Goal: Task Accomplishment & Management: Manage account settings

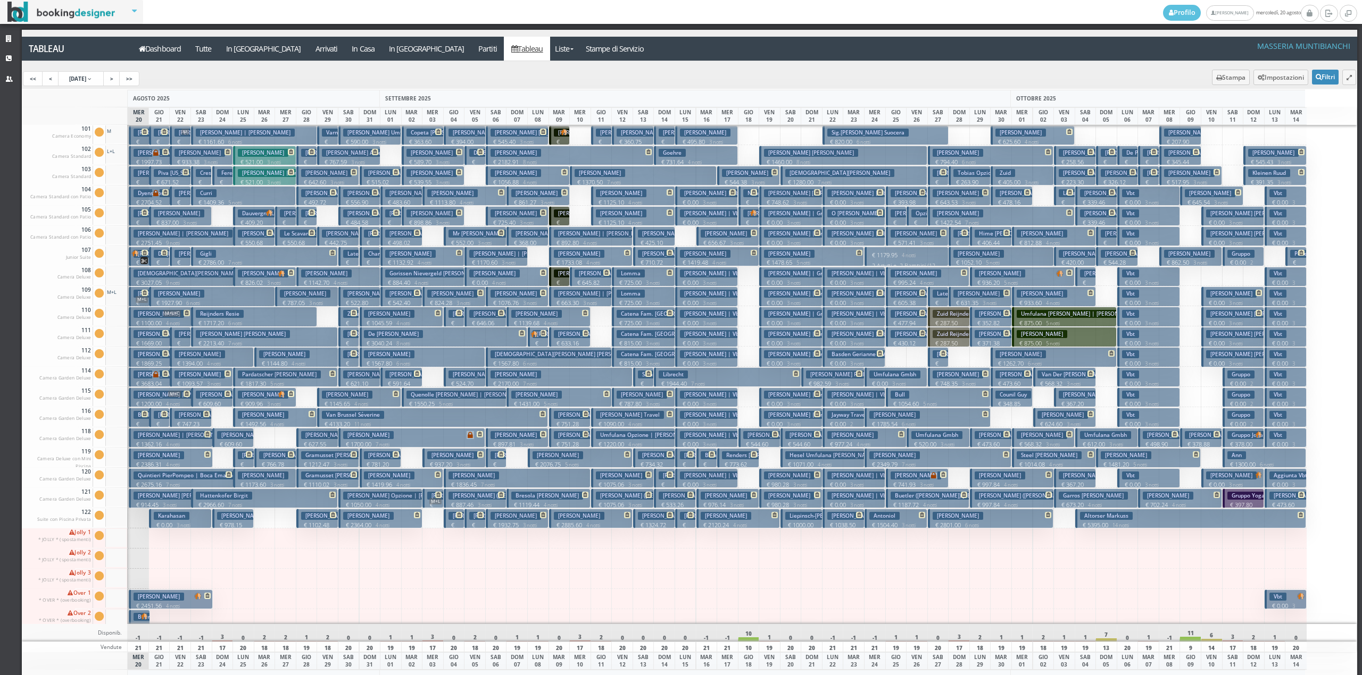
click at [139, 417] on span at bounding box center [143, 414] width 9 height 6
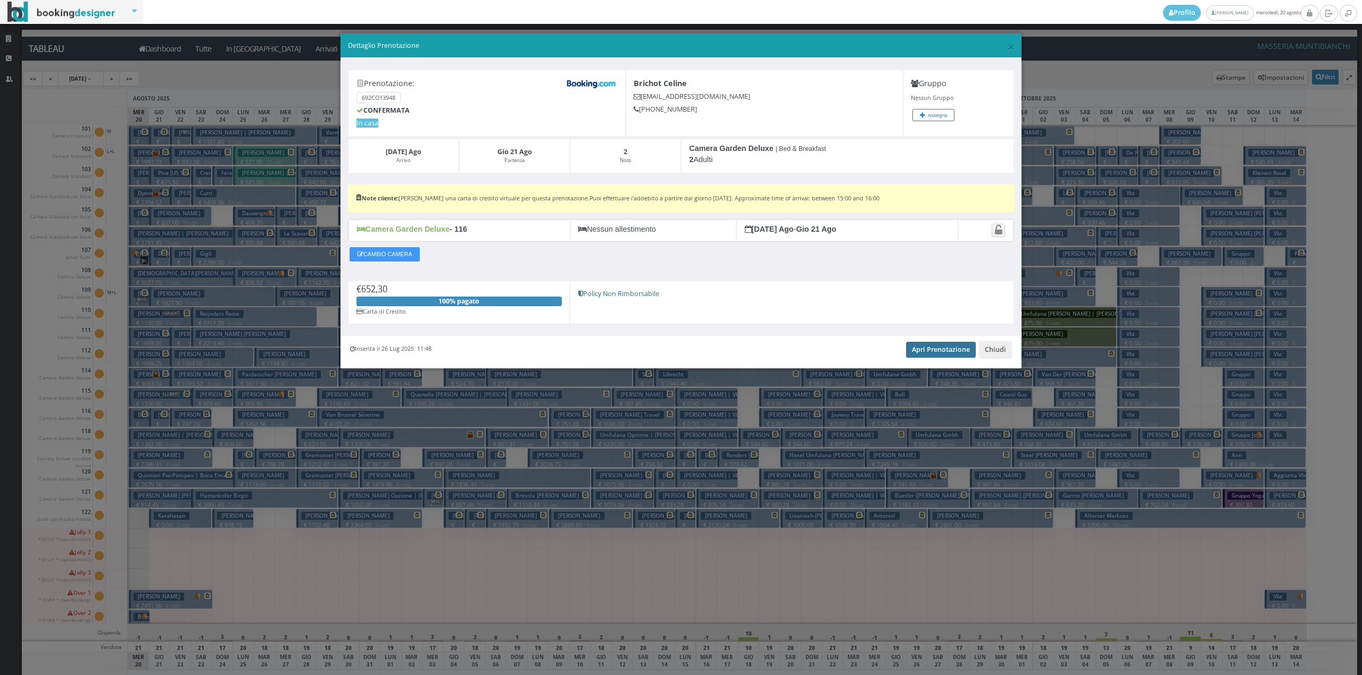
click at [919, 355] on link "Apri Prenotazione" at bounding box center [941, 350] width 70 height 16
click at [988, 353] on button "Chiudi" at bounding box center [995, 350] width 33 height 18
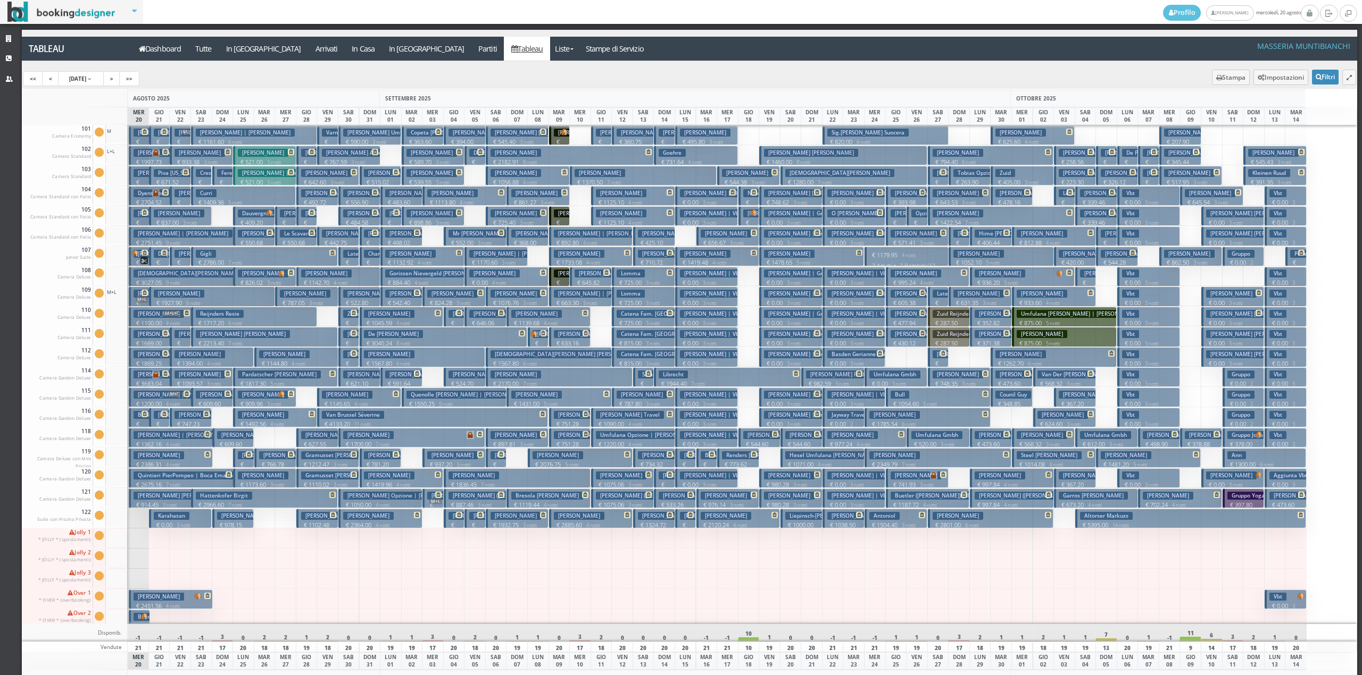
click at [161, 496] on h3 "Fournier Marie Helene" at bounding box center [180, 496] width 94 height 8
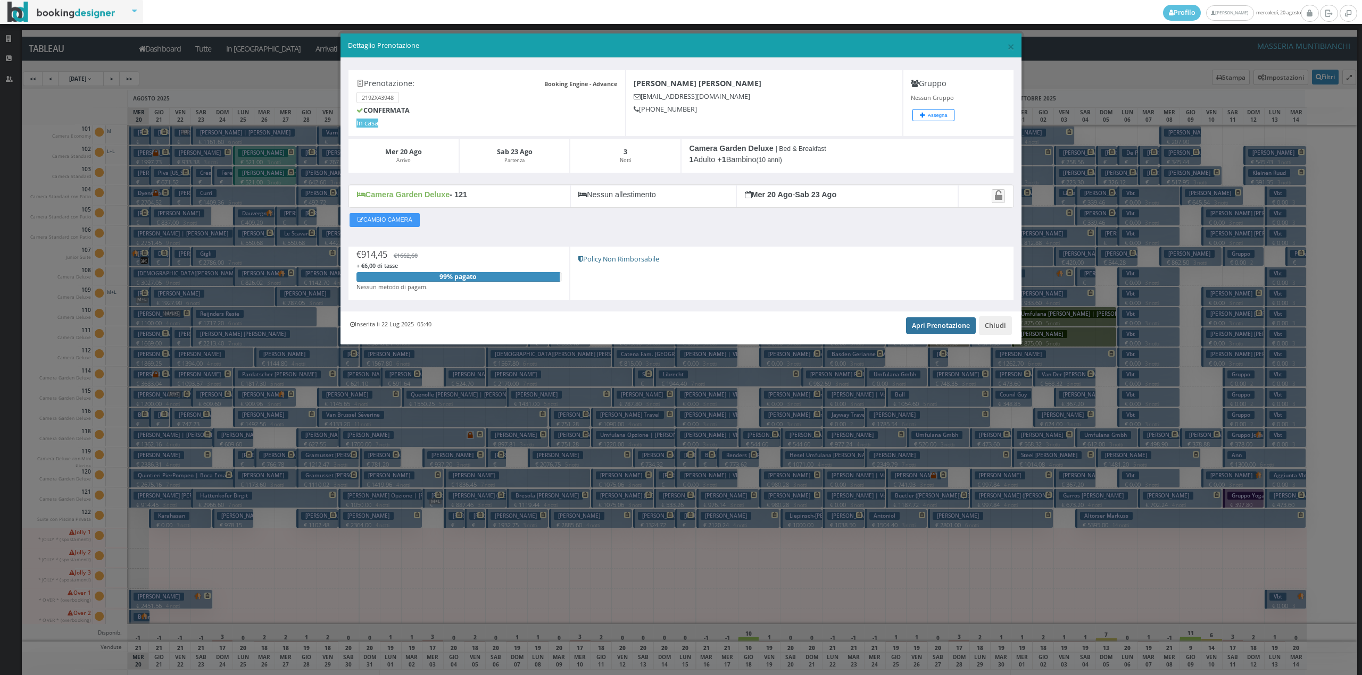
click at [949, 324] on link "Apri Prenotazione" at bounding box center [941, 326] width 70 height 16
click at [996, 318] on div "Inserita il 22 Lug 2025 05:40 Apri Prenotazione Chiudi" at bounding box center [680, 328] width 681 height 32
click at [998, 326] on button "Chiudi" at bounding box center [995, 325] width 33 height 18
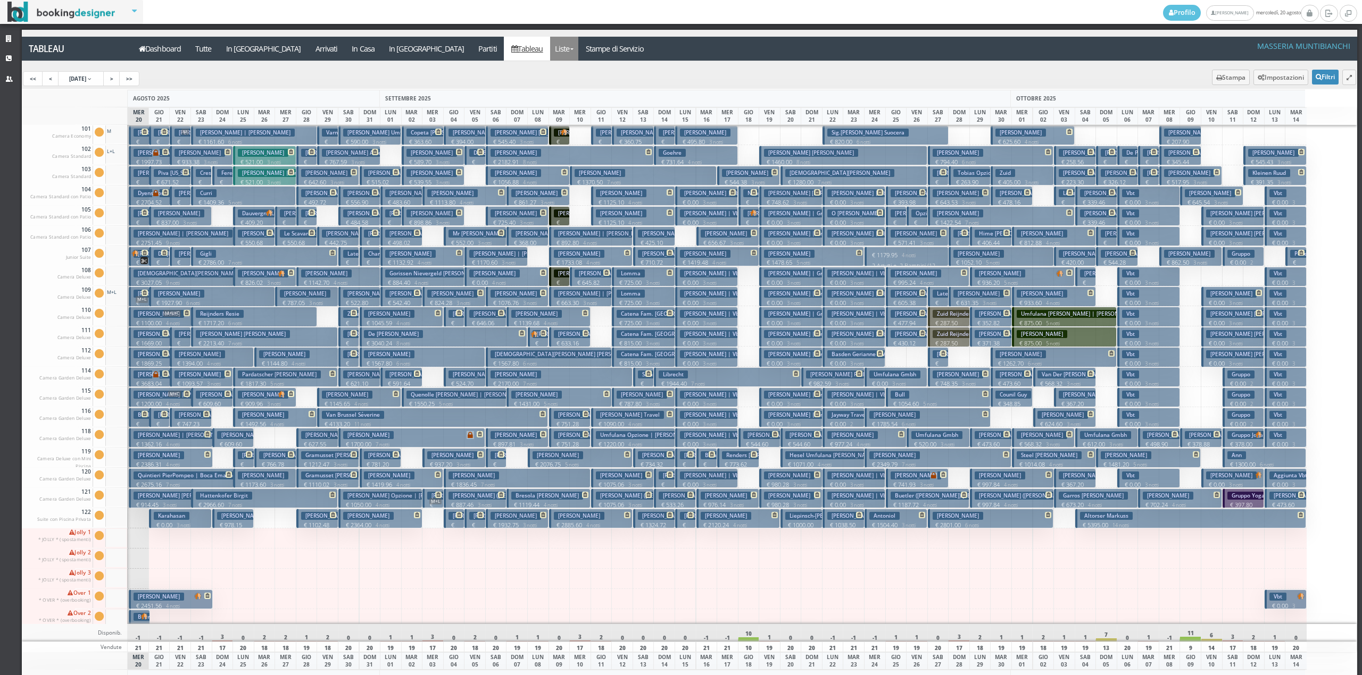
click at [550, 41] on link "Liste" at bounding box center [564, 49] width 28 height 24
click at [550, 84] on link "Foglio Pulizie" at bounding box center [588, 88] width 77 height 19
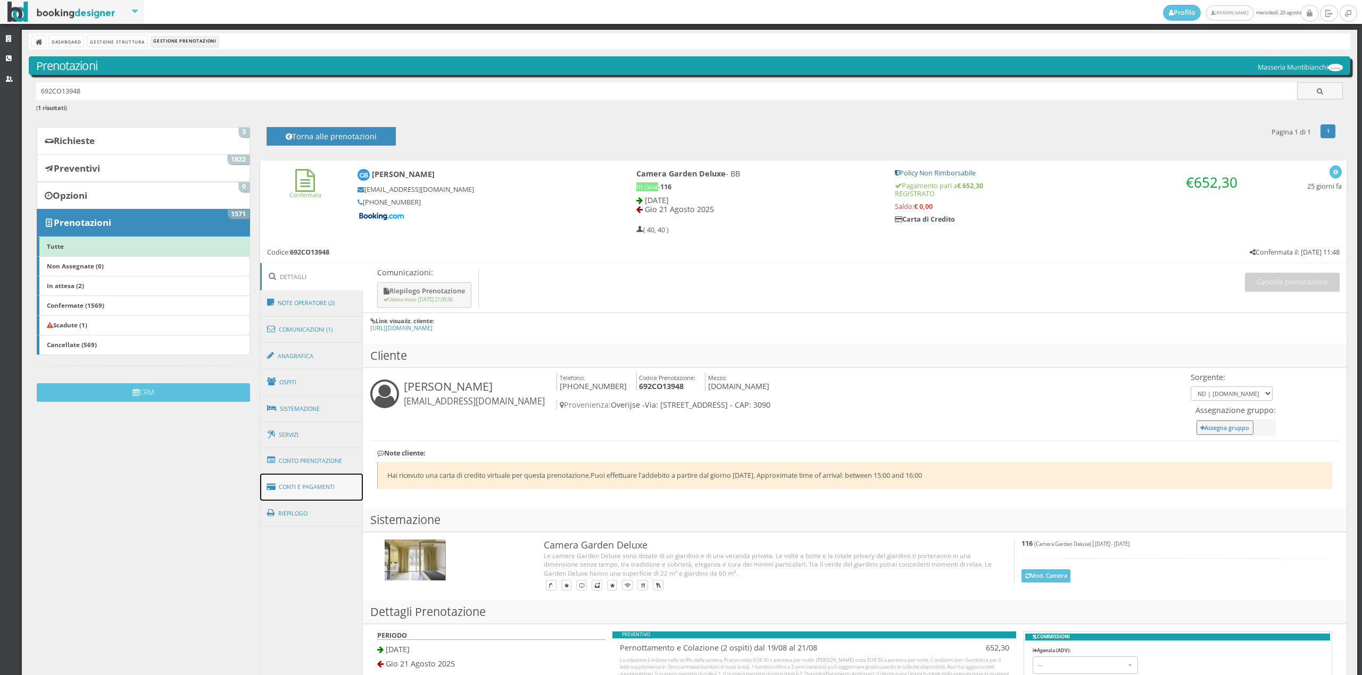
click at [313, 475] on link "Conti e Pagamenti" at bounding box center [311, 487] width 103 height 27
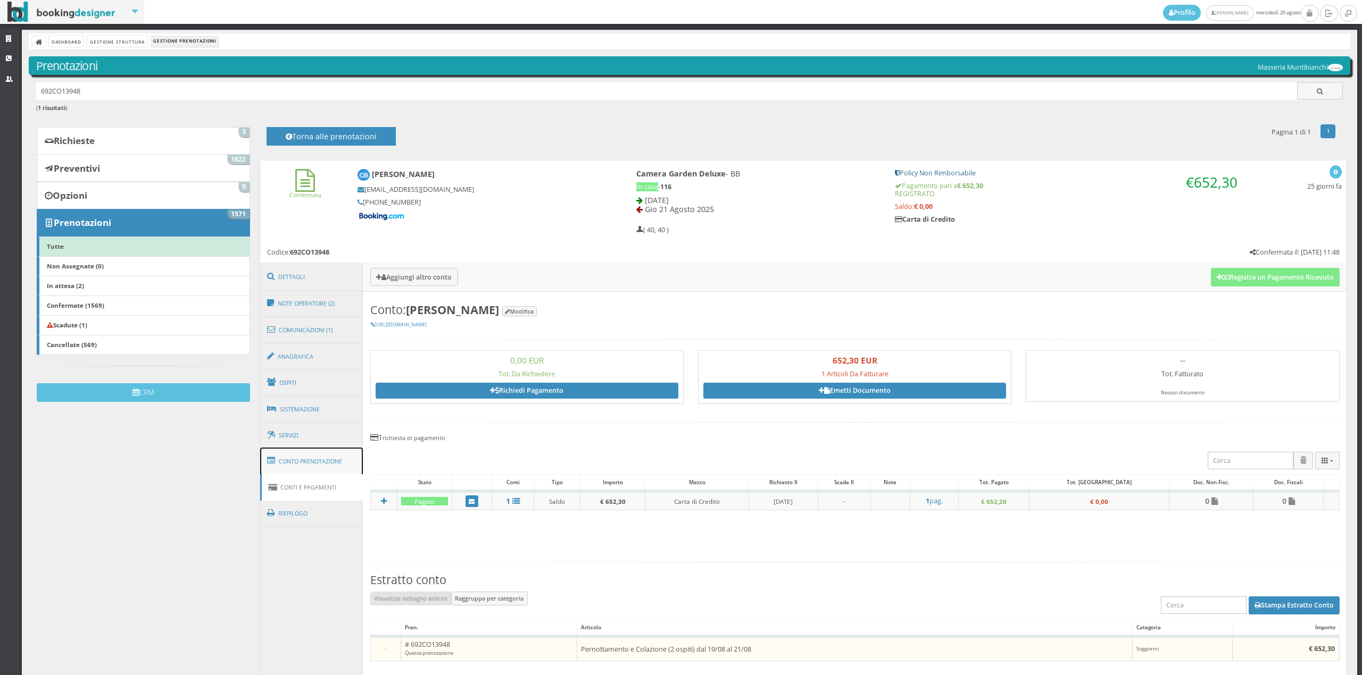
click at [318, 457] on link "Conto Prenotazione" at bounding box center [311, 462] width 103 height 28
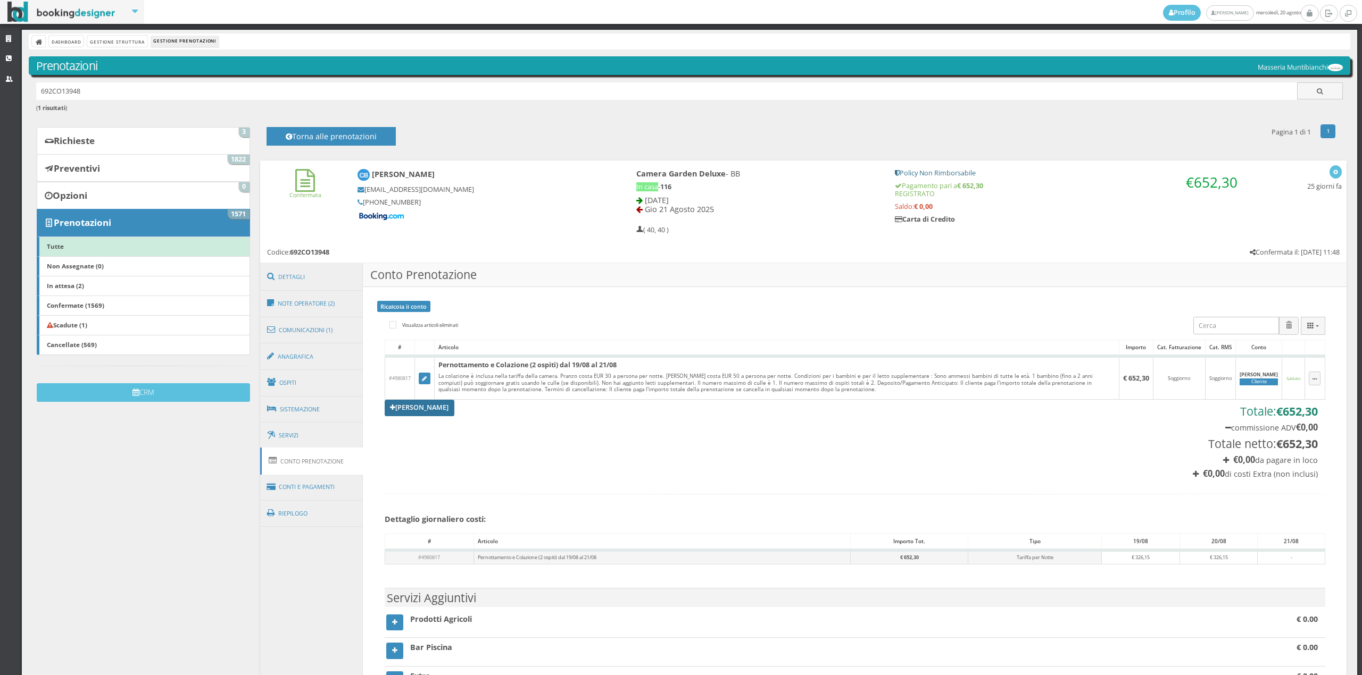
click at [398, 411] on link "Aggiungi Tariffa" at bounding box center [420, 408] width 70 height 16
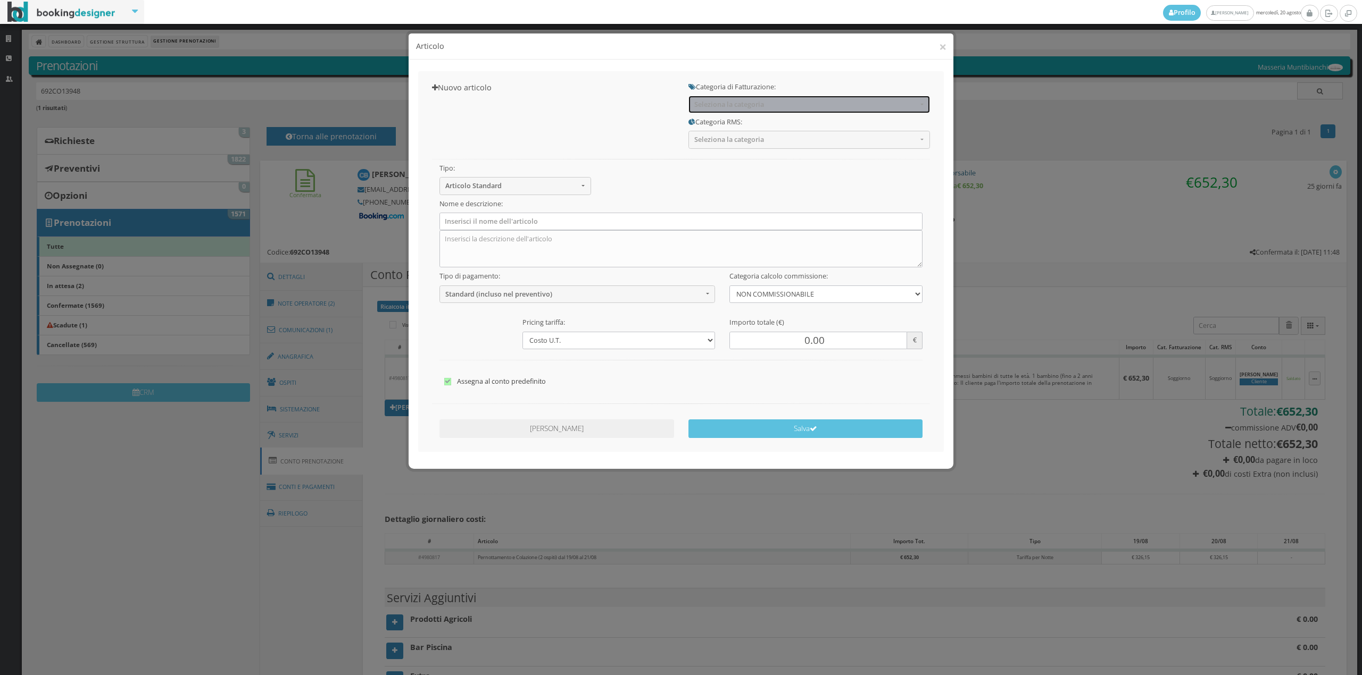
click at [781, 98] on button "Seleziona la categoria" at bounding box center [808, 105] width 241 height 18
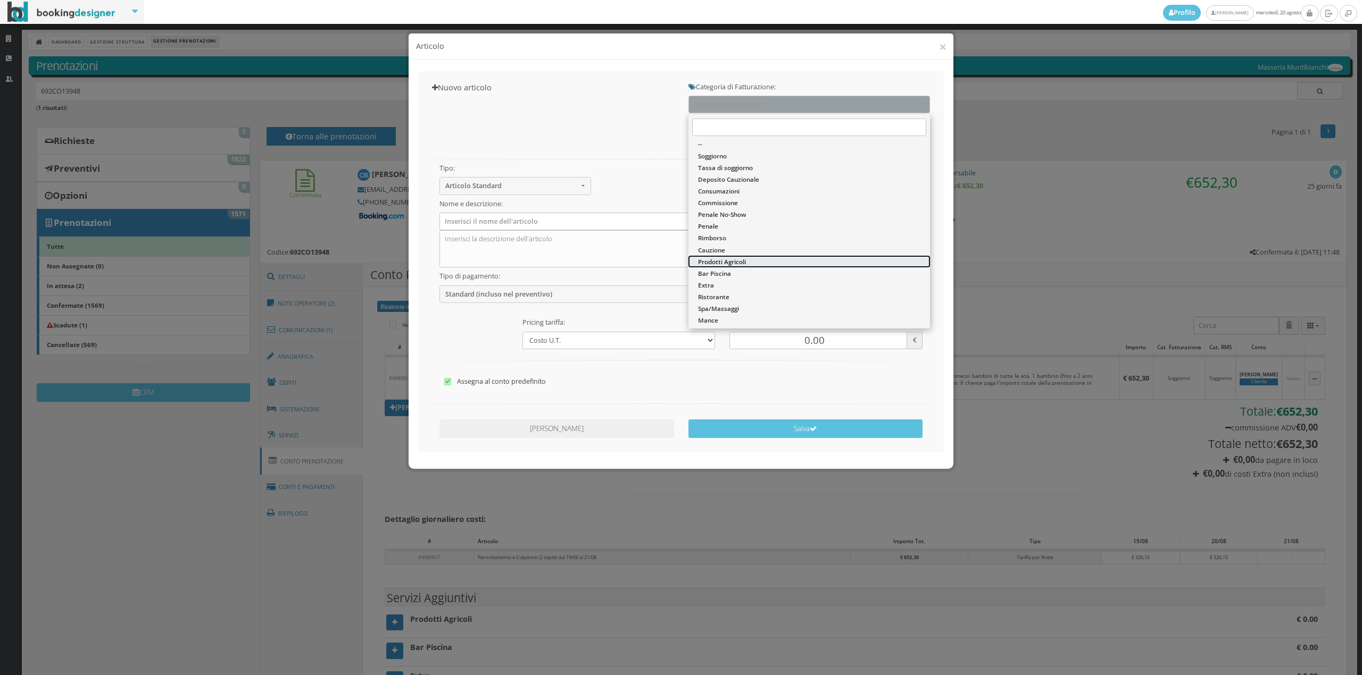
click at [707, 256] on link "Prodotti Agricoli" at bounding box center [808, 262] width 241 height 12
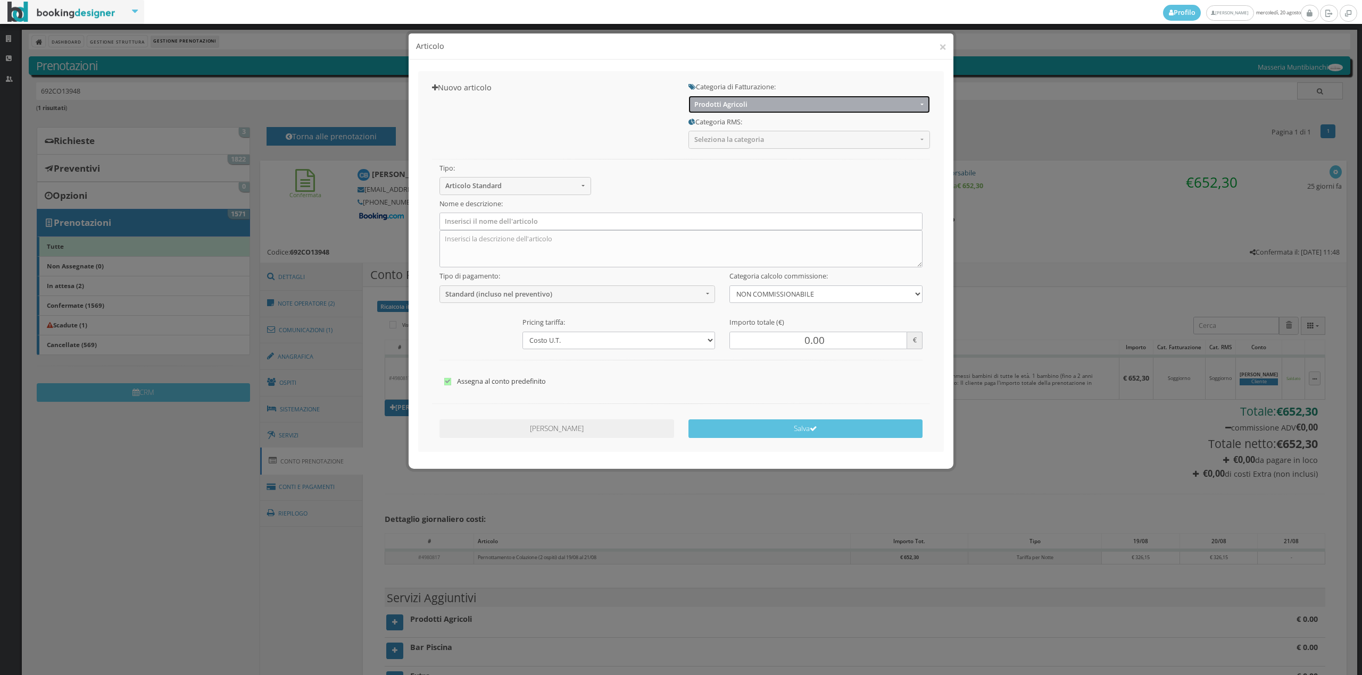
click at [871, 103] on span "Prodotti Agricoli" at bounding box center [805, 105] width 223 height 8
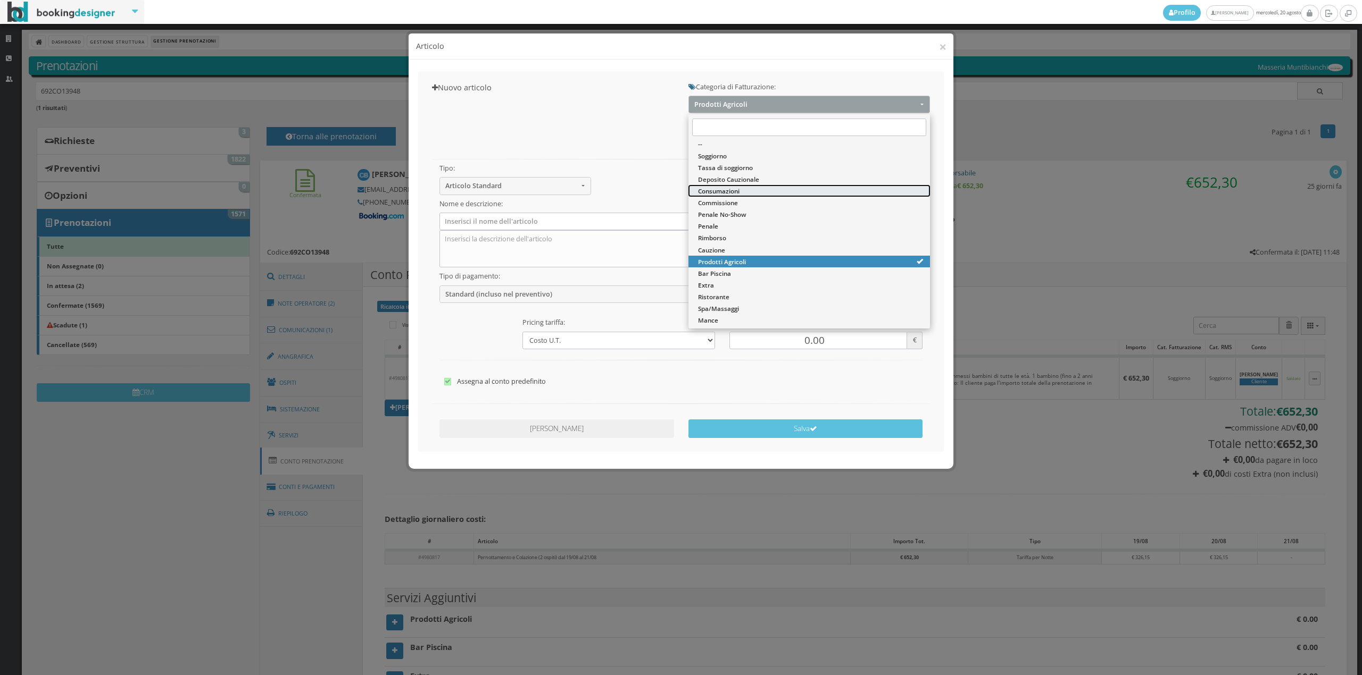
click at [737, 190] on span "Consumazioni" at bounding box center [718, 191] width 41 height 9
select select "26"
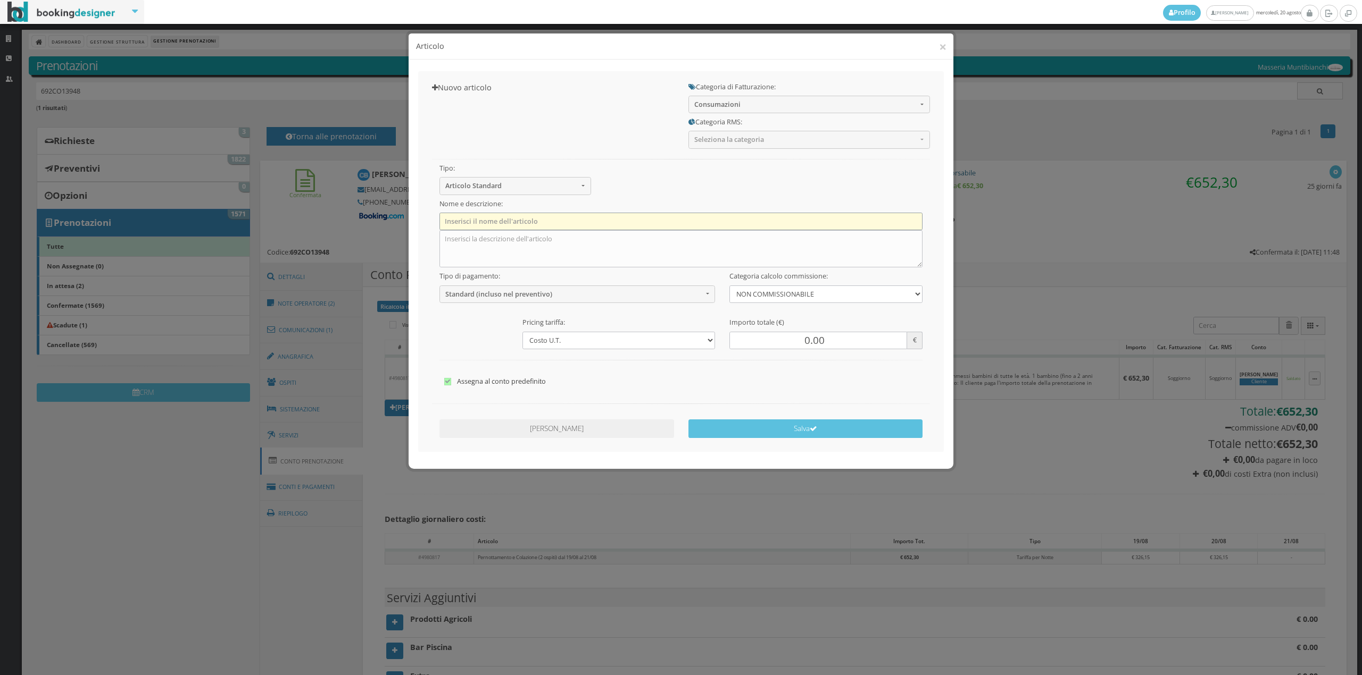
click at [735, 219] on input "text" at bounding box center [680, 222] width 483 height 18
click at [738, 245] on textarea at bounding box center [680, 248] width 483 height 37
type textarea "1 acqua"
click at [806, 350] on div at bounding box center [681, 359] width 498 height 21
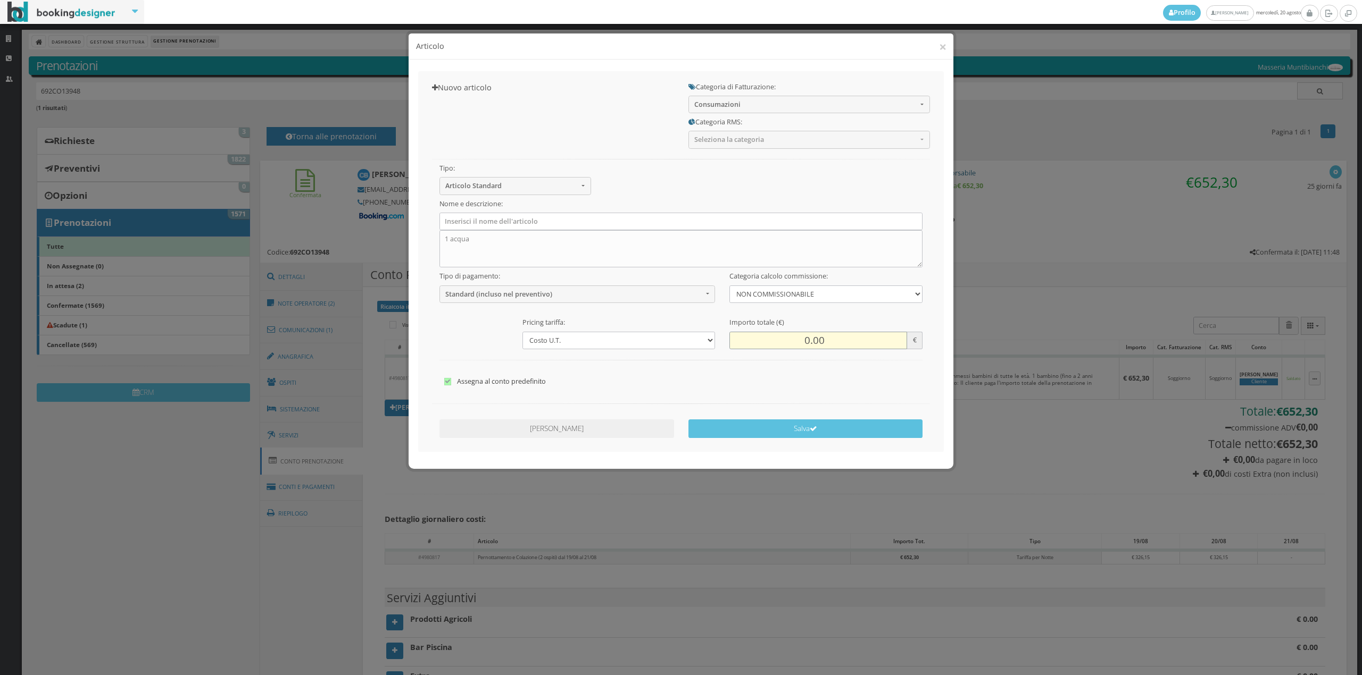
click at [805, 347] on input "0.00" at bounding box center [817, 341] width 177 height 18
click at [810, 341] on input "0.00" at bounding box center [817, 341] width 177 height 18
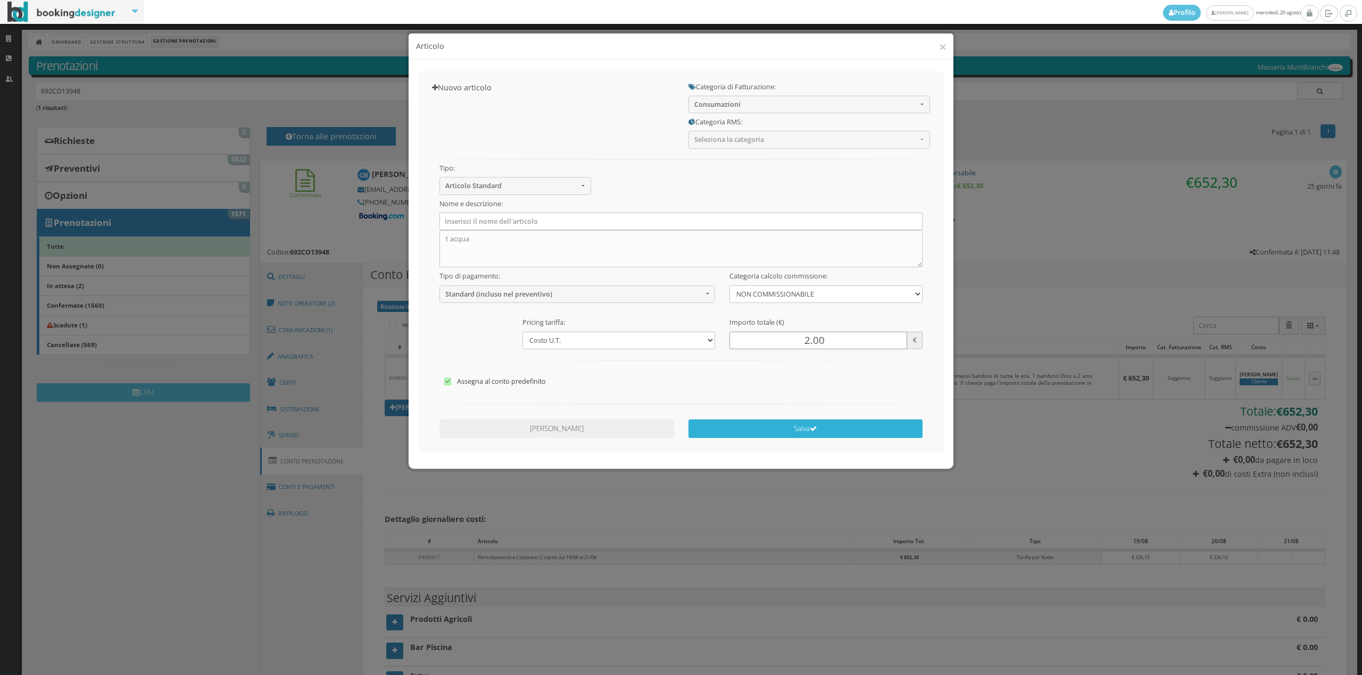
type input "2.00"
click at [824, 435] on button "Salva" at bounding box center [805, 429] width 235 height 19
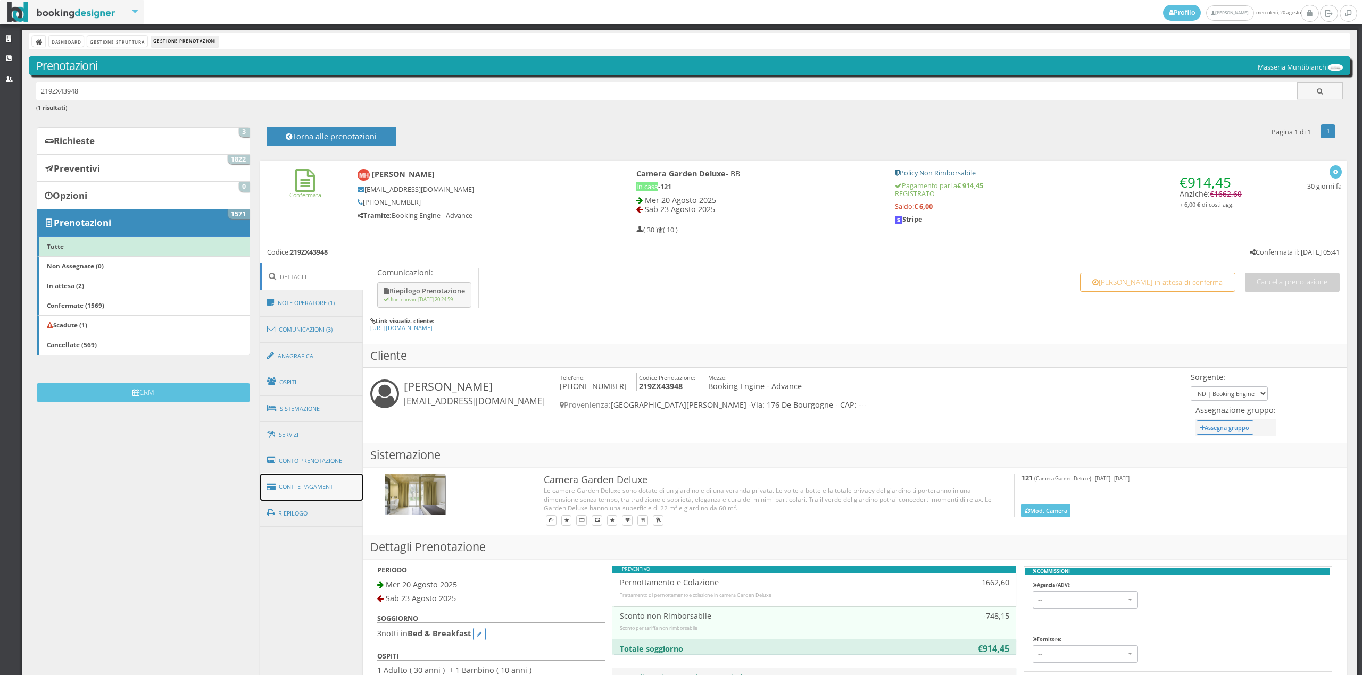
click at [311, 475] on link "Conti e Pagamenti" at bounding box center [311, 487] width 103 height 27
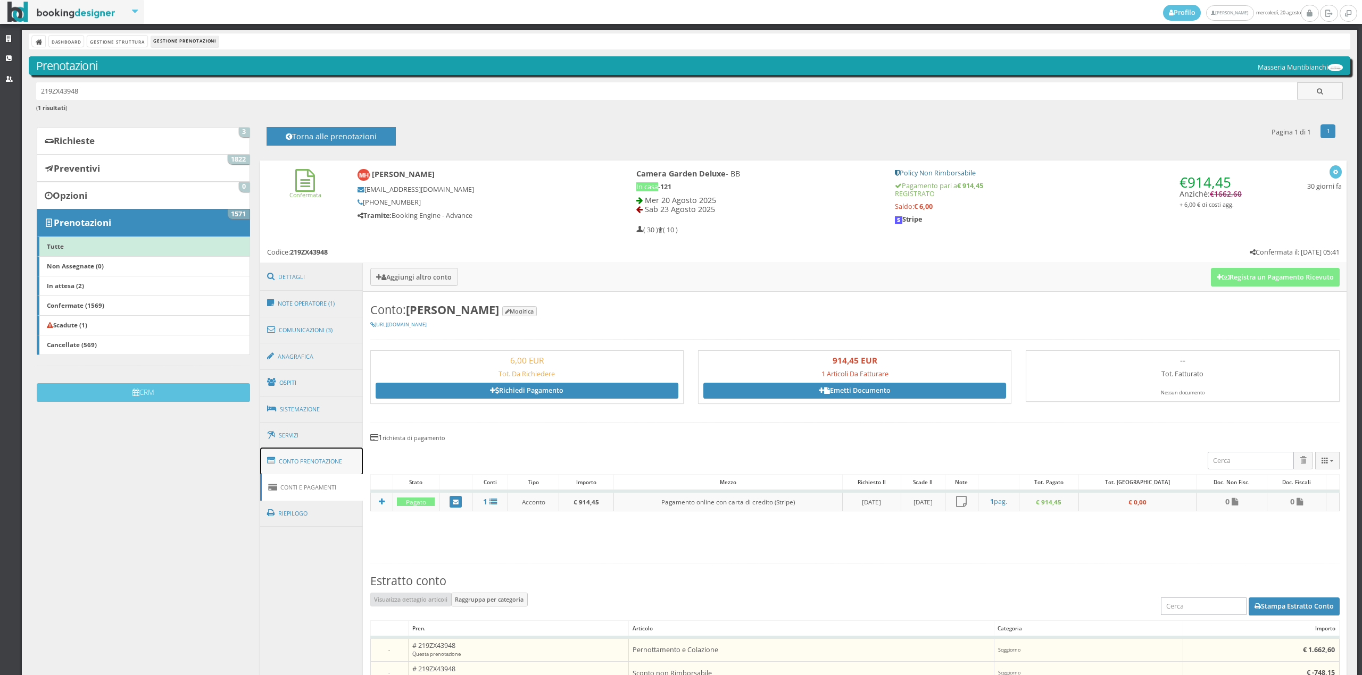
click at [306, 464] on link "Conto Prenotazione" at bounding box center [311, 462] width 103 height 28
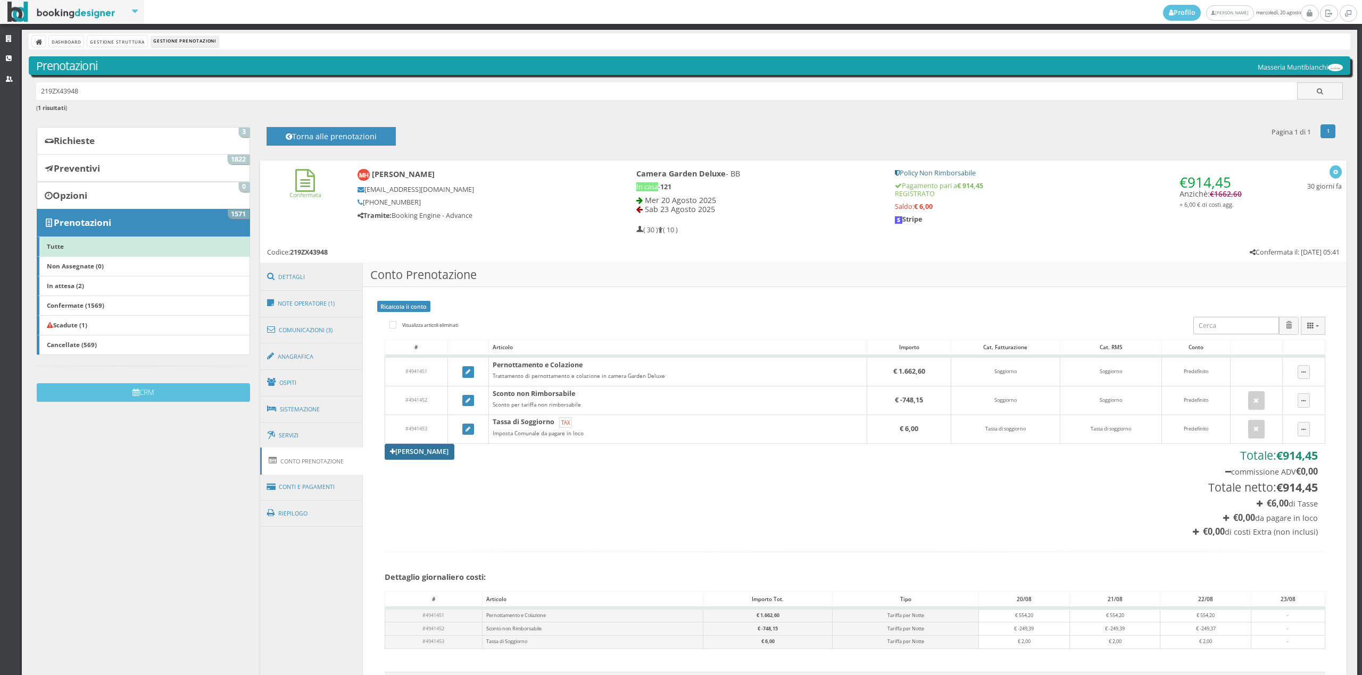
click at [404, 449] on link "[PERSON_NAME]" at bounding box center [420, 452] width 70 height 16
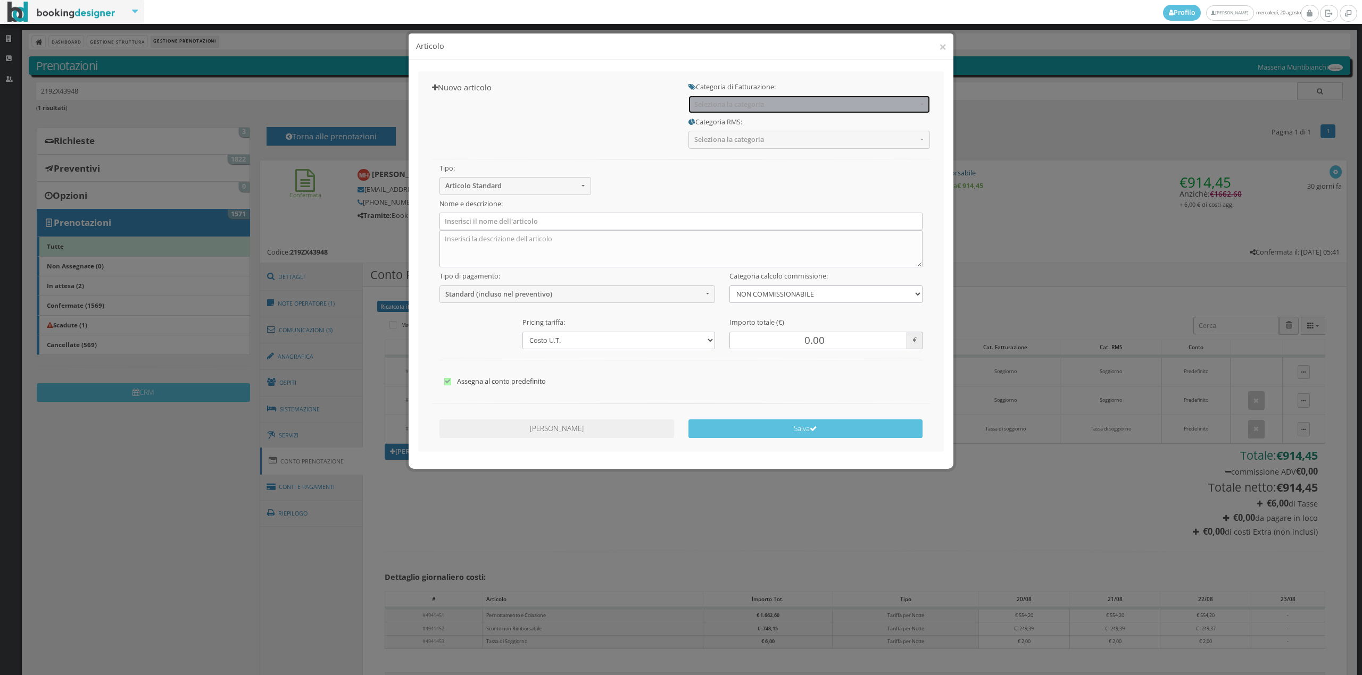
click at [758, 103] on span "Seleziona la categoria" at bounding box center [805, 105] width 223 height 8
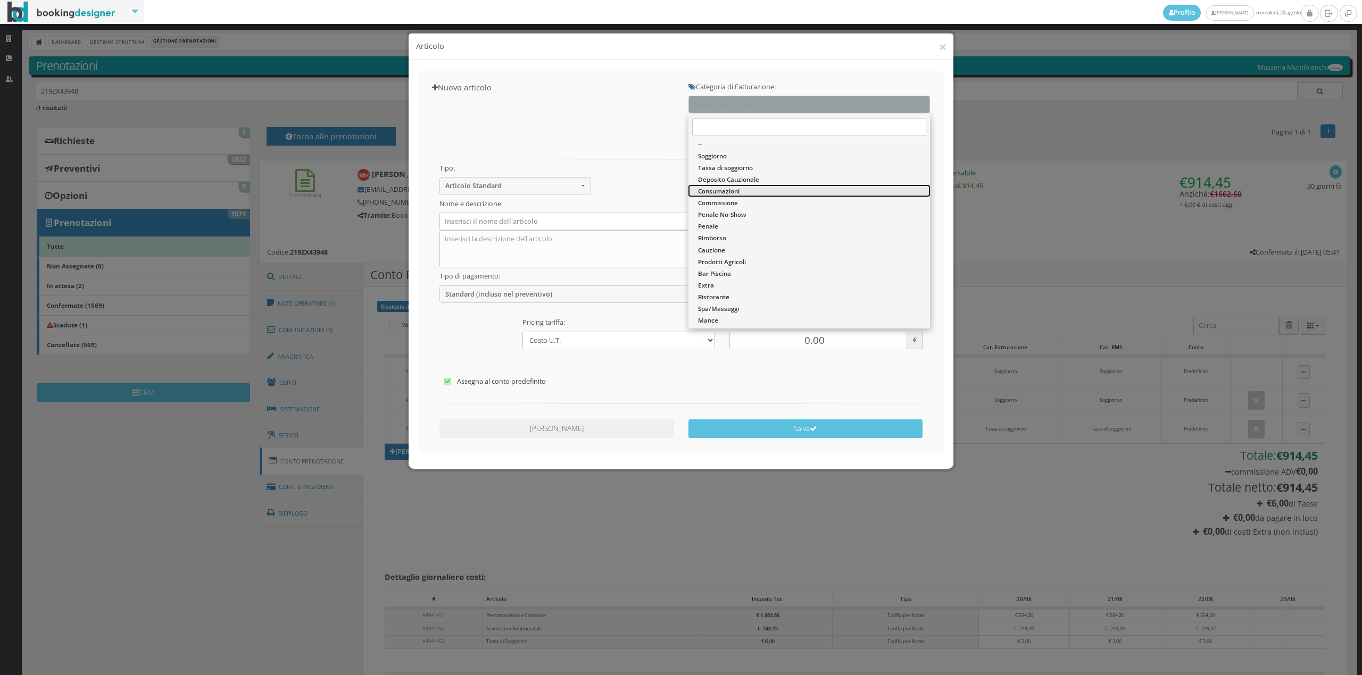
click at [739, 194] on span "Consumazioni" at bounding box center [718, 191] width 41 height 9
select select "26"
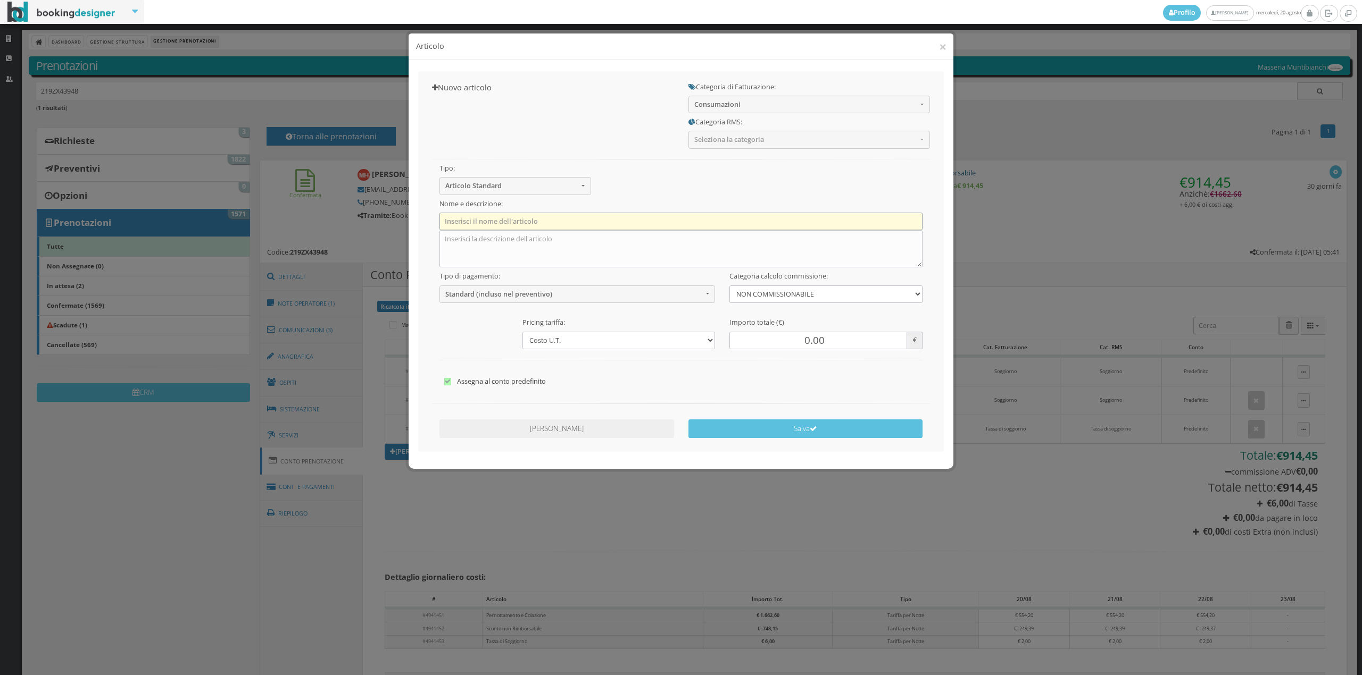
click at [721, 218] on input "text" at bounding box center [680, 222] width 483 height 18
click at [718, 203] on h5 "Nome e descrizione:" at bounding box center [680, 204] width 483 height 8
drag, startPoint x: 720, startPoint y: 251, endPoint x: 714, endPoint y: 251, distance: 5.9
click at [719, 251] on textarea at bounding box center [680, 248] width 483 height 37
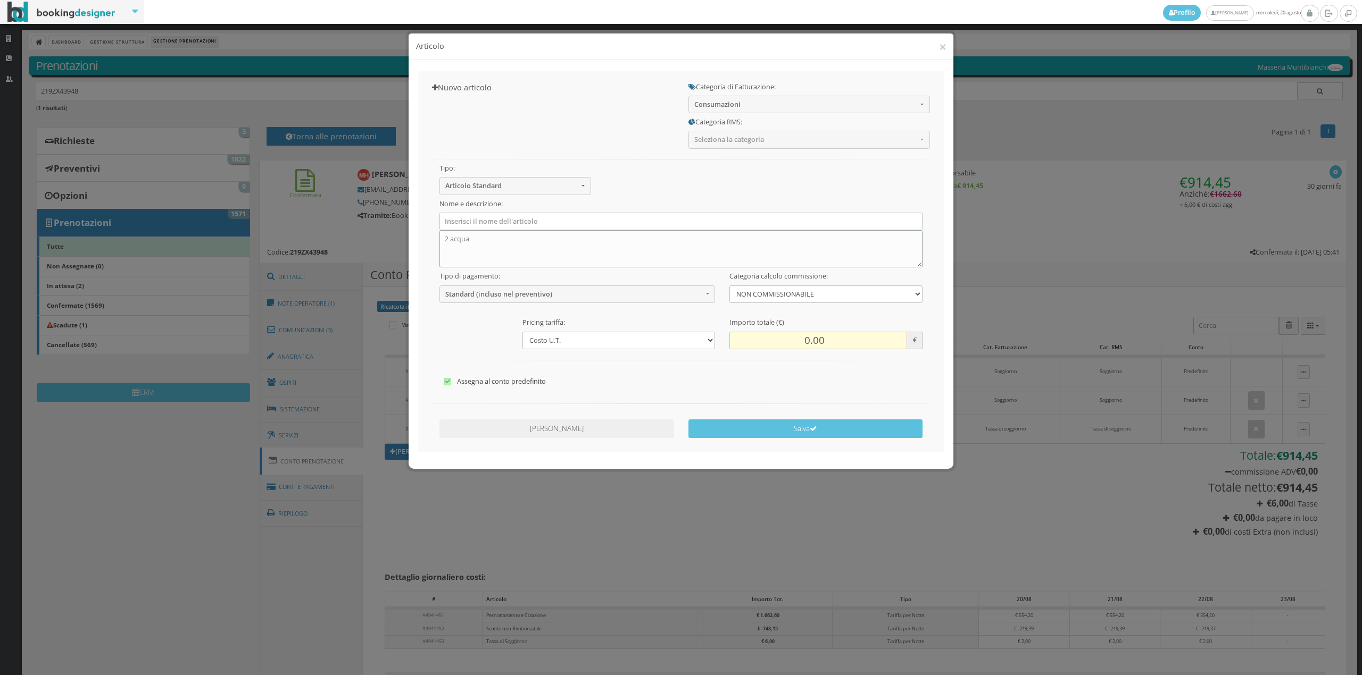
type textarea "2 acqua"
click at [810, 335] on input "0.00" at bounding box center [817, 341] width 177 height 18
type input "4.00"
click at [817, 439] on div "Annulla Modifiche Salva" at bounding box center [681, 430] width 512 height 31
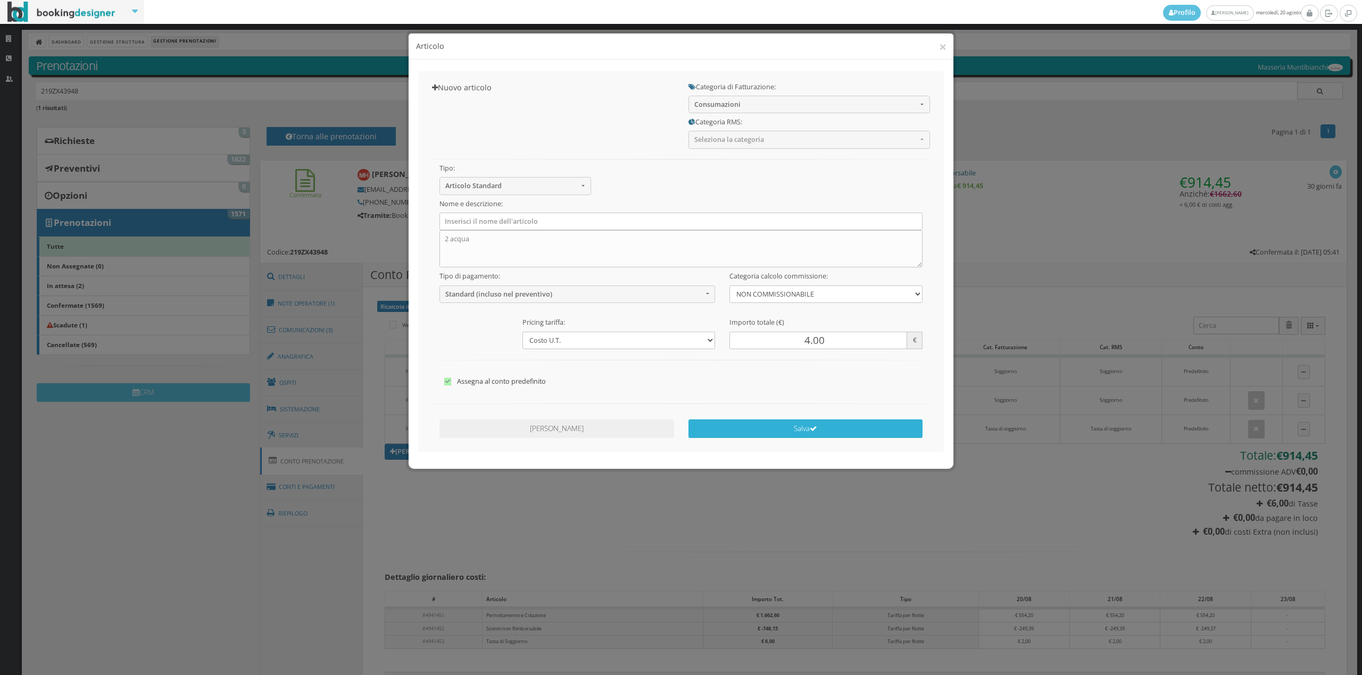
click at [816, 430] on icon "submit" at bounding box center [813, 428] width 7 height 7
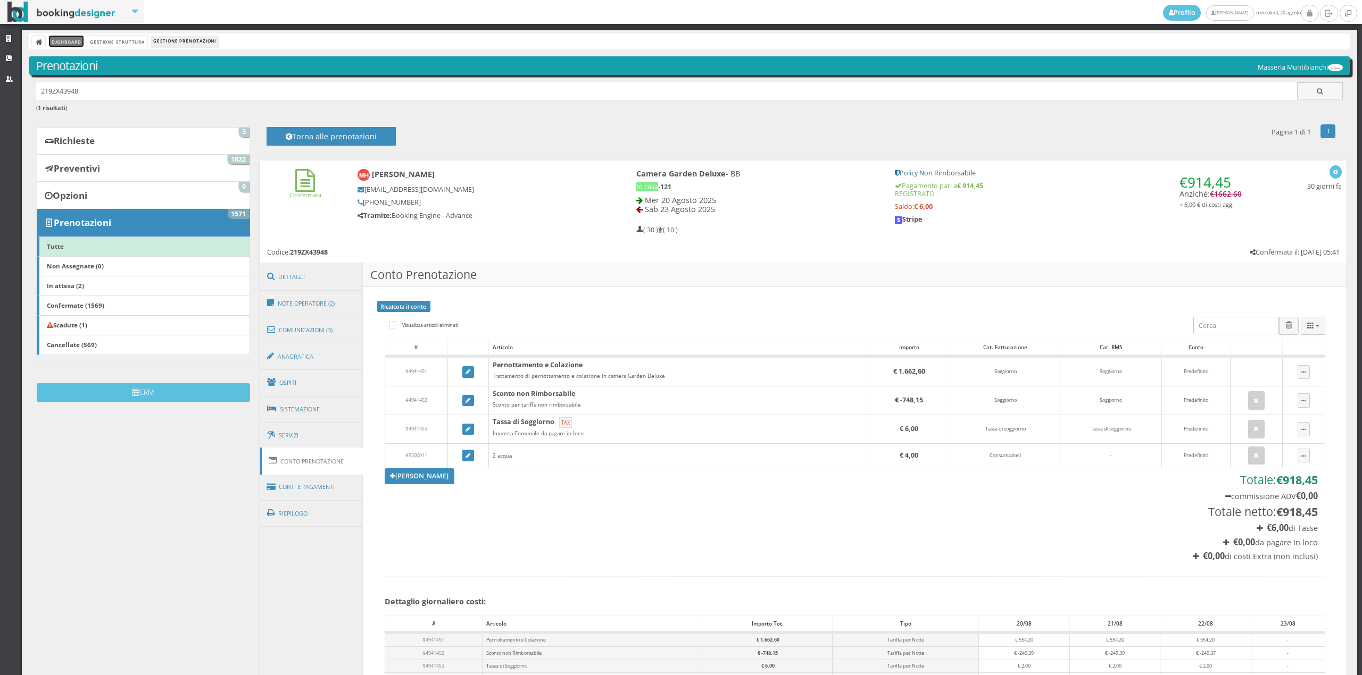
click at [51, 43] on link "Dashboard" at bounding box center [66, 41] width 35 height 11
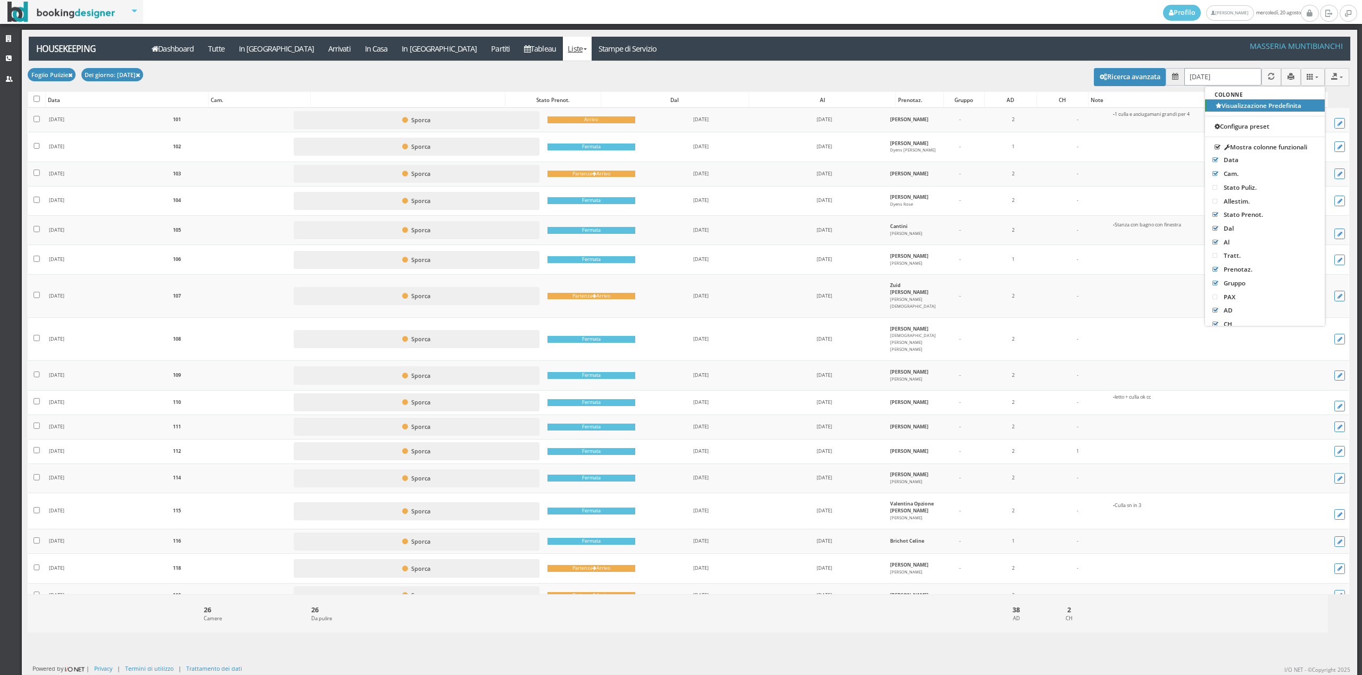
click at [1200, 73] on input "[DATE]" at bounding box center [1222, 77] width 77 height 18
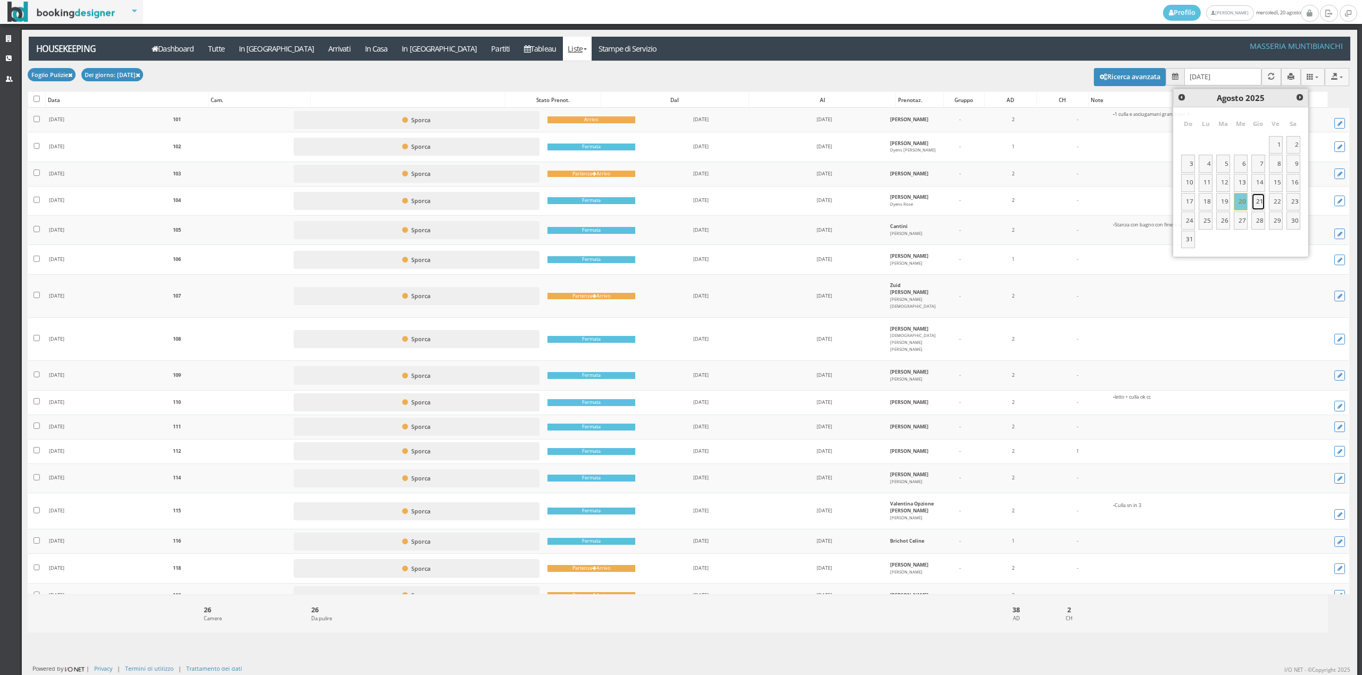
click at [1262, 198] on link "21" at bounding box center [1258, 202] width 14 height 18
type input "21/08/2025"
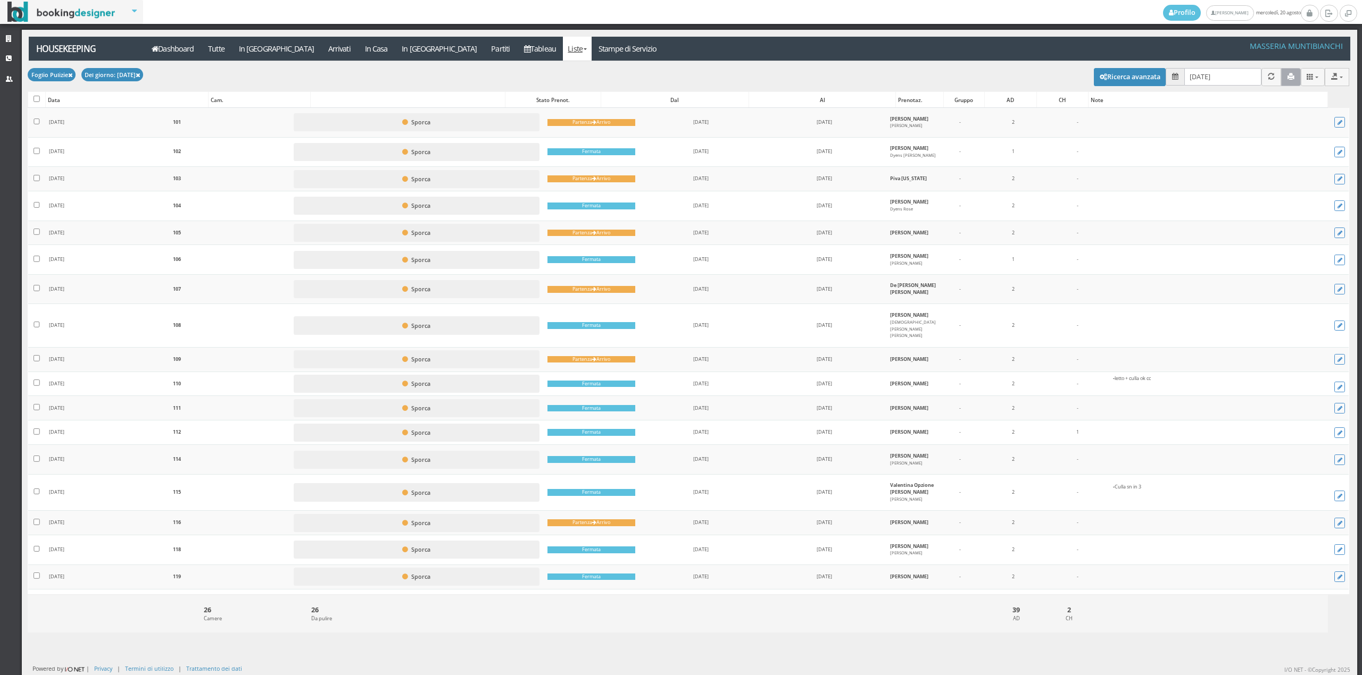
click at [1287, 78] on icon "button" at bounding box center [1290, 76] width 7 height 7
click at [1287, 73] on icon "button" at bounding box center [1290, 76] width 7 height 7
click at [1281, 68] on button "button" at bounding box center [1291, 77] width 20 height 18
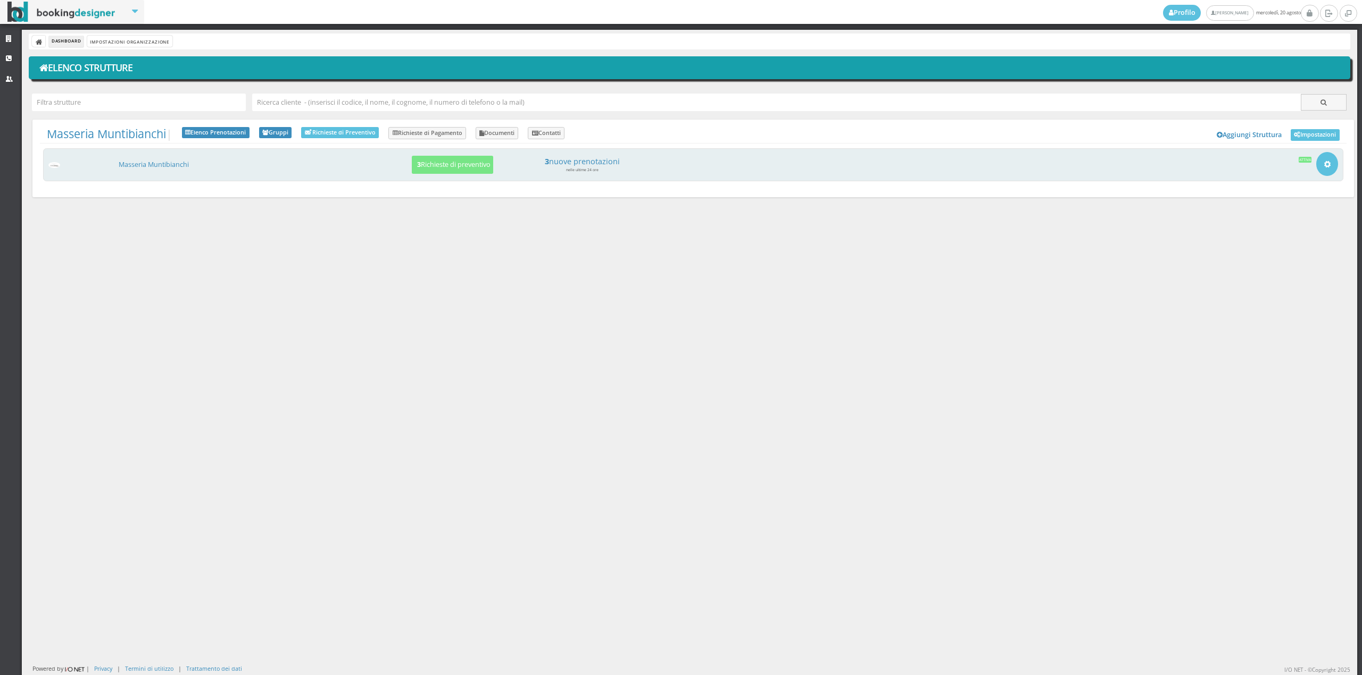
click at [118, 171] on div "Masseria Muntibianchi 3 Richieste di preventivo 3 nuove prenotazioni nelle ulti…" at bounding box center [693, 164] width 1300 height 33
click at [129, 167] on link "Masseria Muntibianchi" at bounding box center [154, 164] width 70 height 9
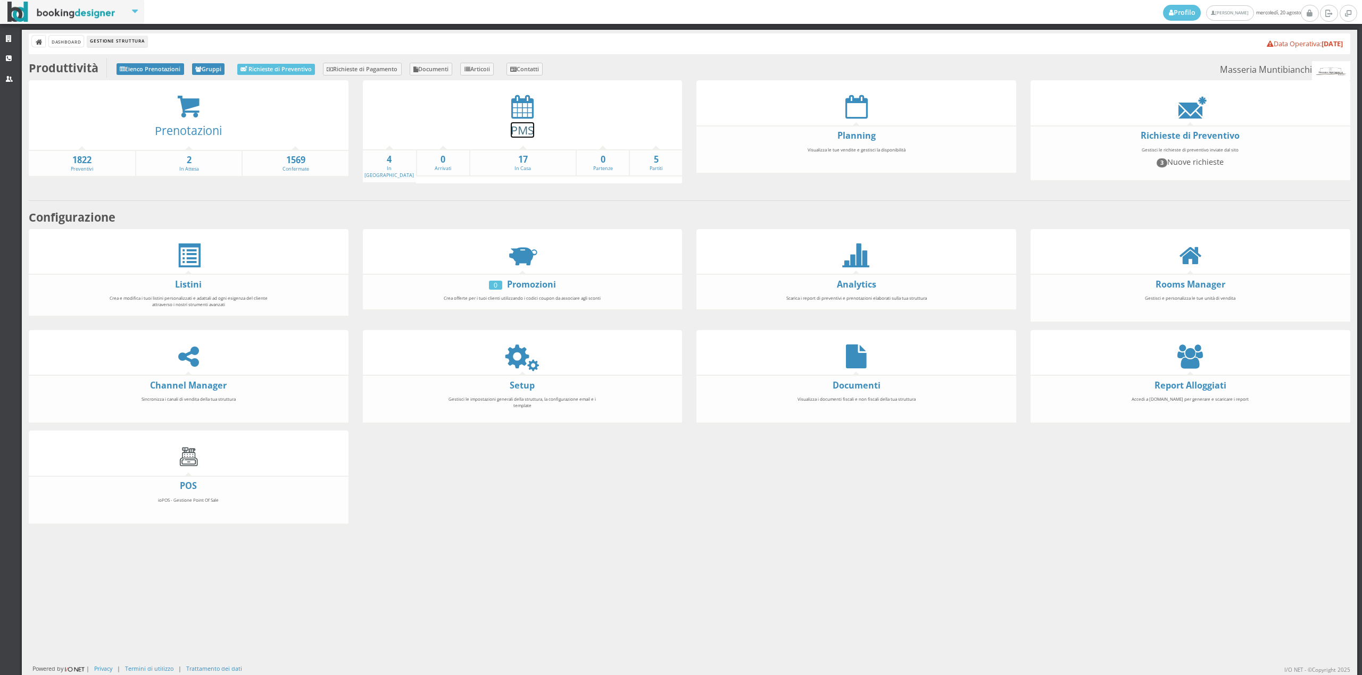
click at [515, 126] on link "PMS" at bounding box center [522, 129] width 23 height 15
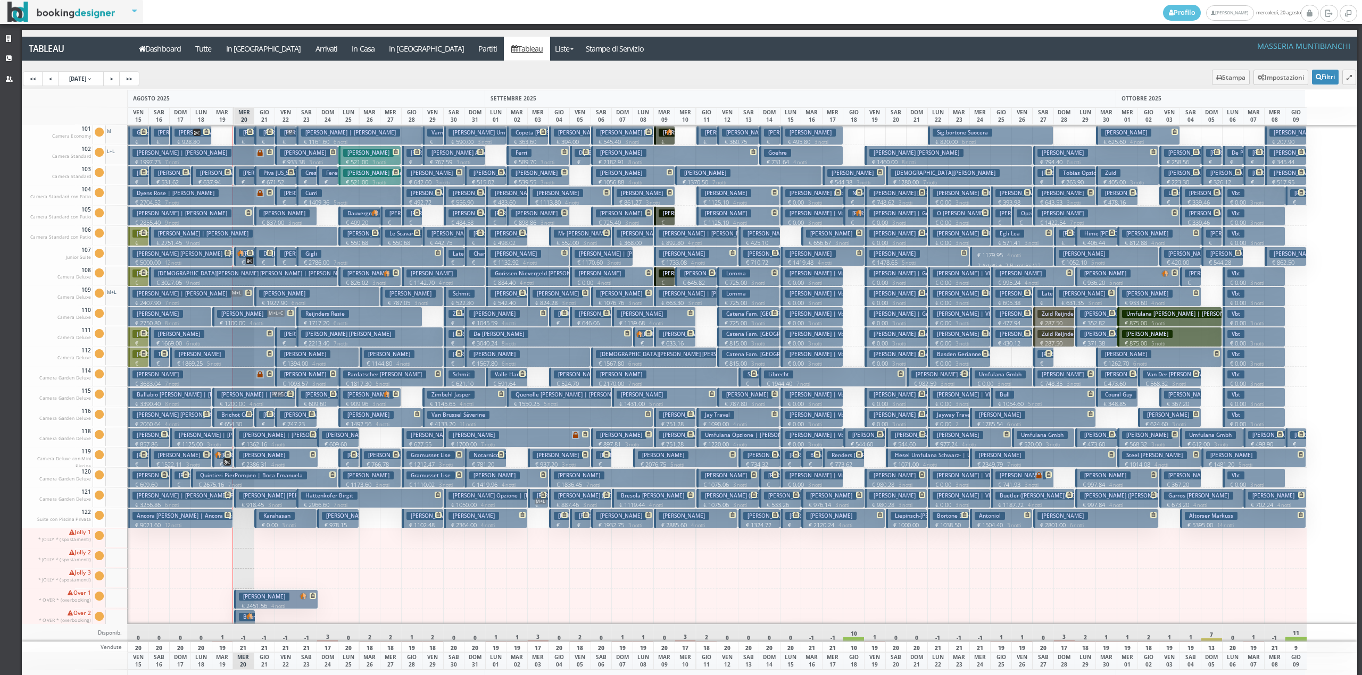
click at [575, 433] on icon at bounding box center [575, 435] width 7 height 8
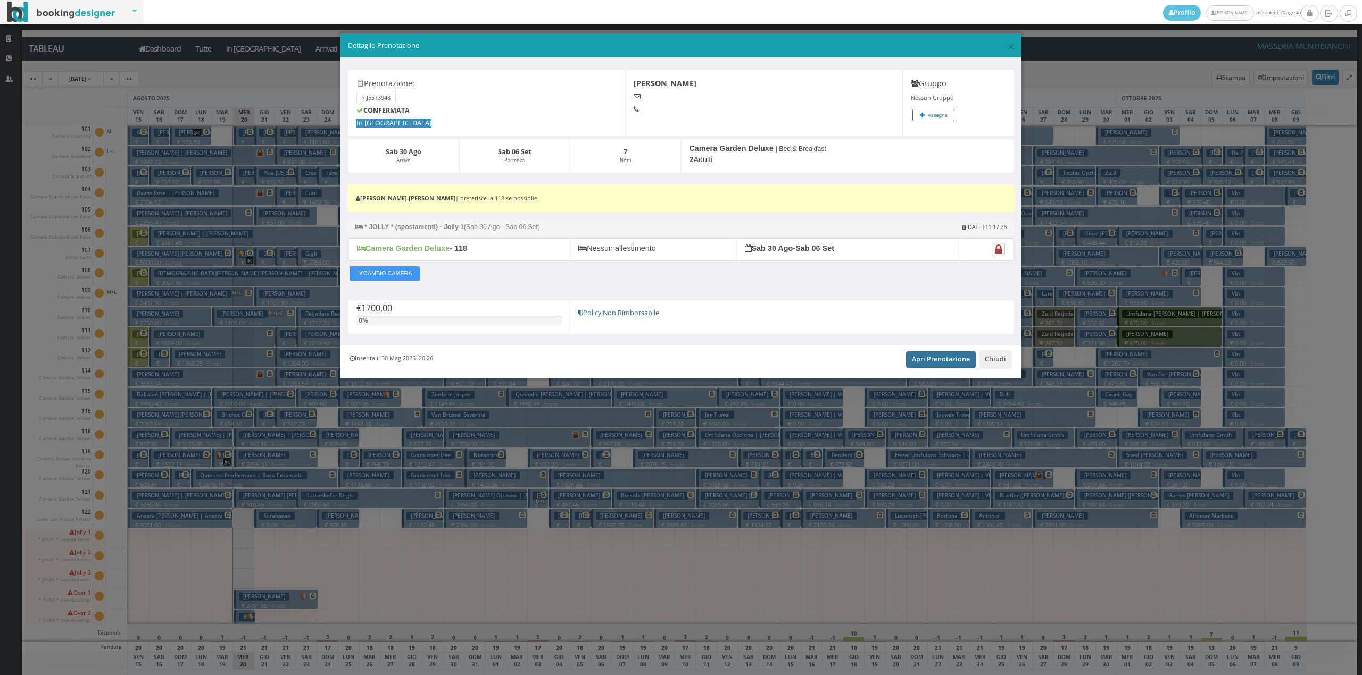
click at [925, 363] on link "Apri Prenotazione" at bounding box center [941, 360] width 70 height 16
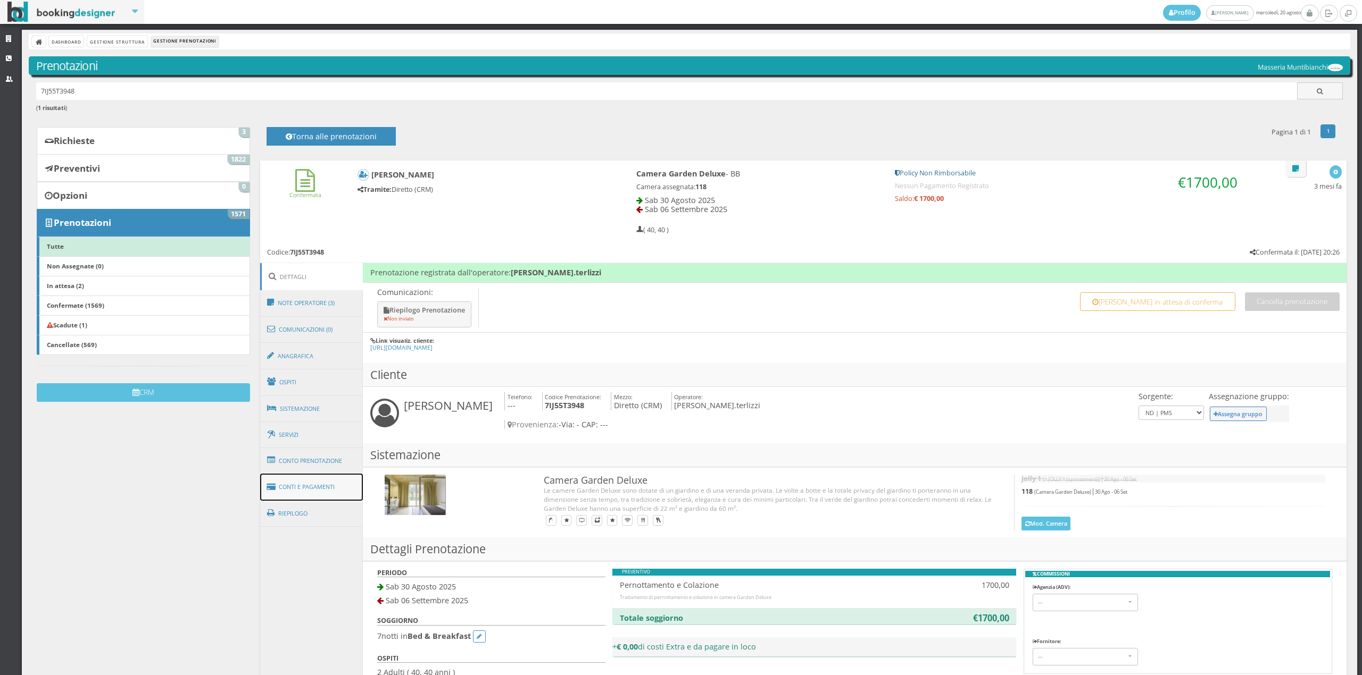
click at [286, 482] on link "Conti e Pagamenti" at bounding box center [311, 487] width 103 height 27
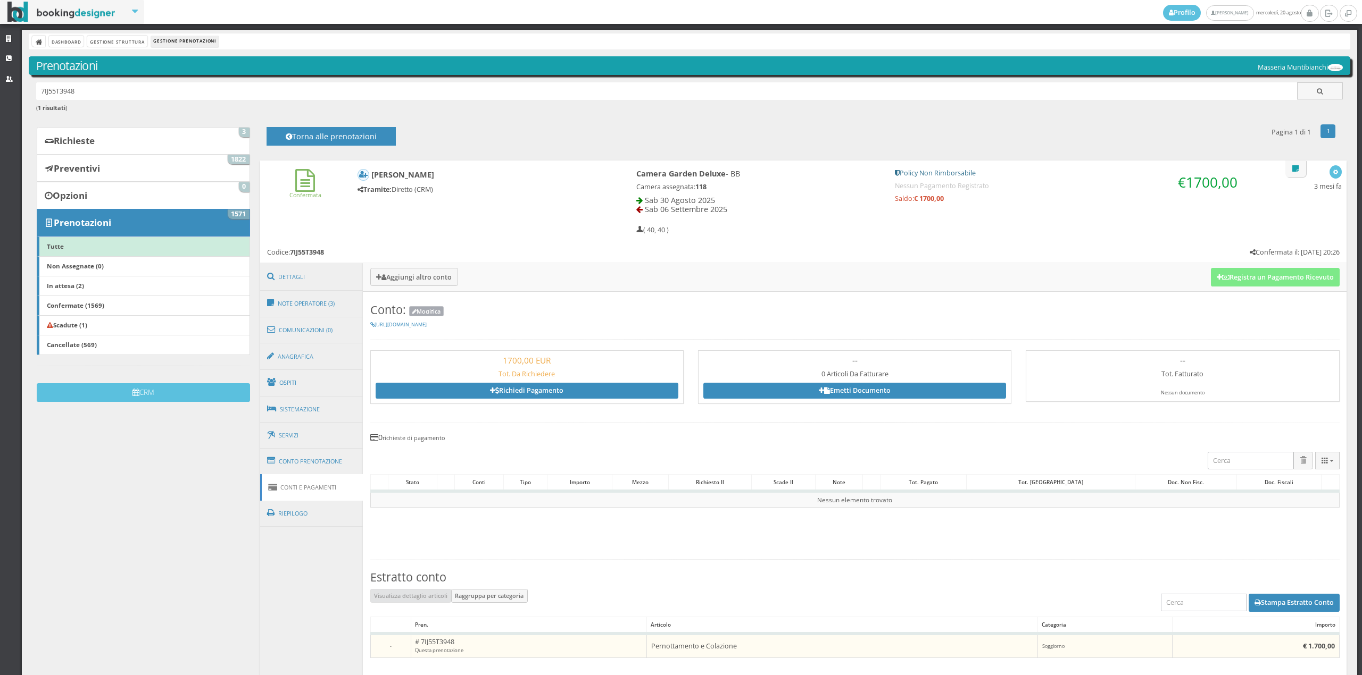
click at [409, 311] on button "Modifica" at bounding box center [426, 311] width 35 height 10
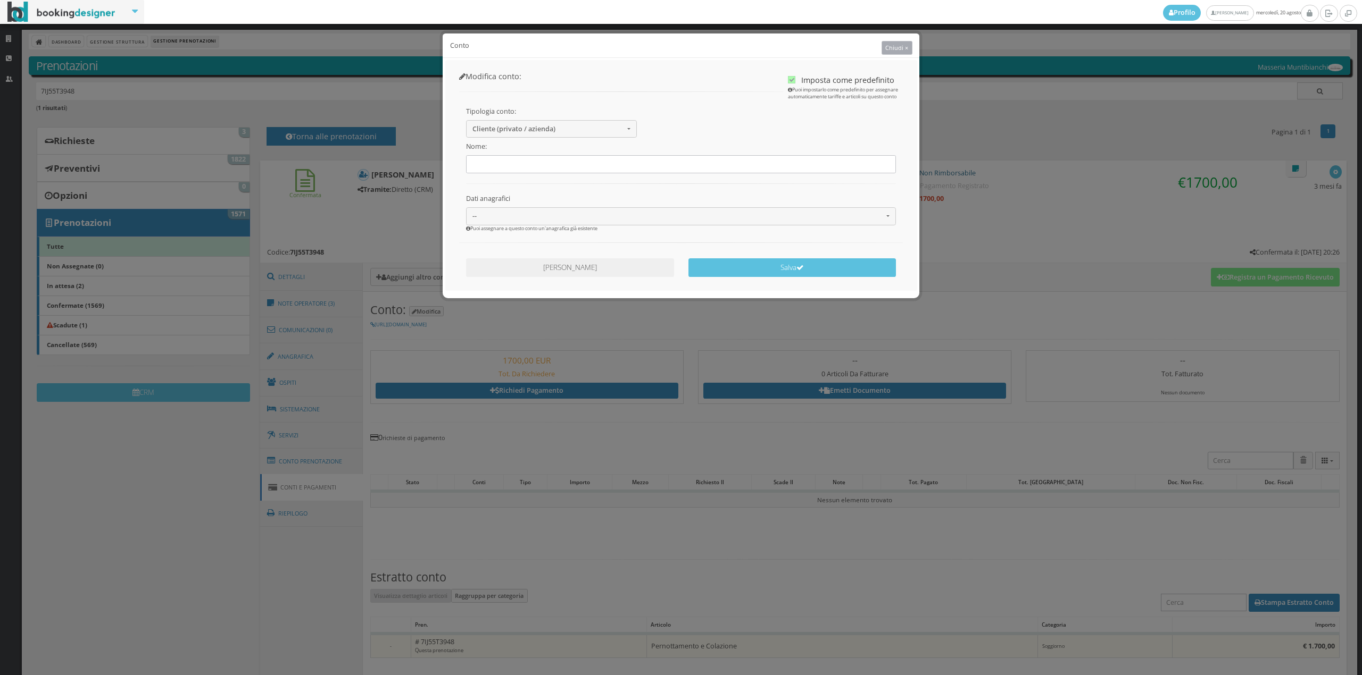
click at [909, 44] on button "Chiudi ×" at bounding box center [896, 48] width 31 height 14
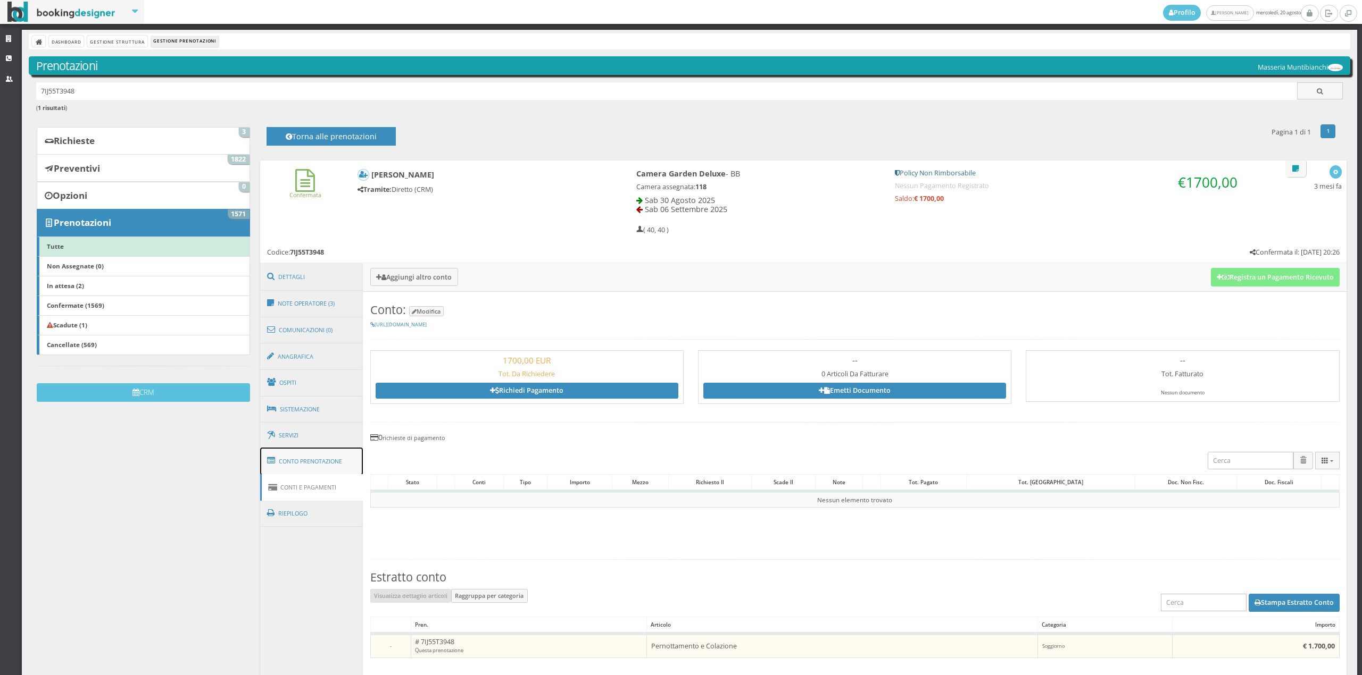
click at [313, 462] on link "Conto Prenotazione" at bounding box center [311, 462] width 103 height 28
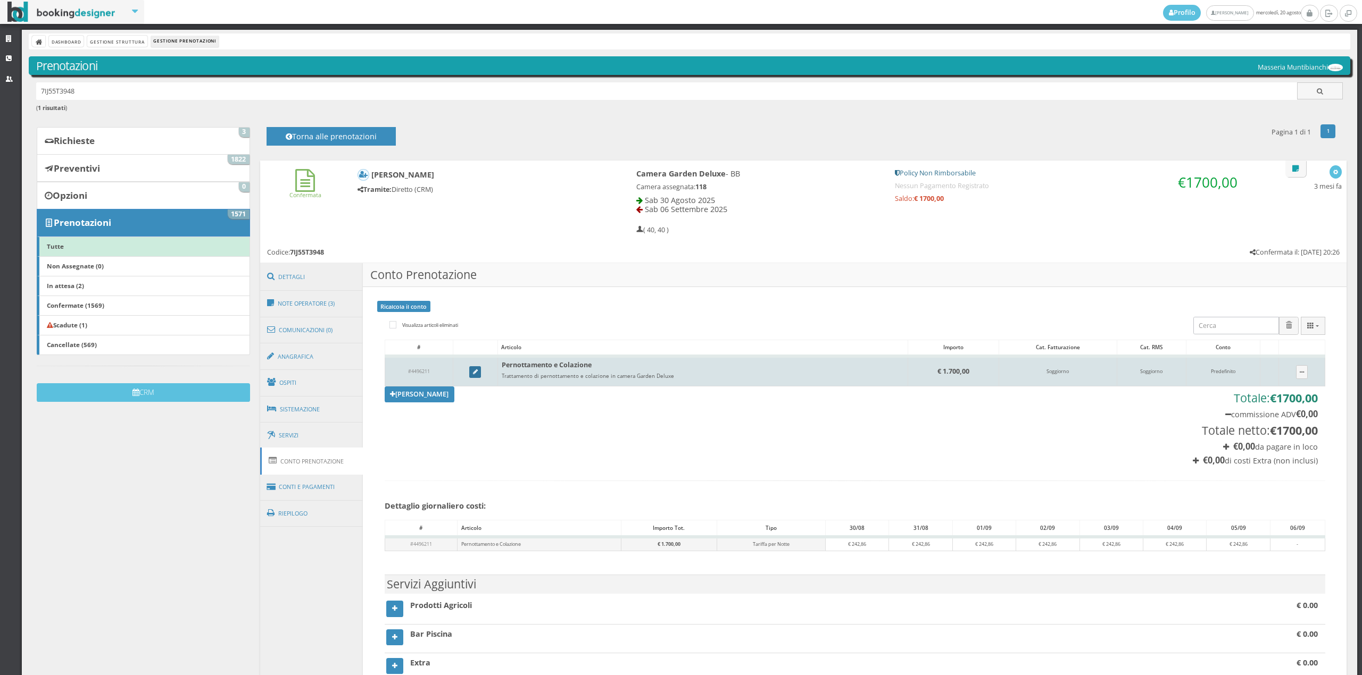
click at [469, 370] on link at bounding box center [475, 372] width 12 height 12
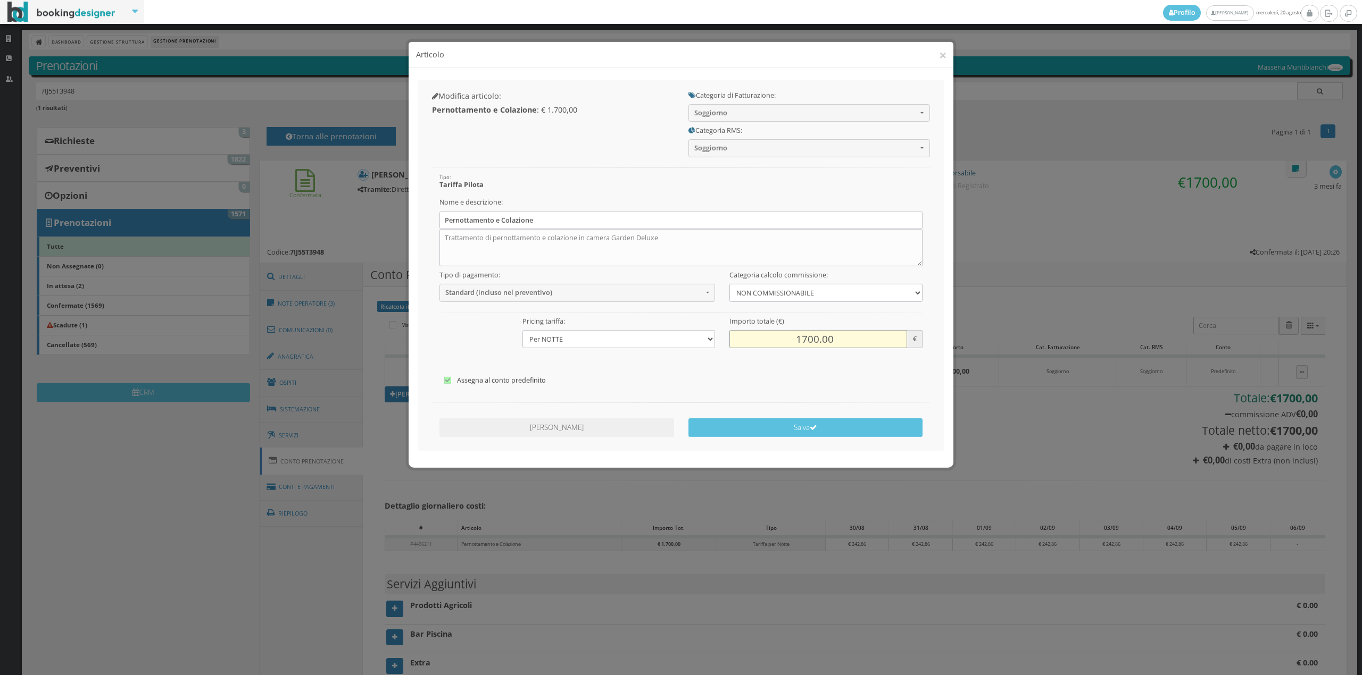
click at [809, 335] on input "1700.00" at bounding box center [817, 331] width 177 height 18
type input "1400.00"
click at [811, 420] on icon "submit" at bounding box center [813, 419] width 7 height 7
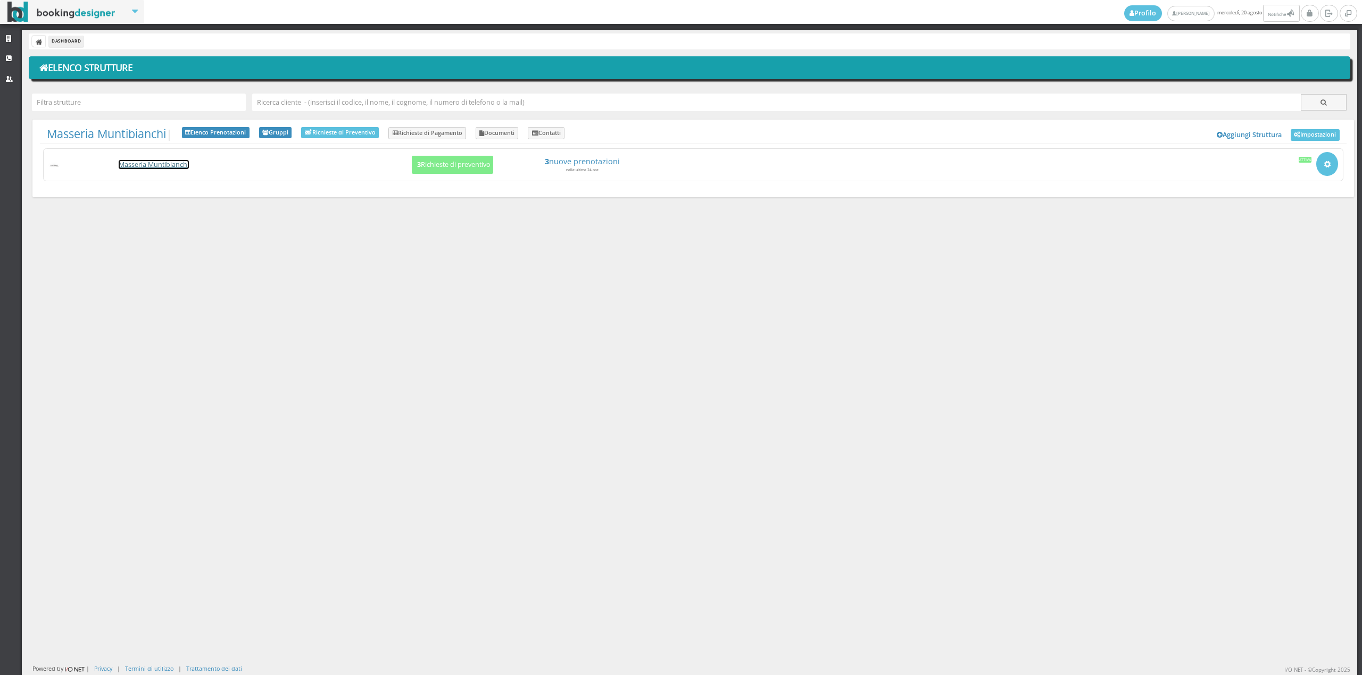
click at [130, 169] on link "Masseria Muntibianchi" at bounding box center [154, 164] width 70 height 9
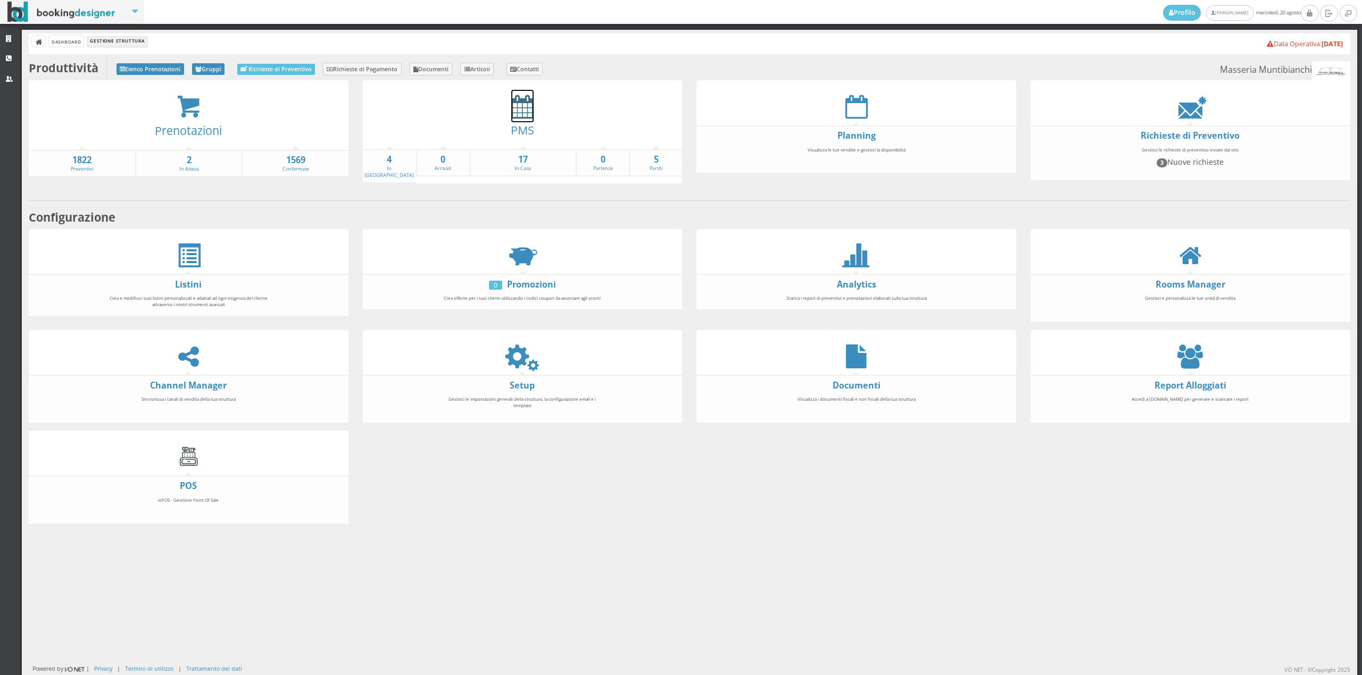
click at [513, 116] on icon at bounding box center [522, 107] width 22 height 24
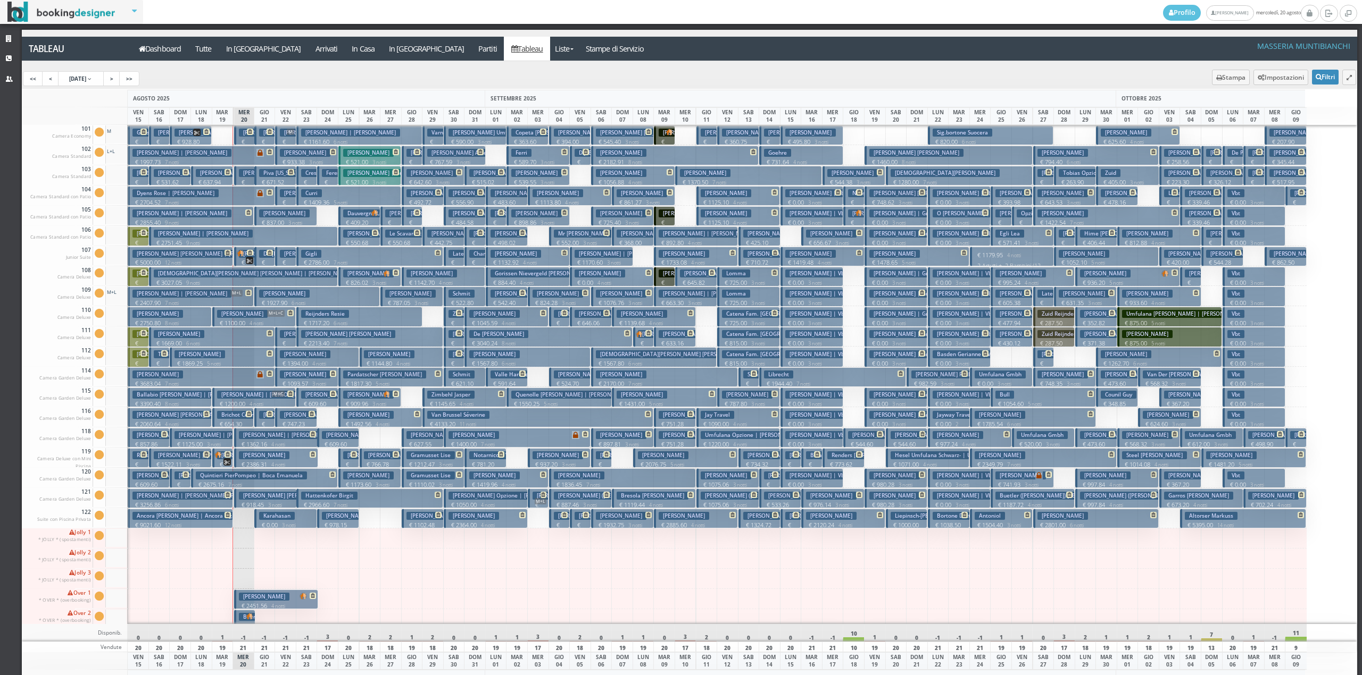
click at [265, 197] on span at bounding box center [264, 193] width 16 height 8
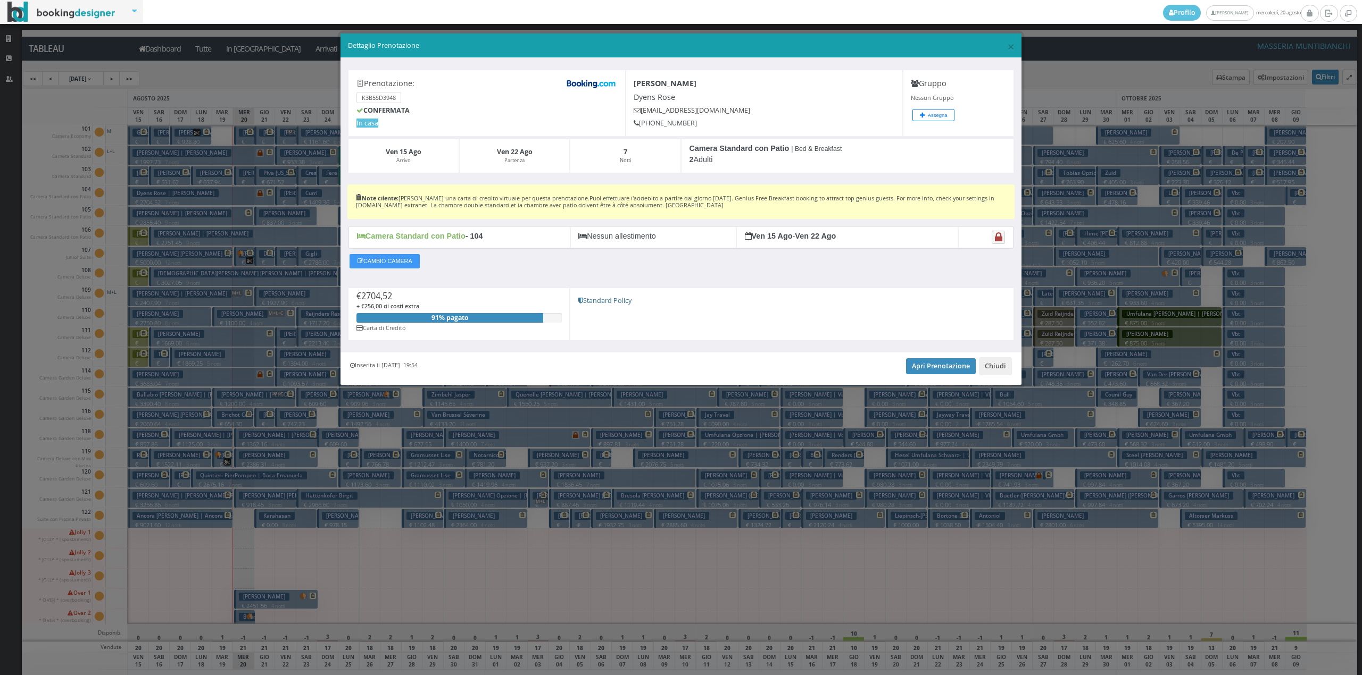
click at [1015, 43] on div "× Dettaglio Prenotazione" at bounding box center [680, 46] width 681 height 24
click at [1007, 46] on span "×" at bounding box center [1010, 46] width 7 height 18
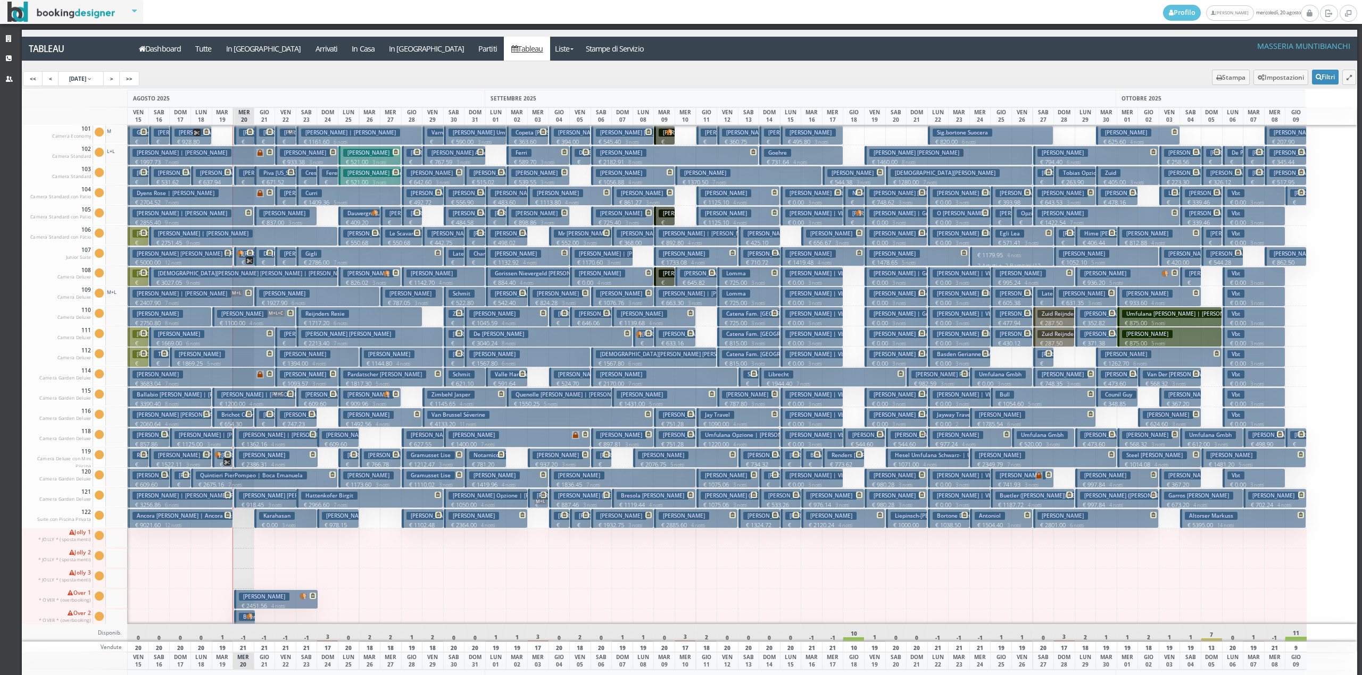
click at [260, 437] on h3 "[PERSON_NAME] | [PERSON_NAME]" at bounding box center [288, 435] width 99 height 8
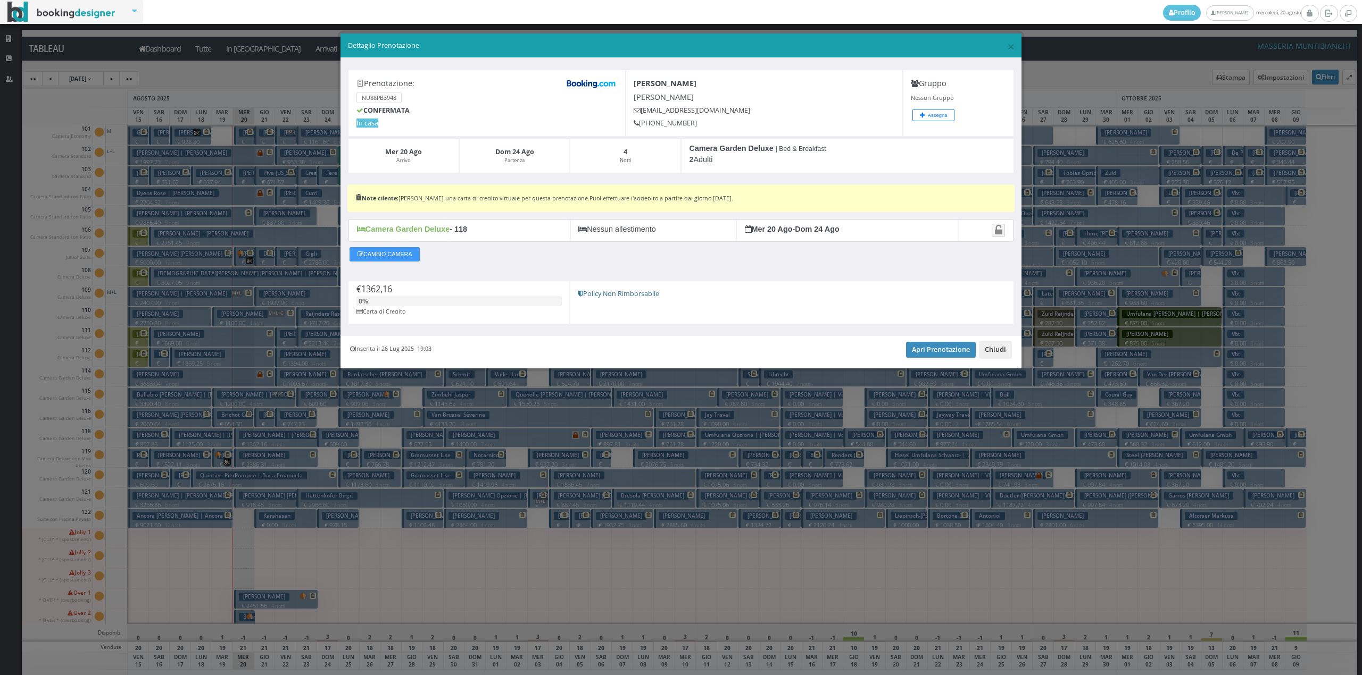
click at [996, 356] on button "Chiudi" at bounding box center [995, 350] width 33 height 18
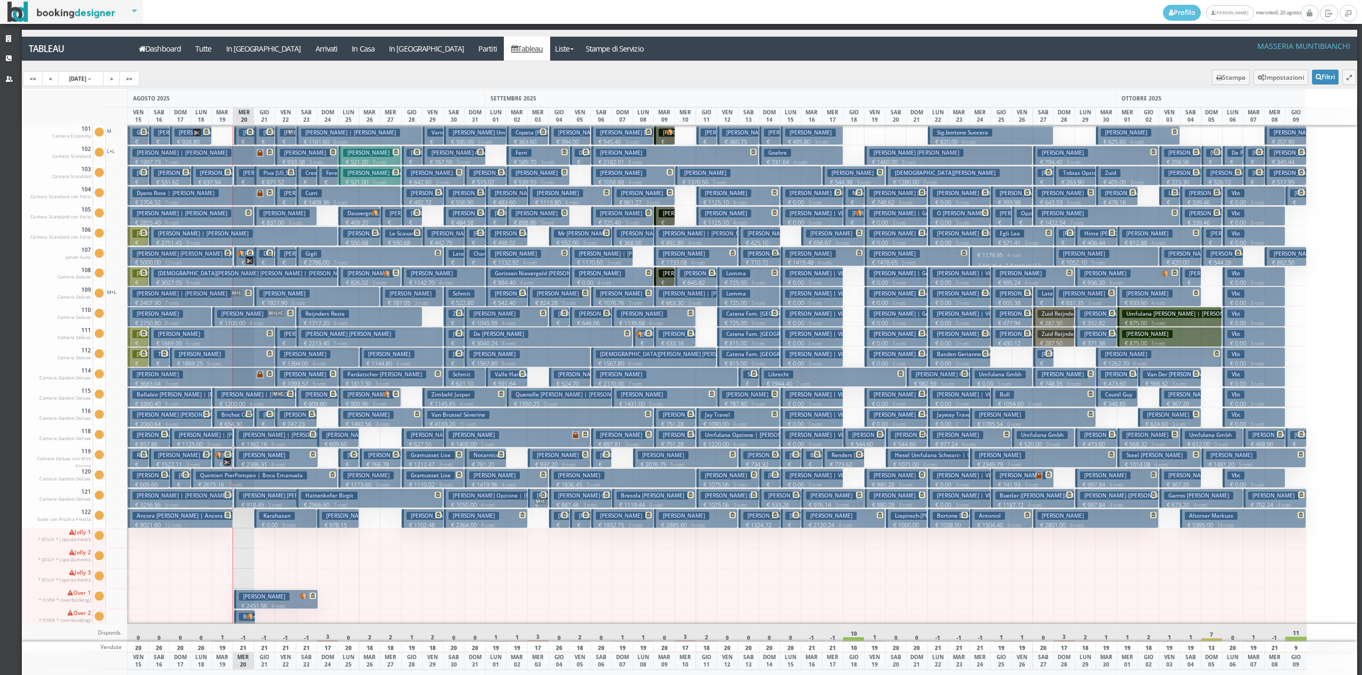
click at [252, 176] on h3 "Zaghini Alice" at bounding box center [264, 173] width 51 height 8
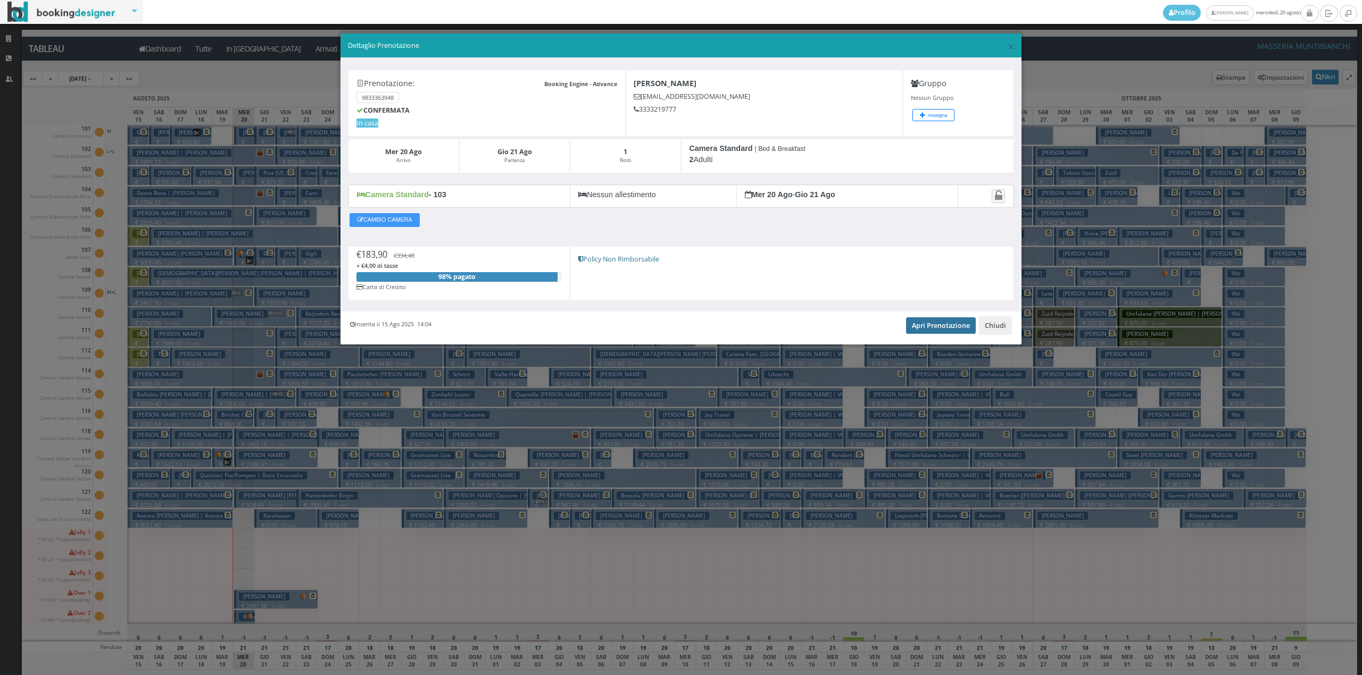
click at [945, 320] on link "Apri Prenotazione" at bounding box center [941, 326] width 70 height 16
click at [994, 334] on button "Chiudi" at bounding box center [995, 325] width 33 height 18
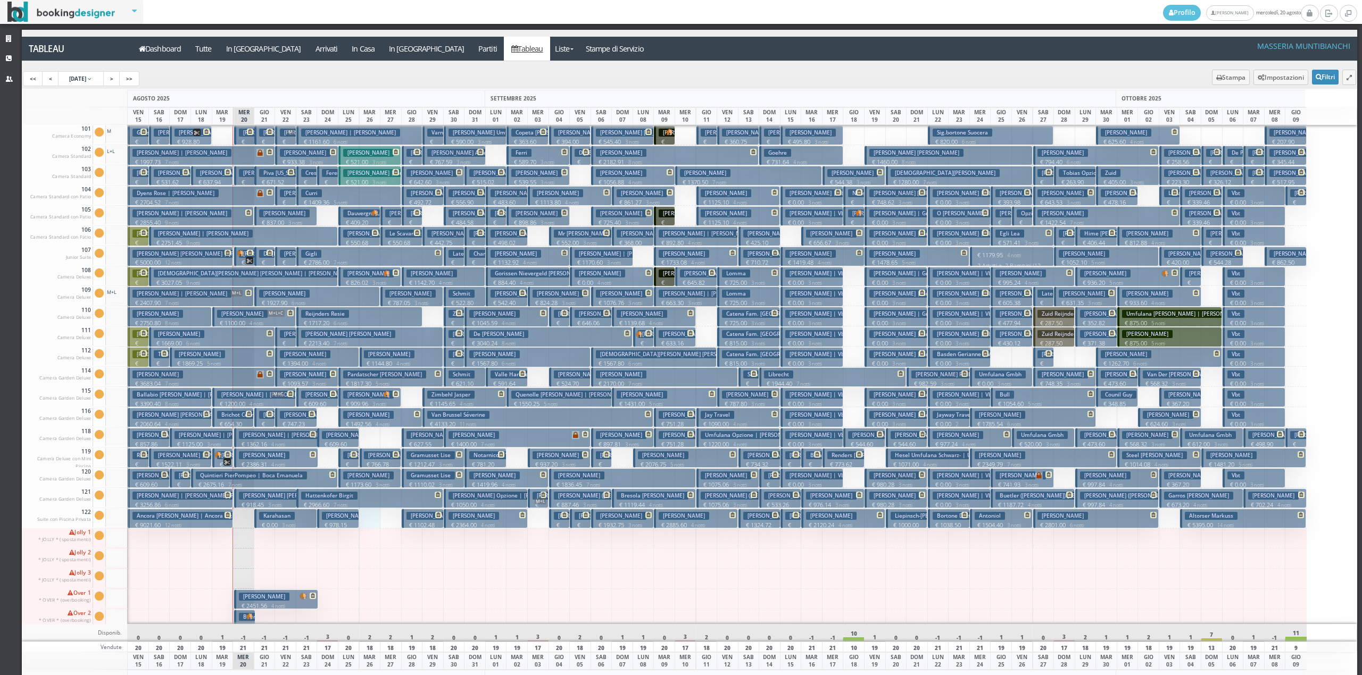
click at [365, 525] on div at bounding box center [370, 518] width 22 height 20
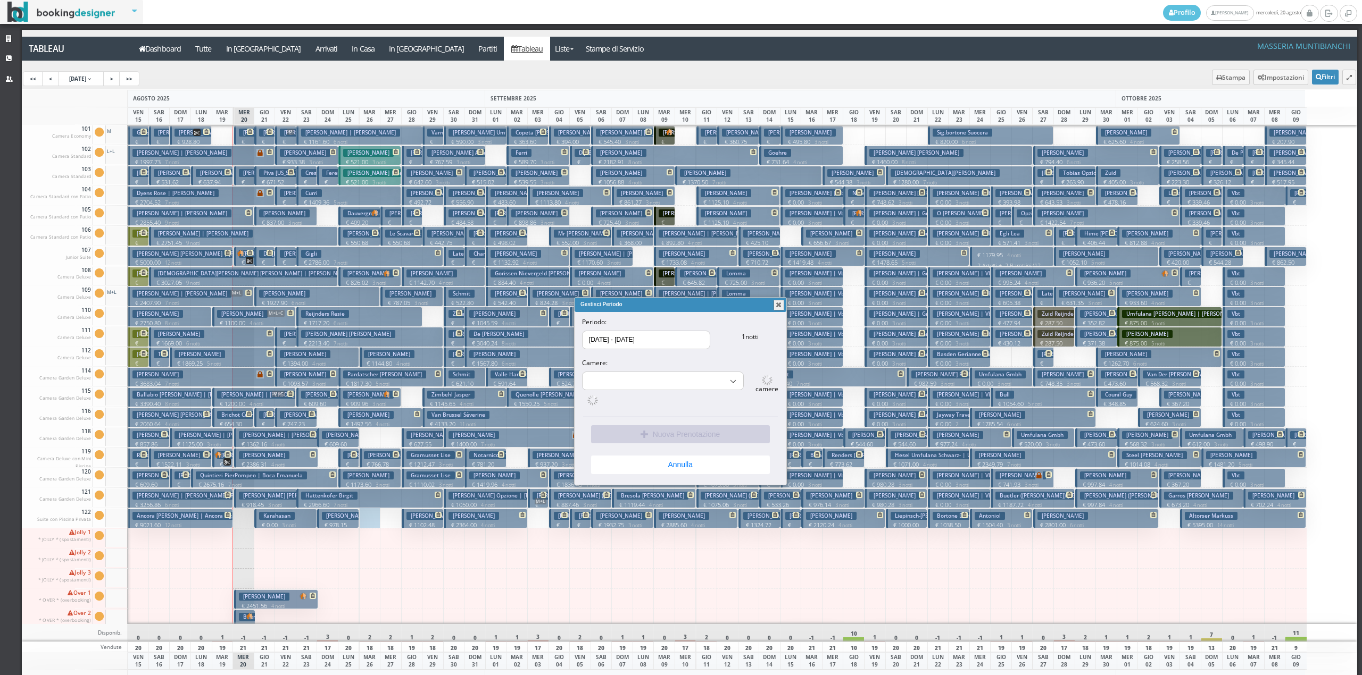
select select "15496"
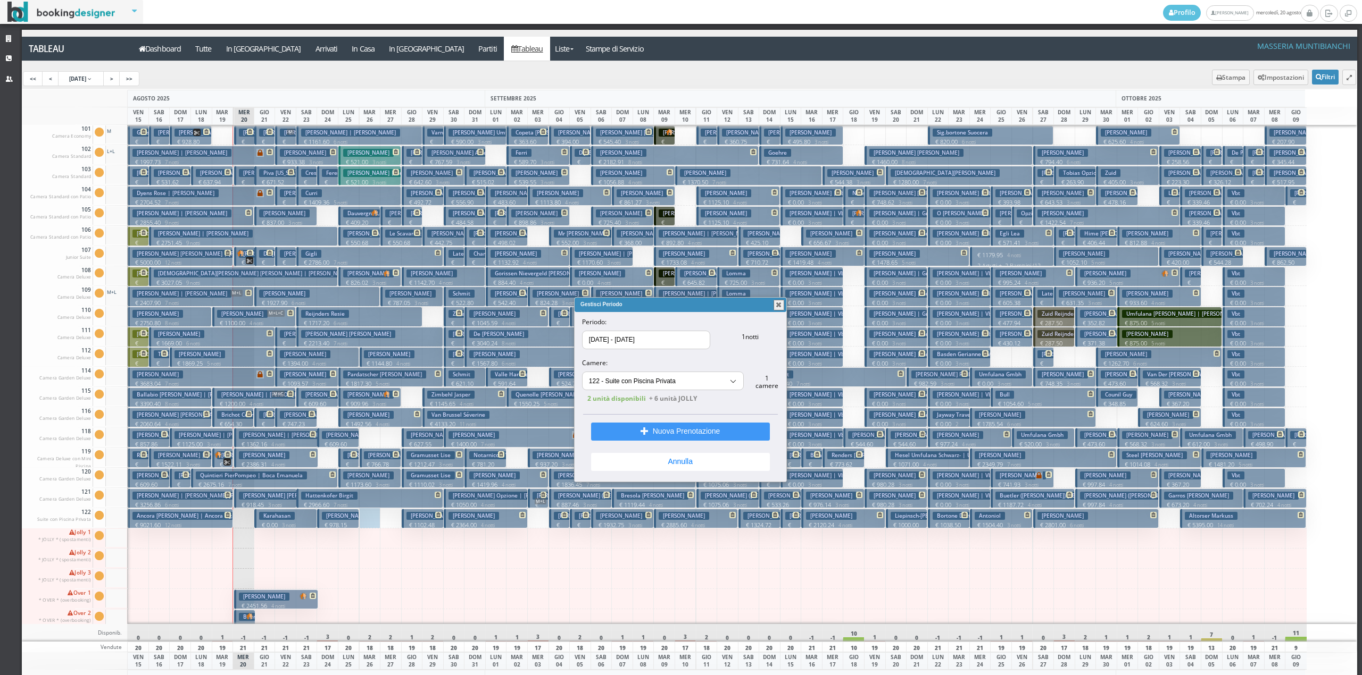
click at [774, 309] on button "button" at bounding box center [778, 305] width 11 height 11
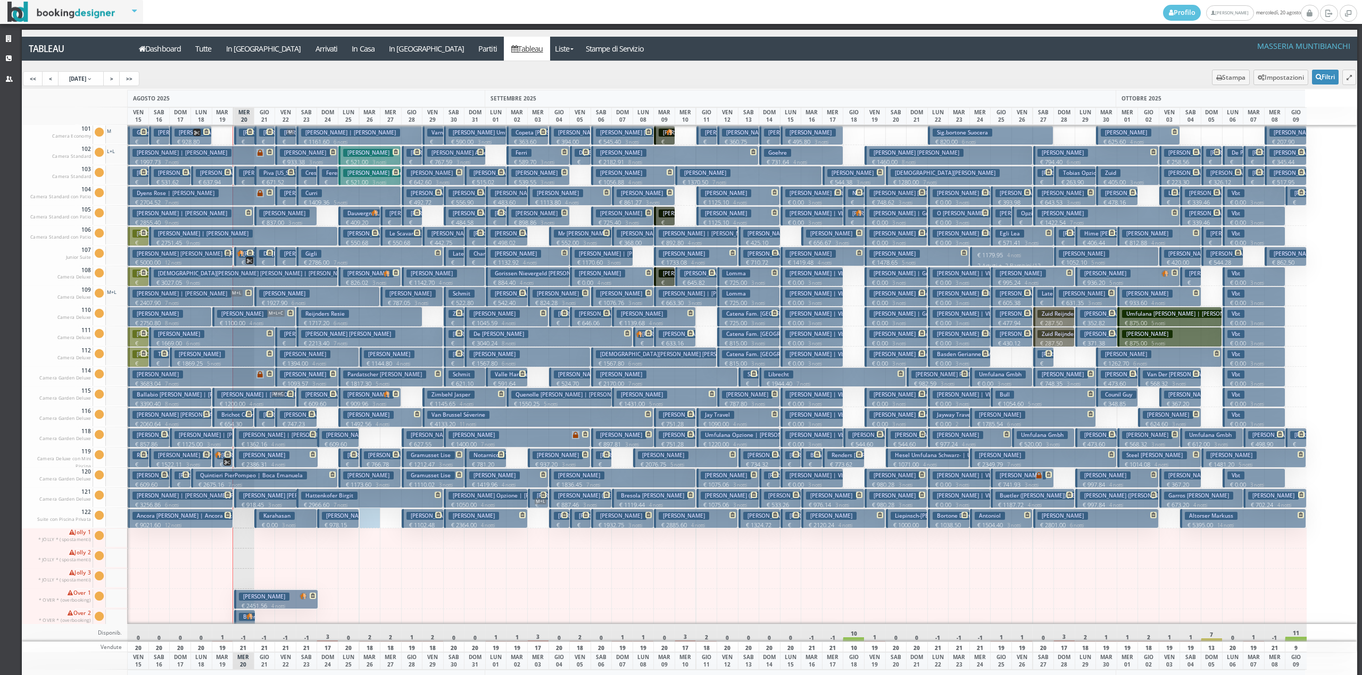
click at [370, 521] on div at bounding box center [370, 518] width 22 height 20
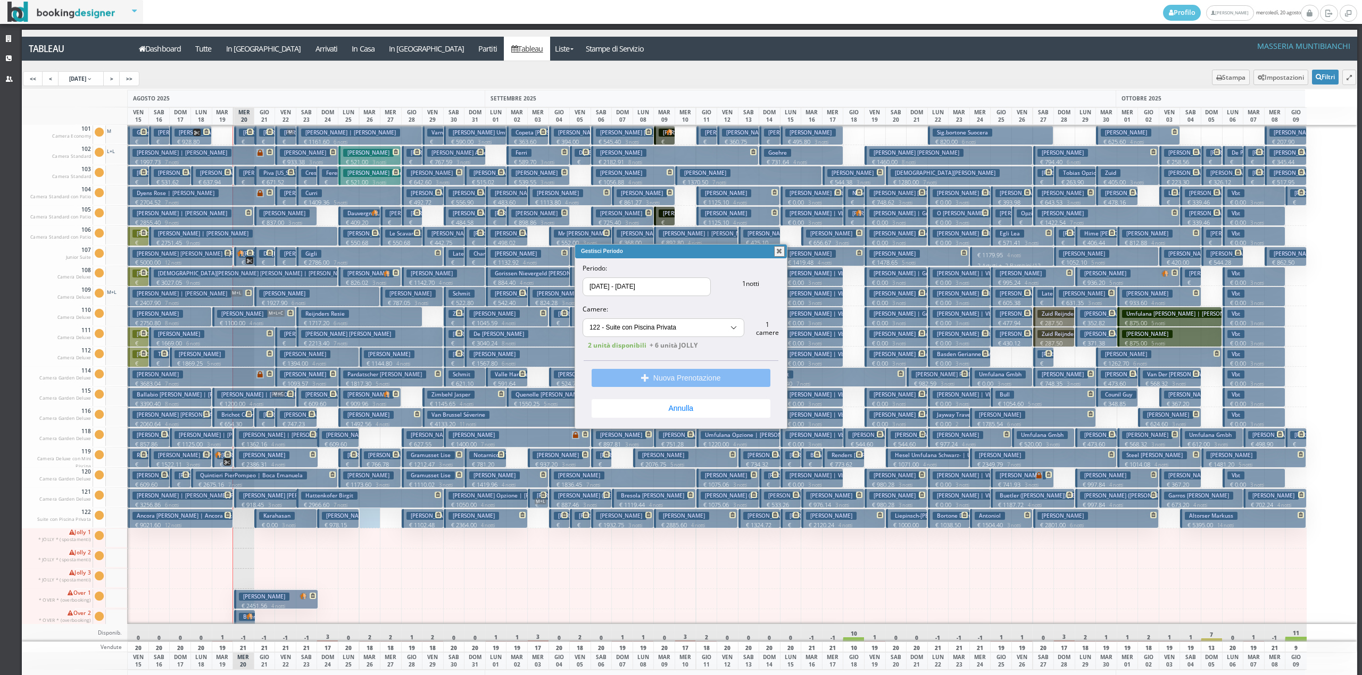
click at [669, 377] on button "Nuova Prenotazione" at bounding box center [680, 378] width 179 height 18
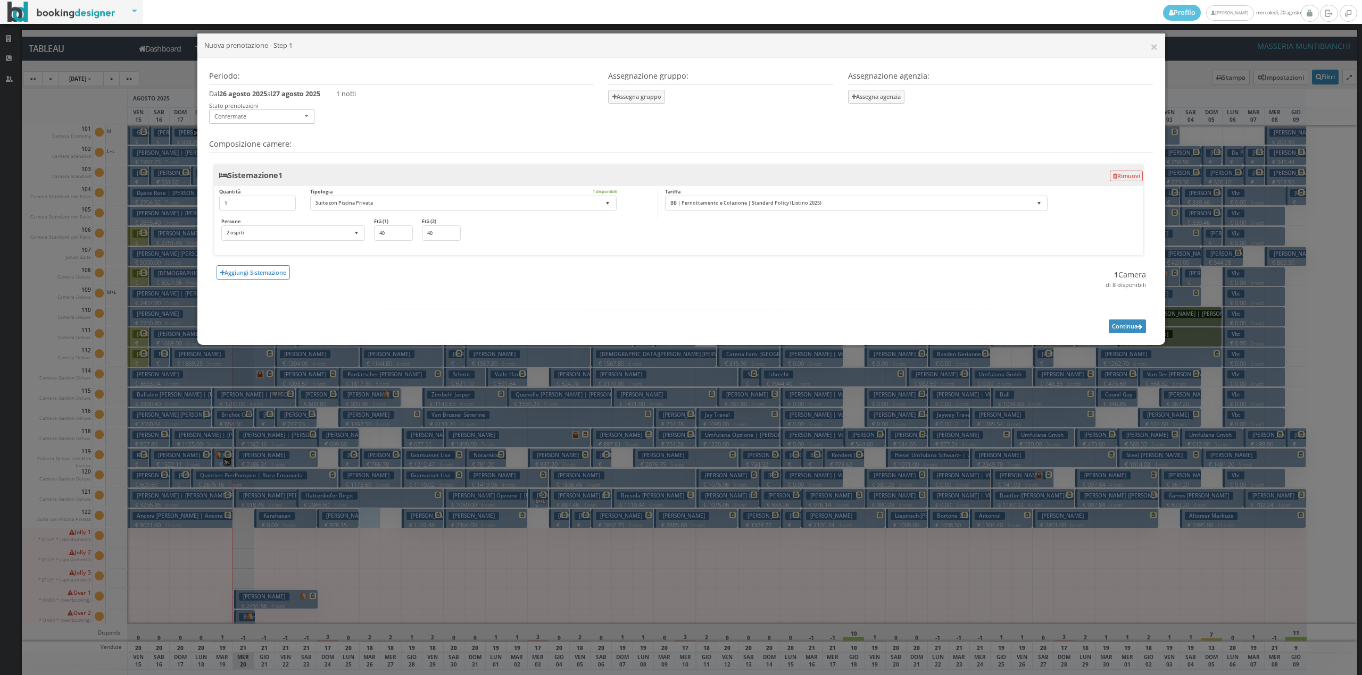
click at [1031, 195] on div "Tariffa BB | Pernottamento e Colazione | Standard Policy (Listino 2025) BB | Pe…" at bounding box center [856, 200] width 383 height 23
click at [996, 203] on select "BB | Pernottamento e Colazione | Standard Policy (Listino 2025) BB | Pernottame…" at bounding box center [856, 204] width 383 height 16
select select "193999:22359"
click at [665, 196] on select "BB | Pernottamento e Colazione | Standard Policy (Listino 2025) BB | Pernottame…" at bounding box center [856, 204] width 383 height 16
click at [1130, 322] on button "Continua" at bounding box center [1126, 326] width 37 height 13
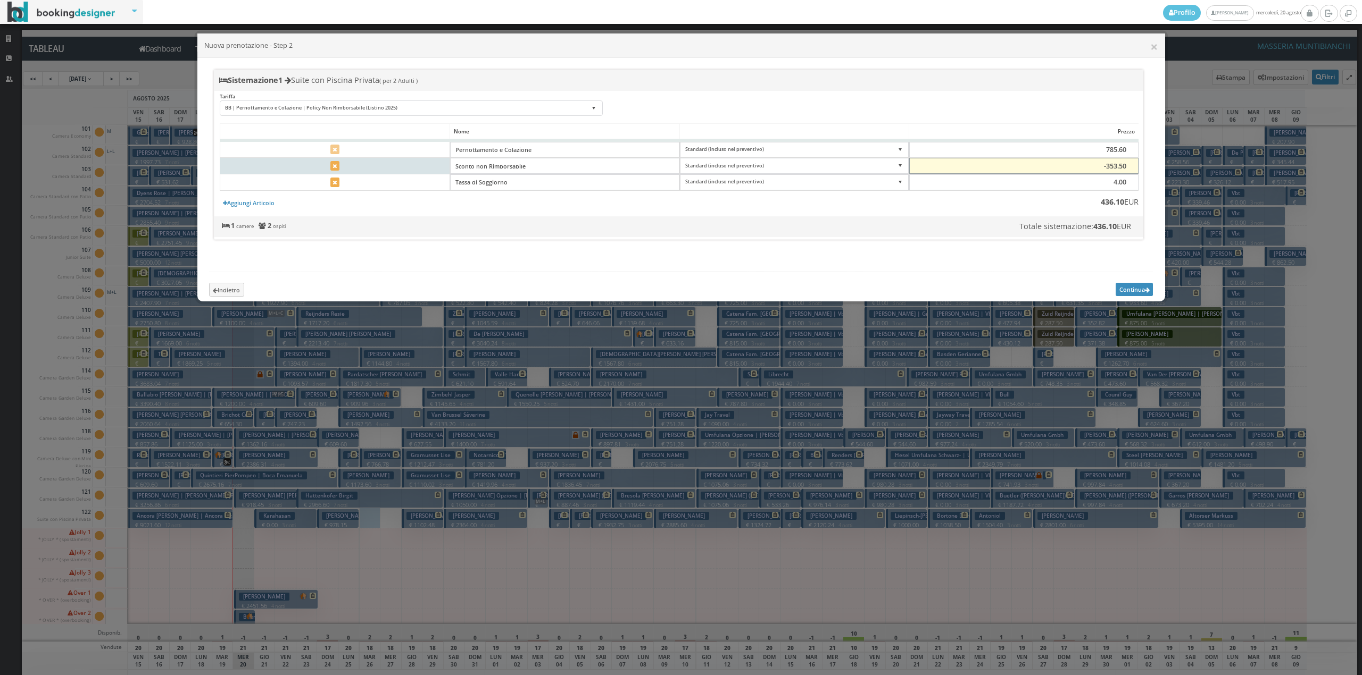
click at [1124, 164] on input "-353.50" at bounding box center [1023, 166] width 229 height 16
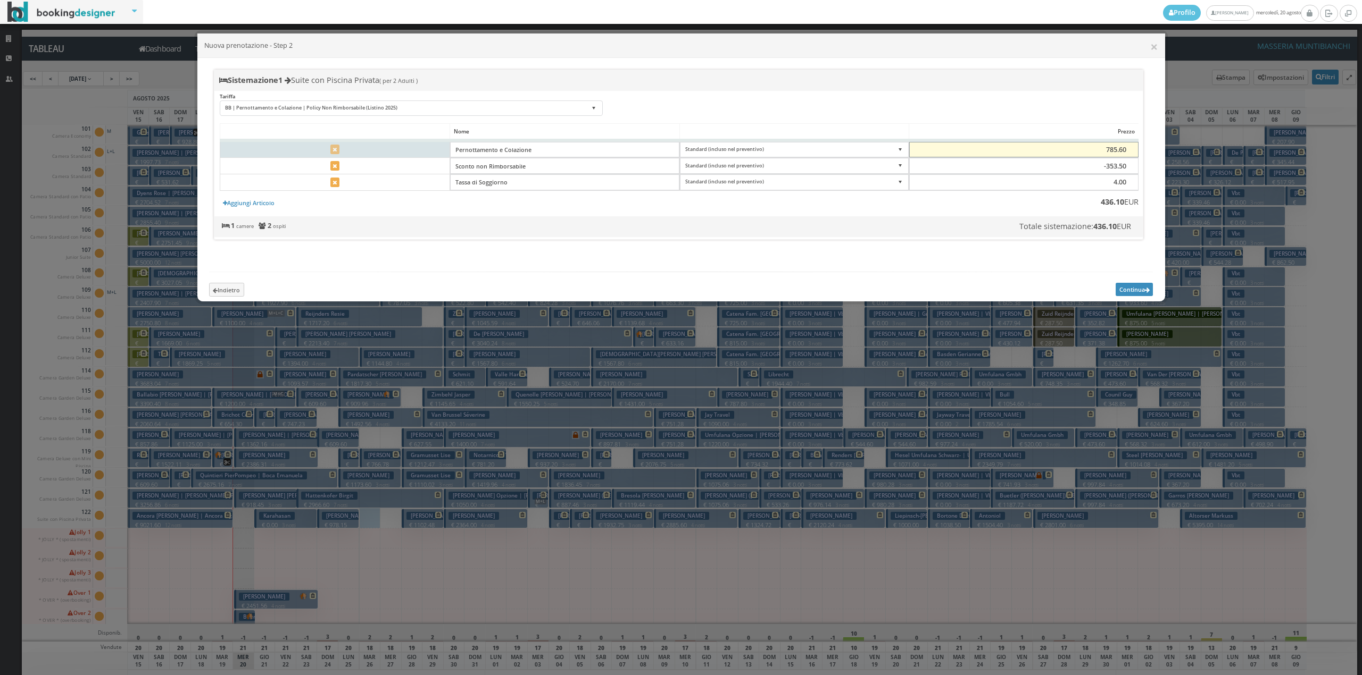
click at [1113, 147] on input "785.60" at bounding box center [1023, 150] width 229 height 16
click at [1116, 152] on input "785.60" at bounding box center [1023, 150] width 229 height 16
type input "780.60"
click at [1086, 97] on div "Sistemazione 1 Suite con Piscina Privata ( per 2 Adulti ) Tariffa BB | Pernotta…" at bounding box center [678, 155] width 929 height 170
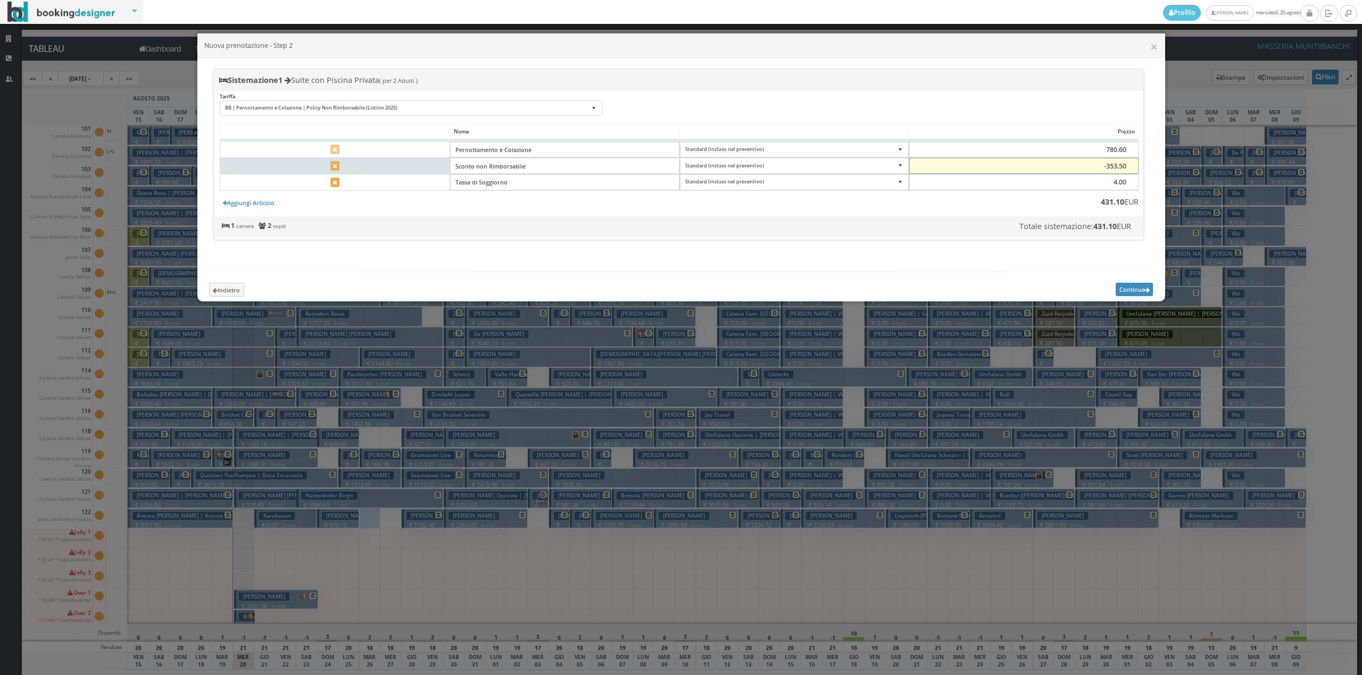
click at [1119, 167] on input "-353.50" at bounding box center [1023, 166] width 229 height 16
click at [1120, 164] on input "-353.50" at bounding box center [1023, 166] width 229 height 16
type input "-353.00"
click at [1149, 296] on button "Continua" at bounding box center [1133, 289] width 37 height 13
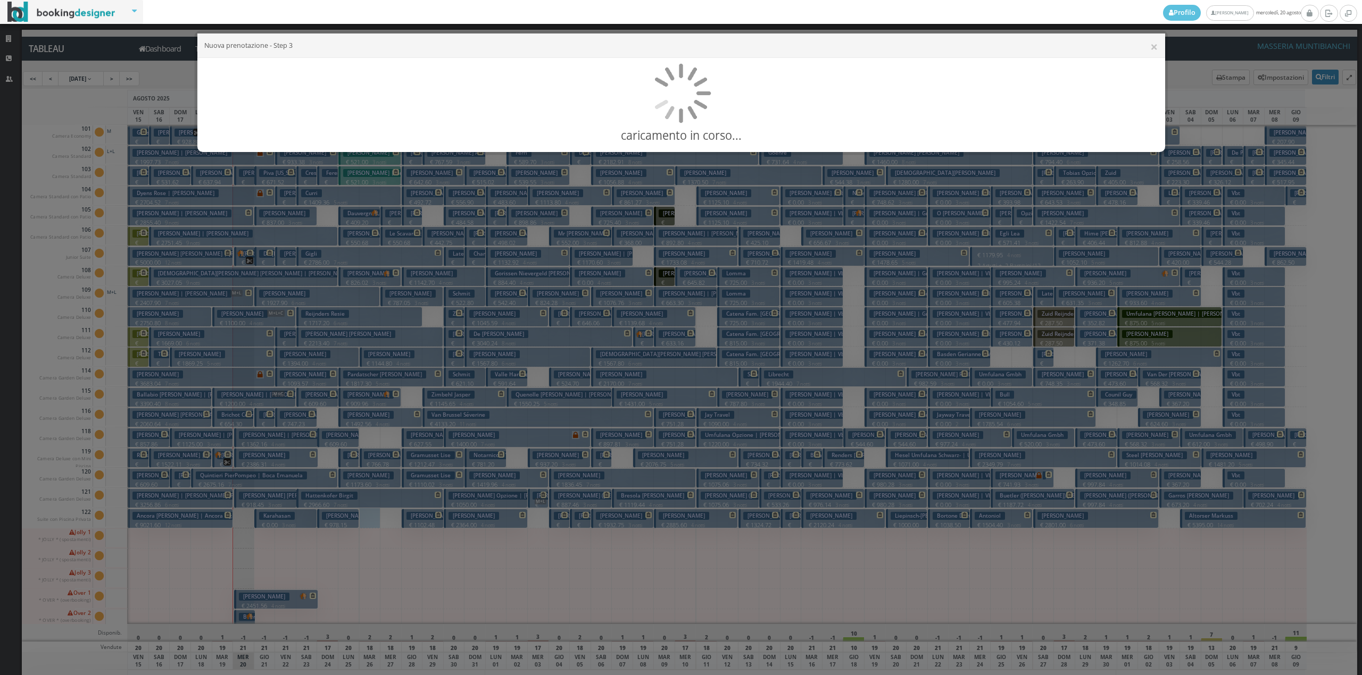
select select"] "15496"
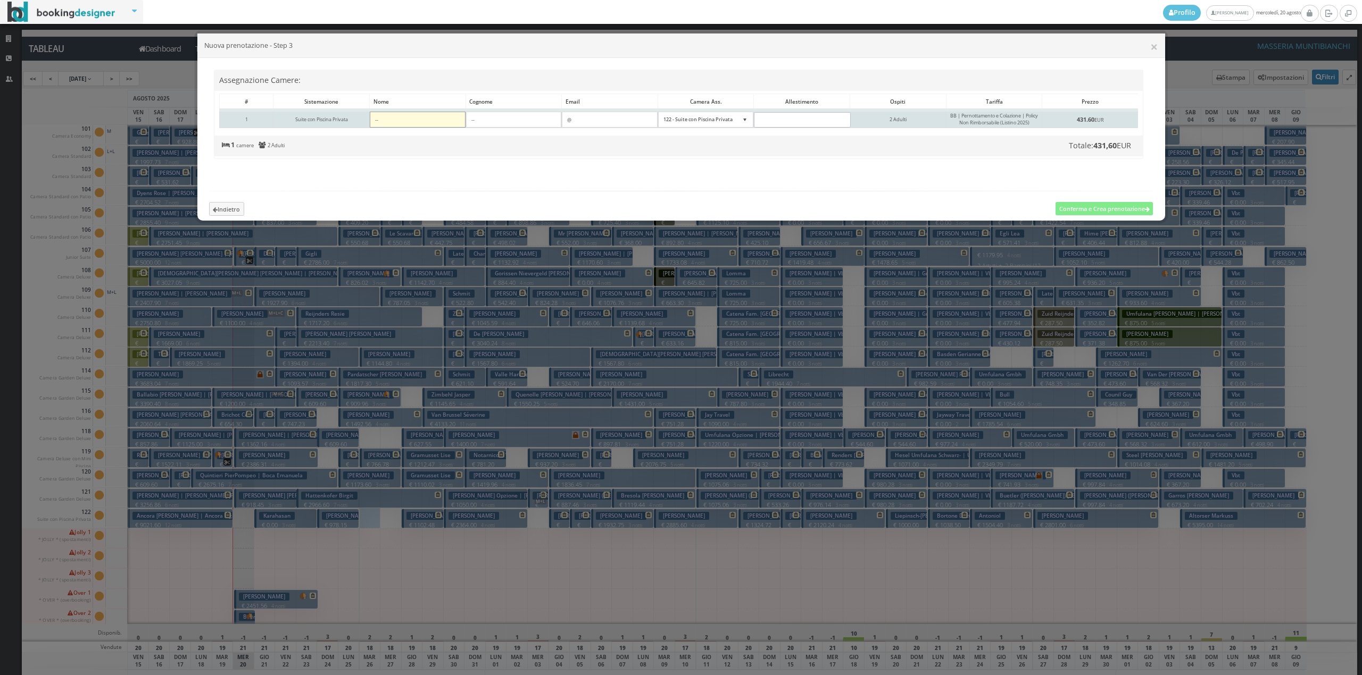
click at [438, 123] on input"] at bounding box center [418, 120] width 96 height 16
type input"] "[PERSON_NAME]"
click at [483, 122] on input"] at bounding box center [514, 120] width 96 height 16
type input"] "Sig."
click at [581, 120] on input"] "text" at bounding box center [610, 120] width 96 height 16
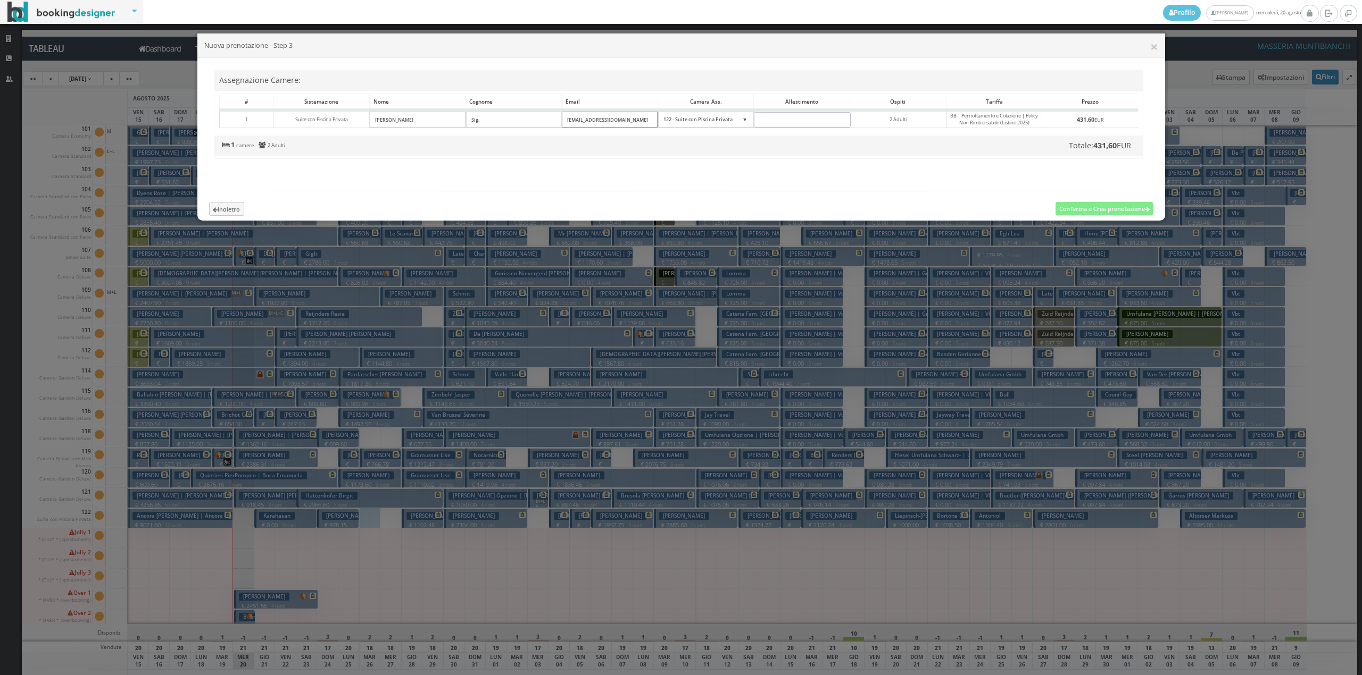
type input"] "[EMAIL_ADDRESS][DOMAIN_NAME]"
click at [1062, 215] on button "Conferma e Crea prenotazione" at bounding box center [1103, 208] width 97 height 13
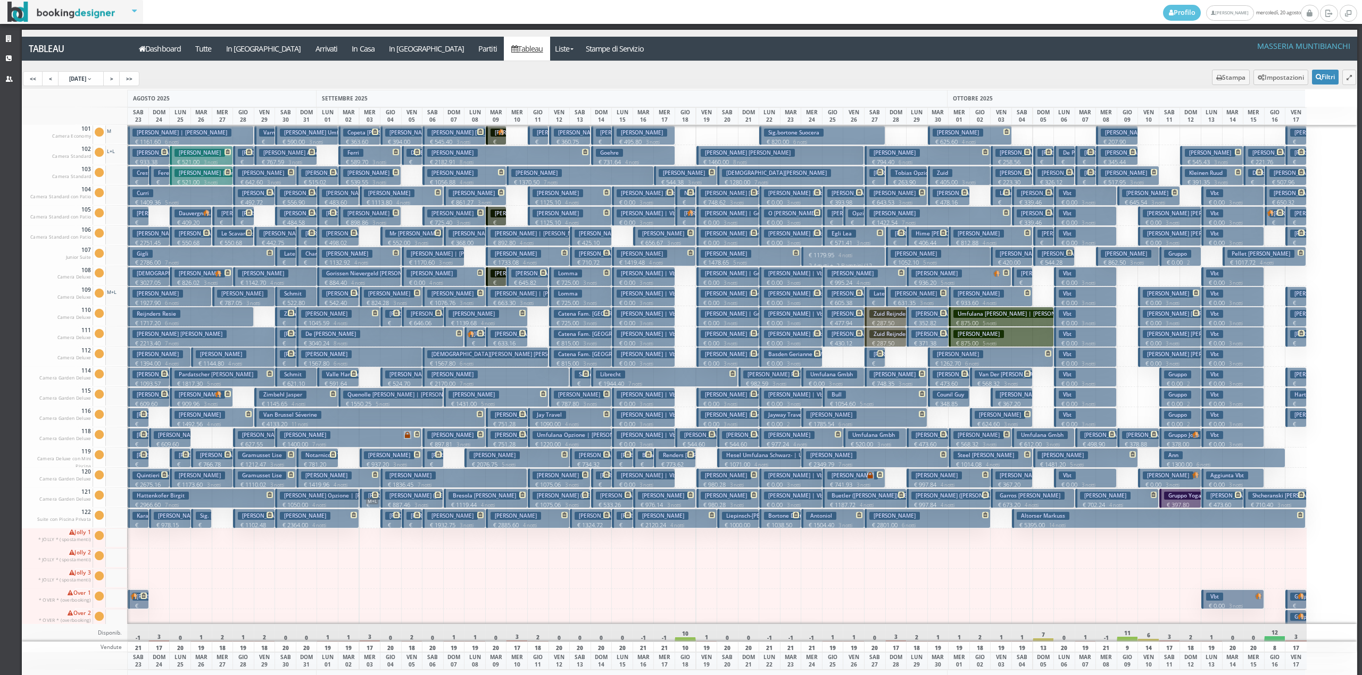
click at [205, 517] on h3 "Sig. [PERSON_NAME]" at bounding box center [226, 516] width 61 height 8
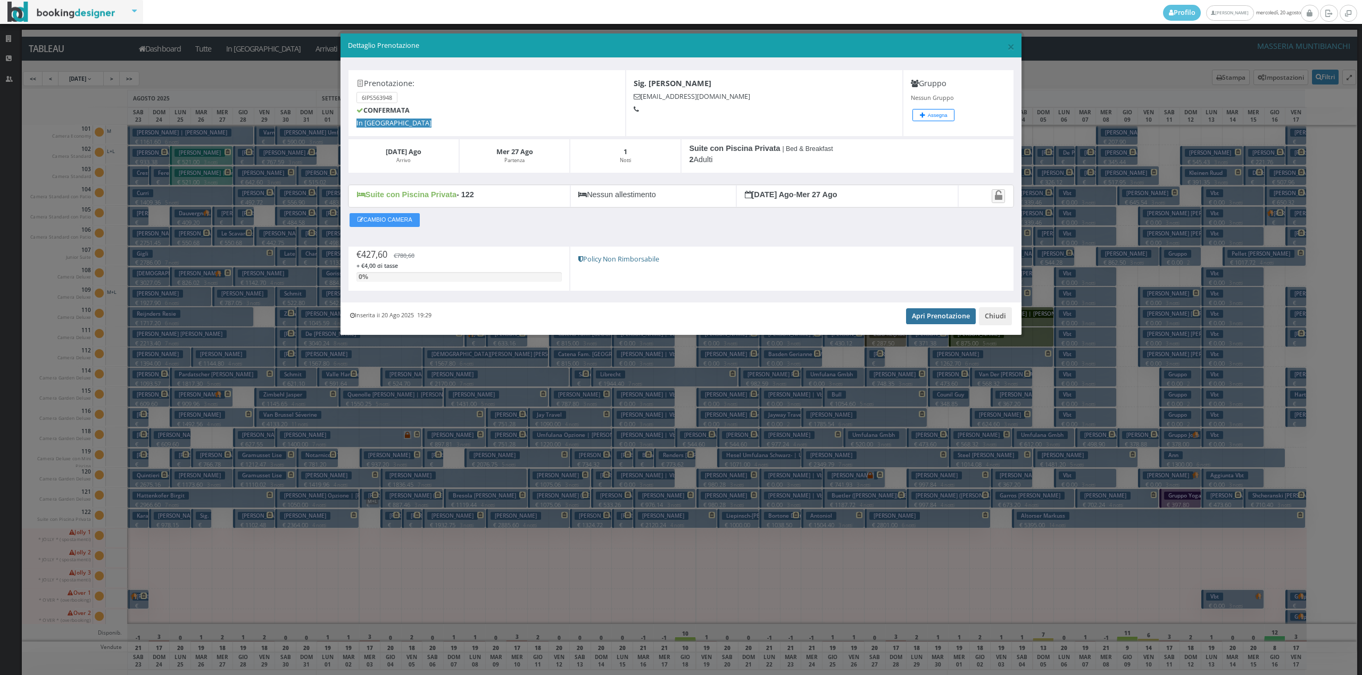
click at [955, 324] on link "Apri Prenotazione" at bounding box center [941, 316] width 70 height 16
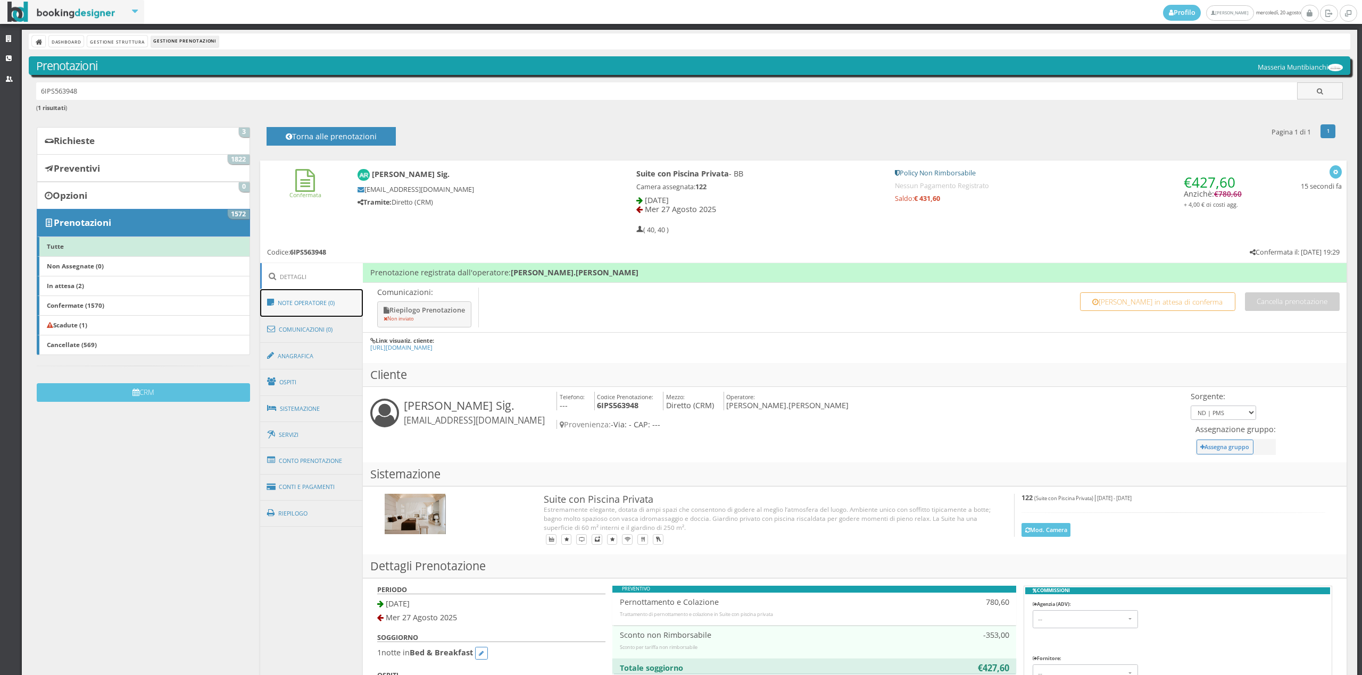
click at [320, 310] on link "Note Operatore (0)" at bounding box center [311, 303] width 103 height 28
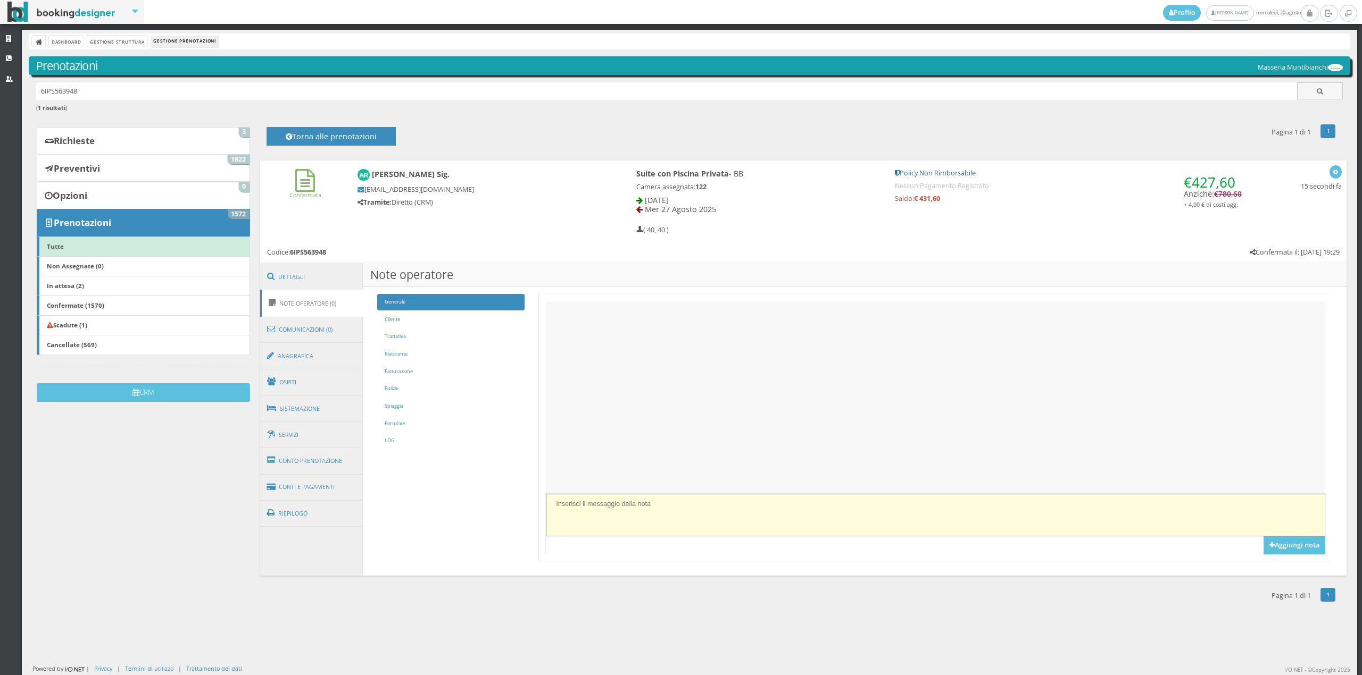
click at [727, 509] on textarea at bounding box center [935, 515] width 779 height 42
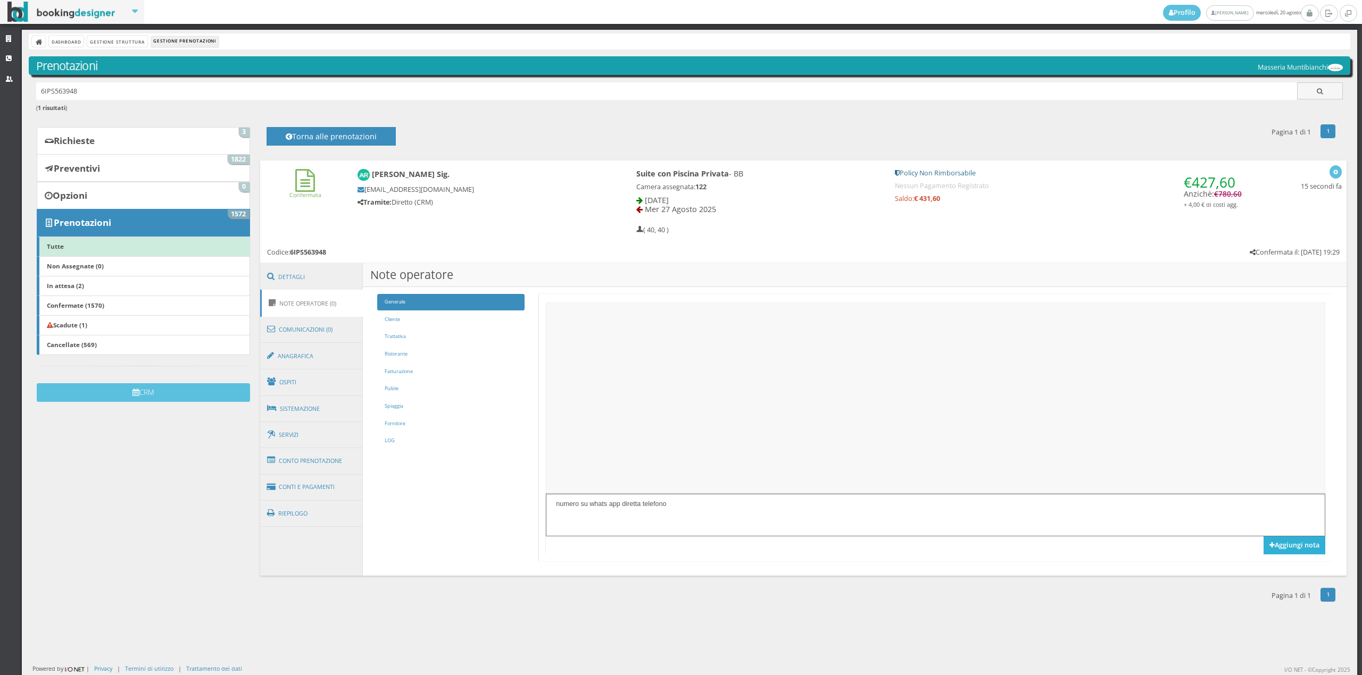
type textarea "numero su whats app diretta telefono"
click at [1291, 548] on button "Aggiungi nota" at bounding box center [1294, 546] width 62 height 18
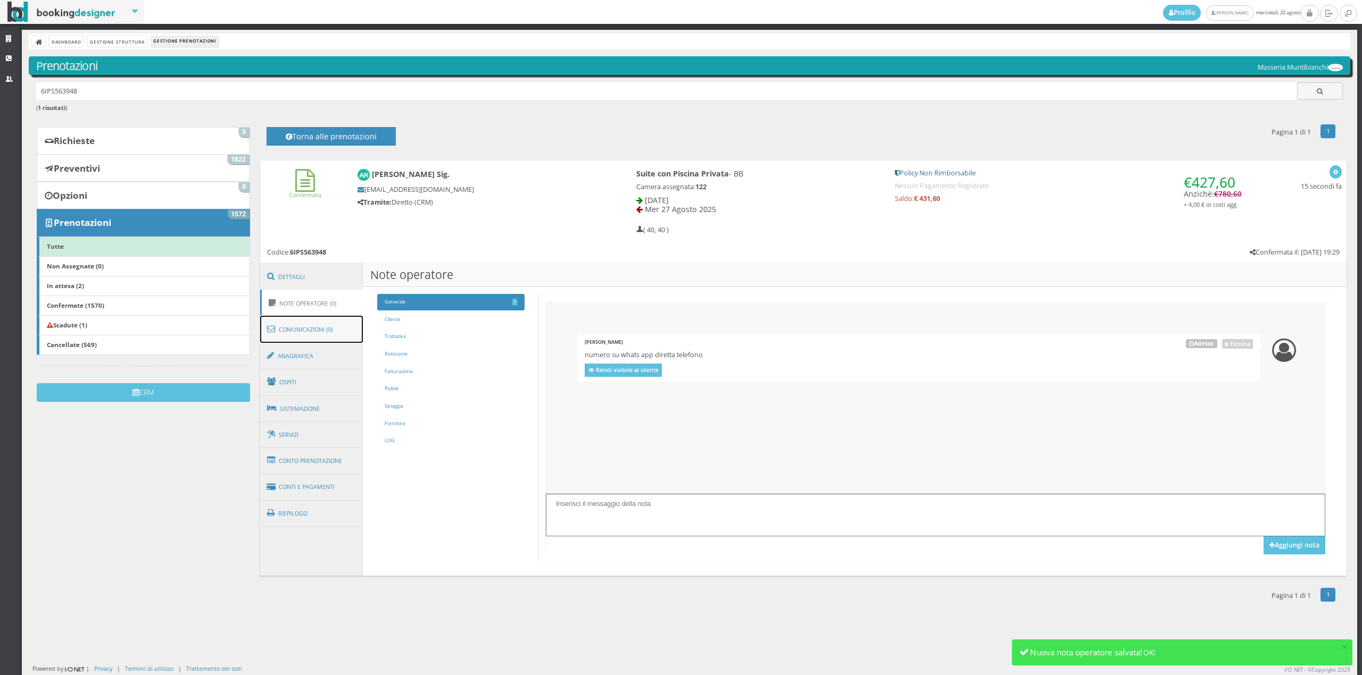
click at [300, 333] on link "Comunicazioni (0)" at bounding box center [311, 330] width 103 height 28
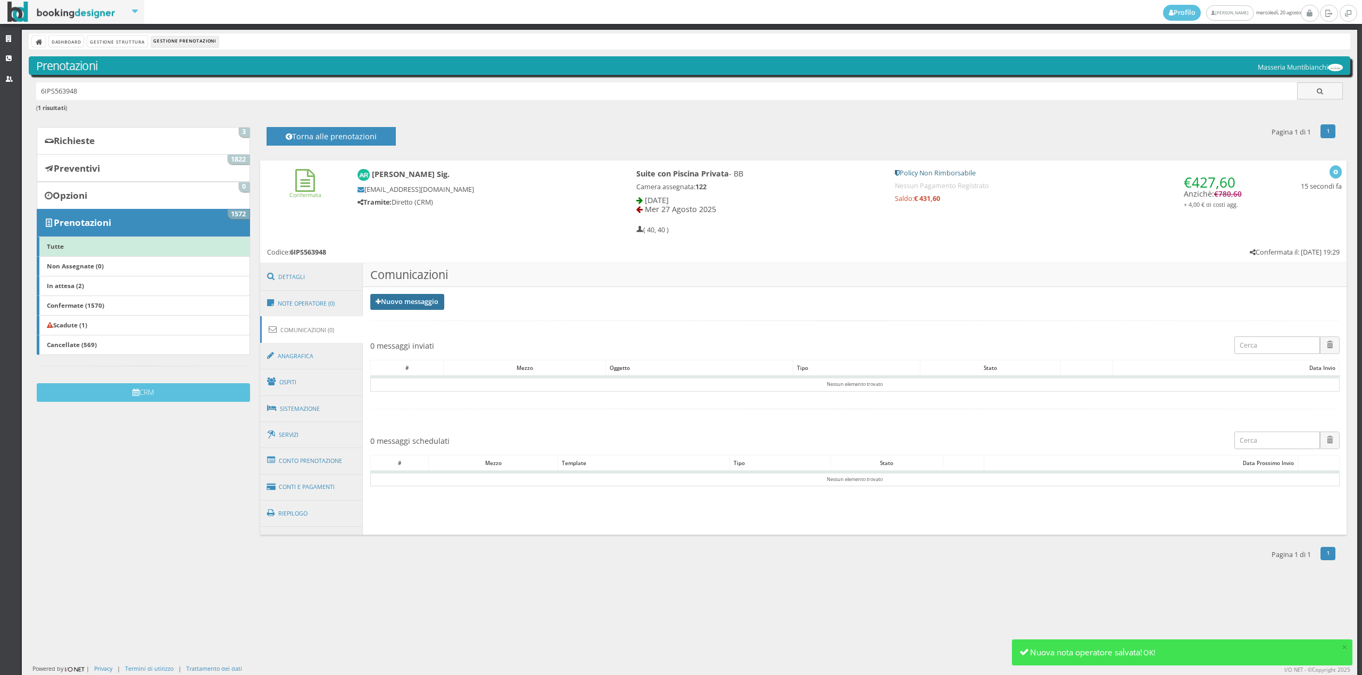
click at [392, 308] on link "Nuovo messaggio" at bounding box center [407, 302] width 74 height 16
click at [401, 315] on link "Riepilogo prenotazione" at bounding box center [413, 320] width 87 height 12
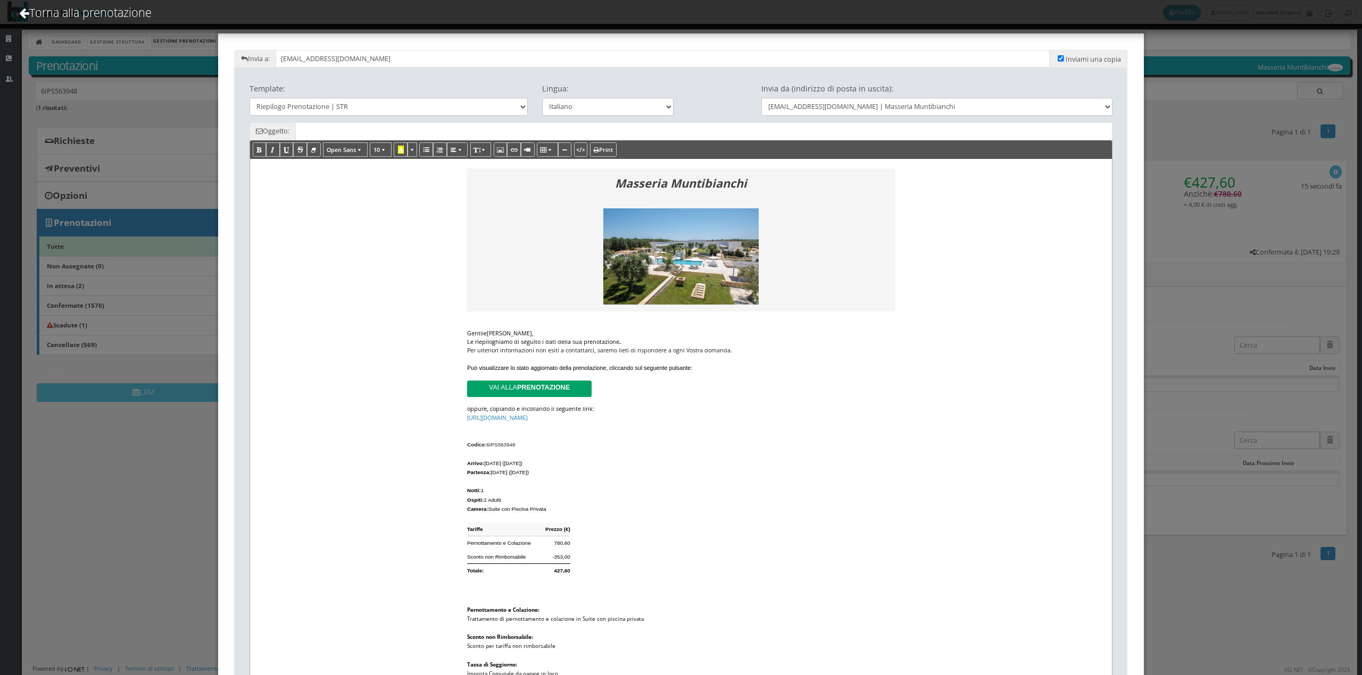
type input "Riepilogo Prenotazione - [PERSON_NAME] Sig. - Cod. 6IPS563948"
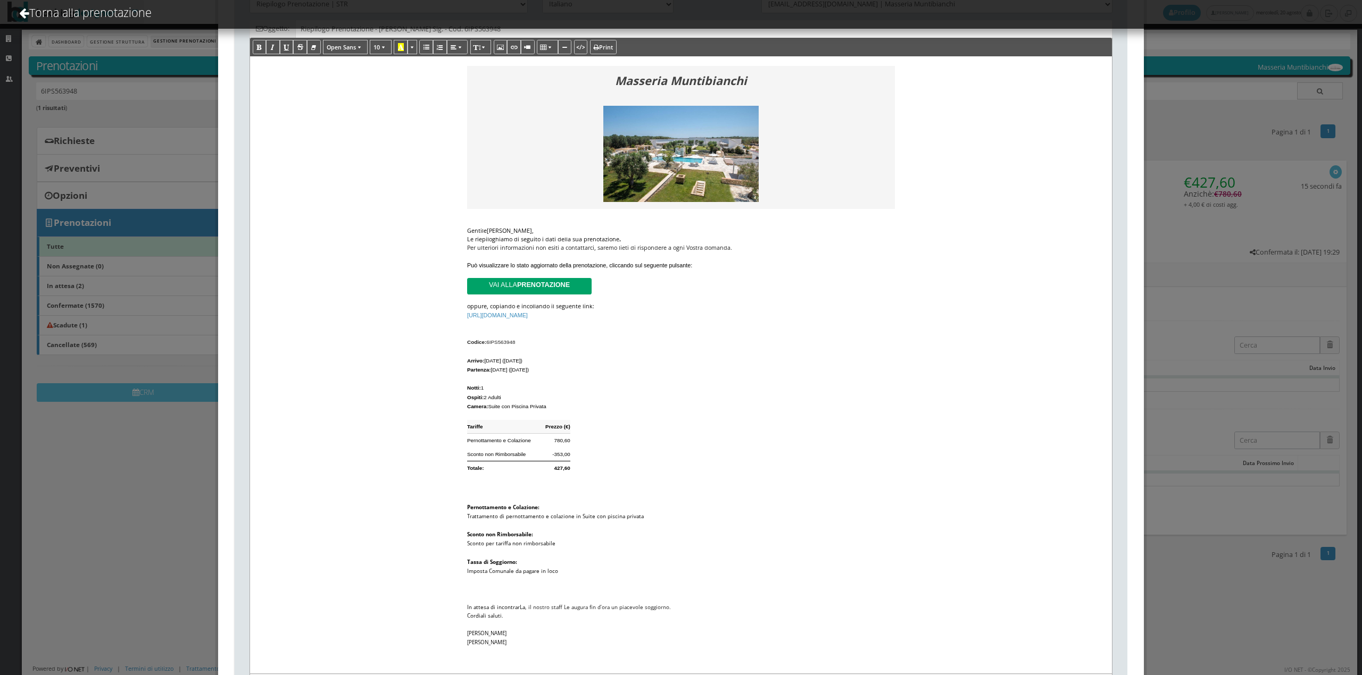
scroll to position [157, 0]
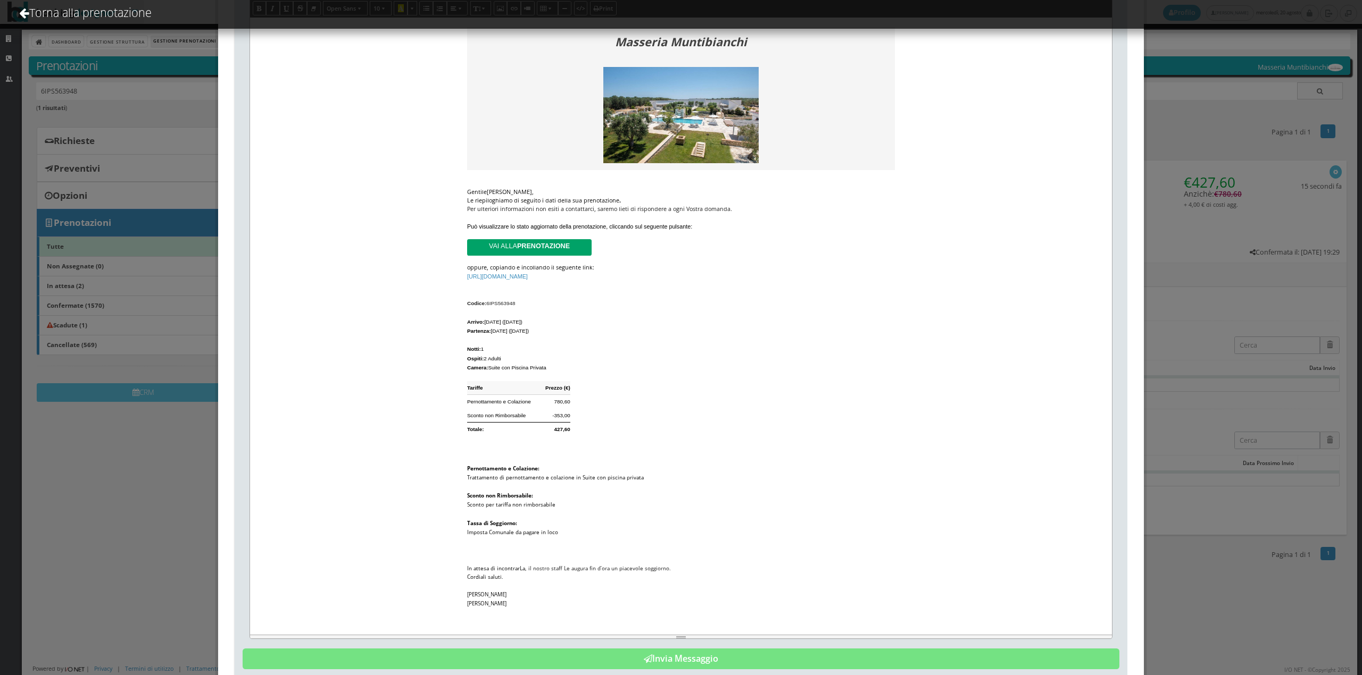
click at [467, 608] on div "[PERSON_NAME]" at bounding box center [681, 603] width 428 height 9
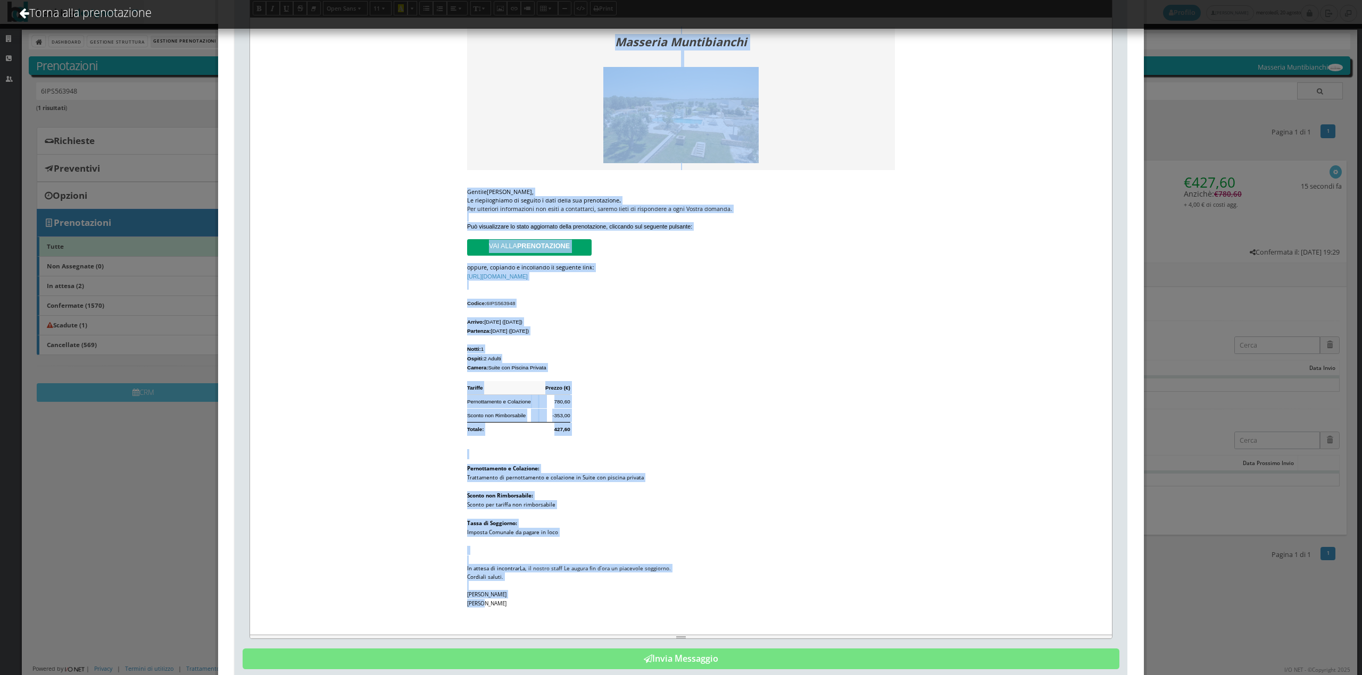
drag, startPoint x: 460, startPoint y: 615, endPoint x: 479, endPoint y: 614, distance: 18.6
click at [479, 614] on div "Masseria Muntibianchi Gentile Carrieri , Le riepiloghiamo di seguito i dati del…" at bounding box center [681, 327] width 862 height 618
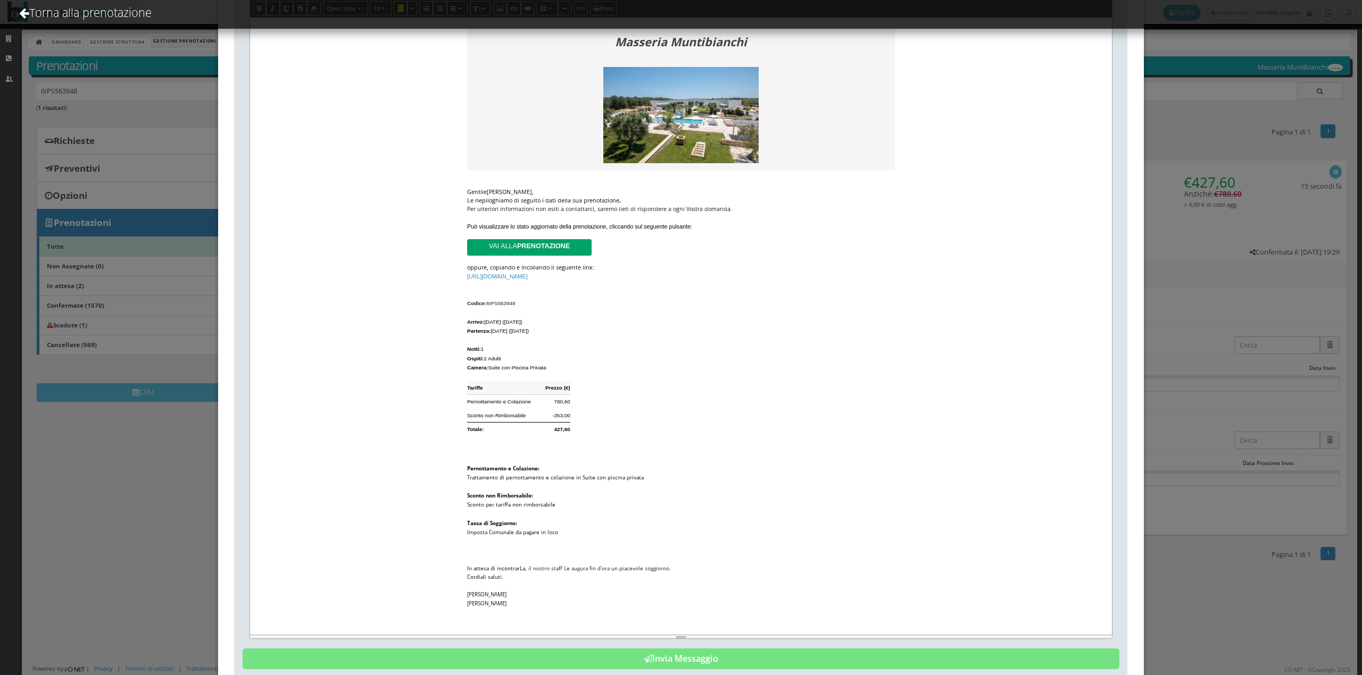
click at [487, 608] on div "[PERSON_NAME]" at bounding box center [681, 603] width 428 height 9
click at [510, 608] on div "[PERSON_NAME]" at bounding box center [681, 603] width 428 height 9
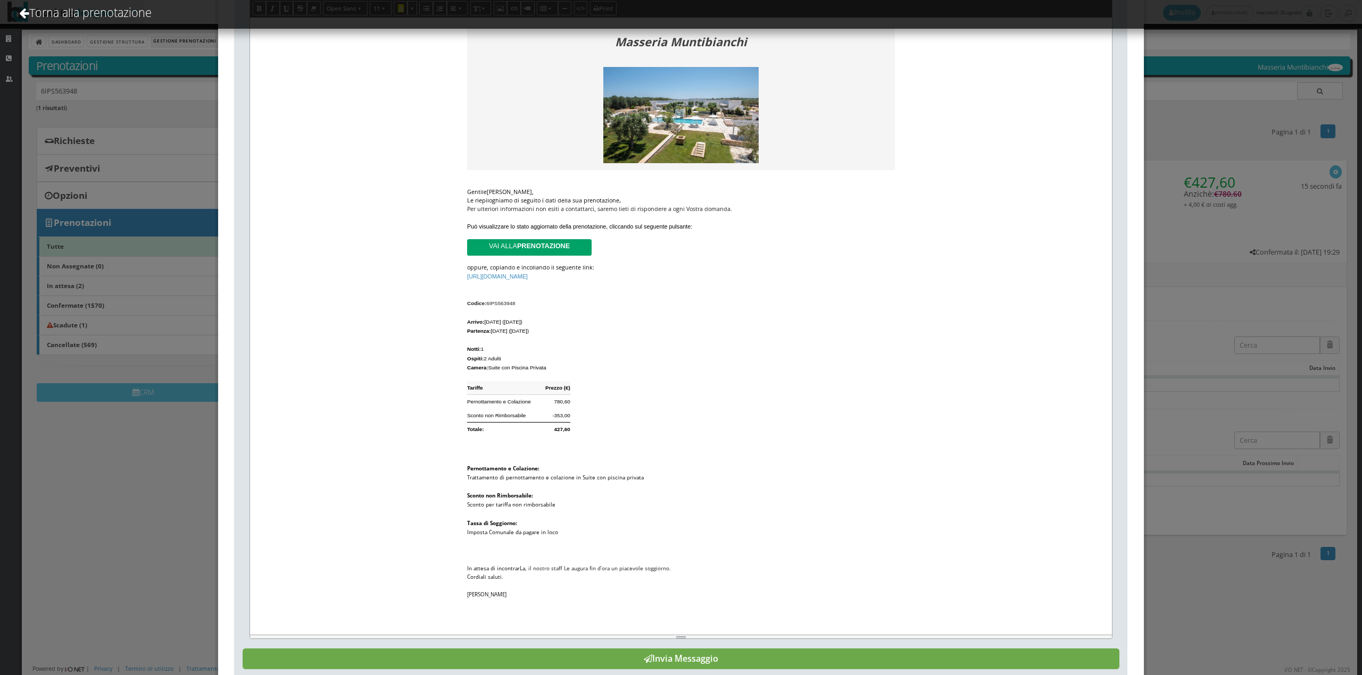
click at [595, 662] on button "Invia Messaggio" at bounding box center [681, 659] width 877 height 21
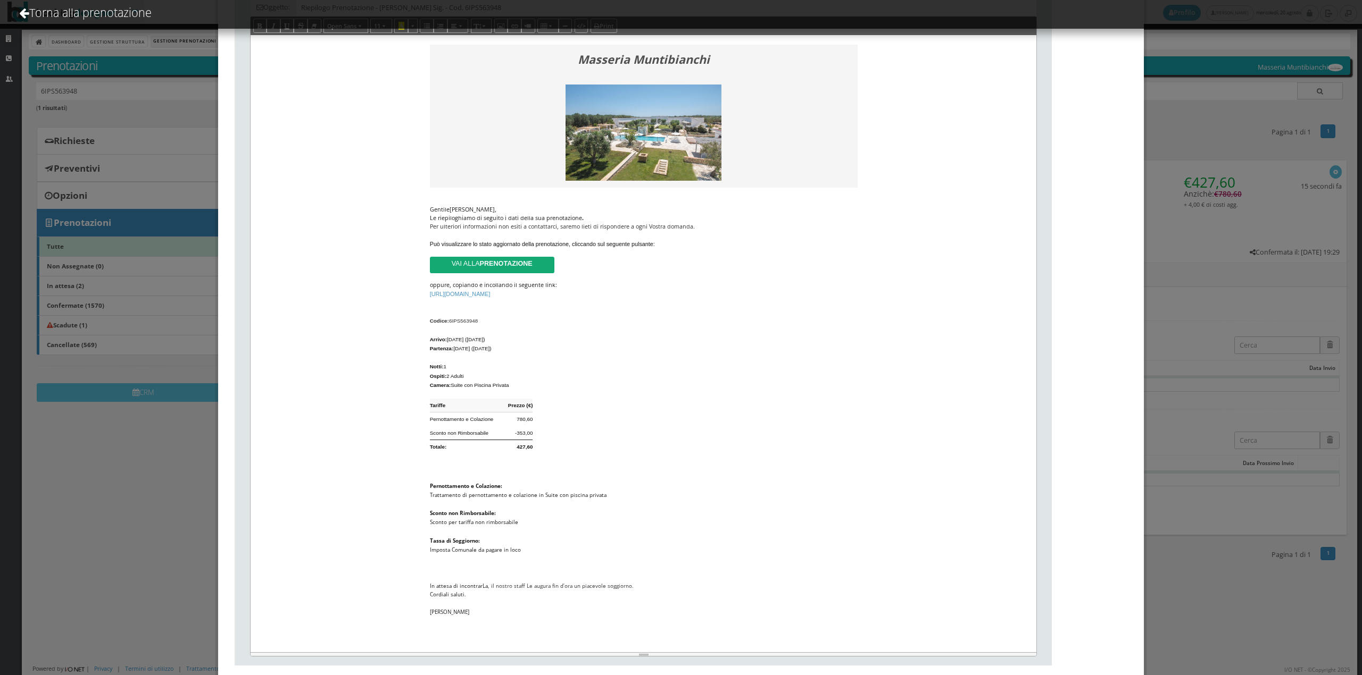
scroll to position [0, 0]
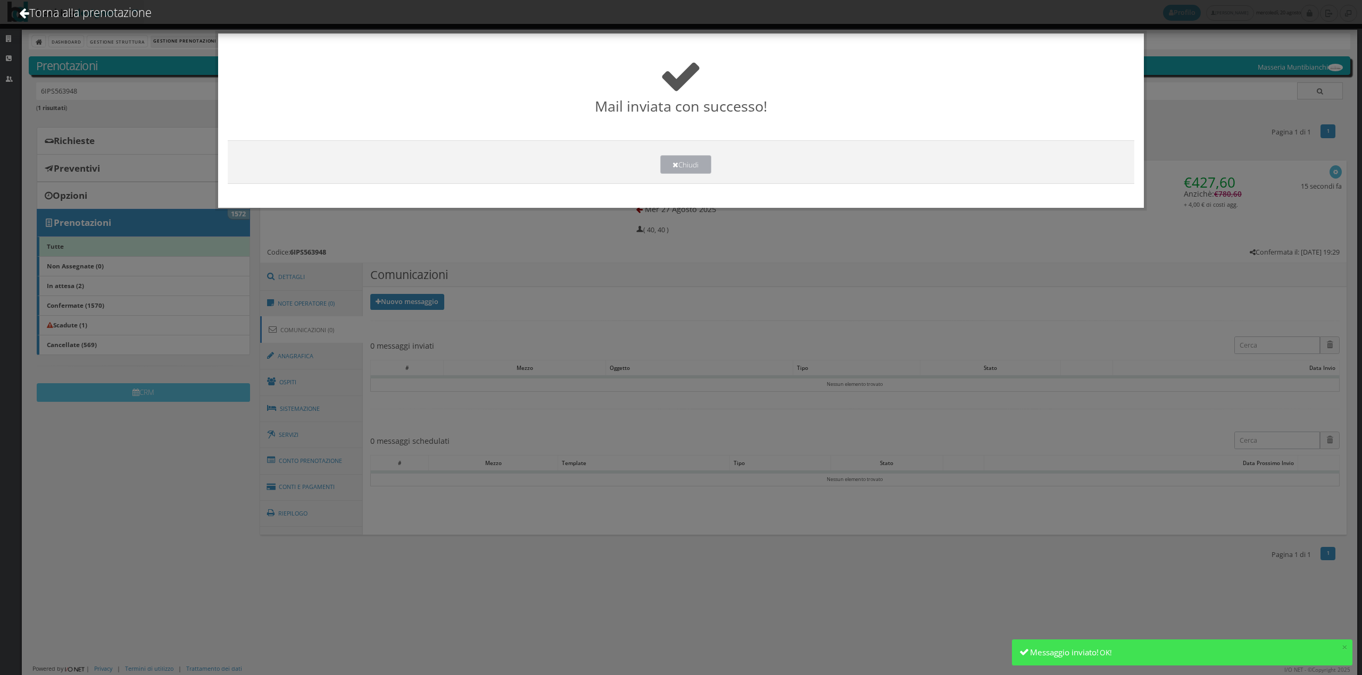
click at [681, 157] on button "Chiudi" at bounding box center [685, 164] width 51 height 19
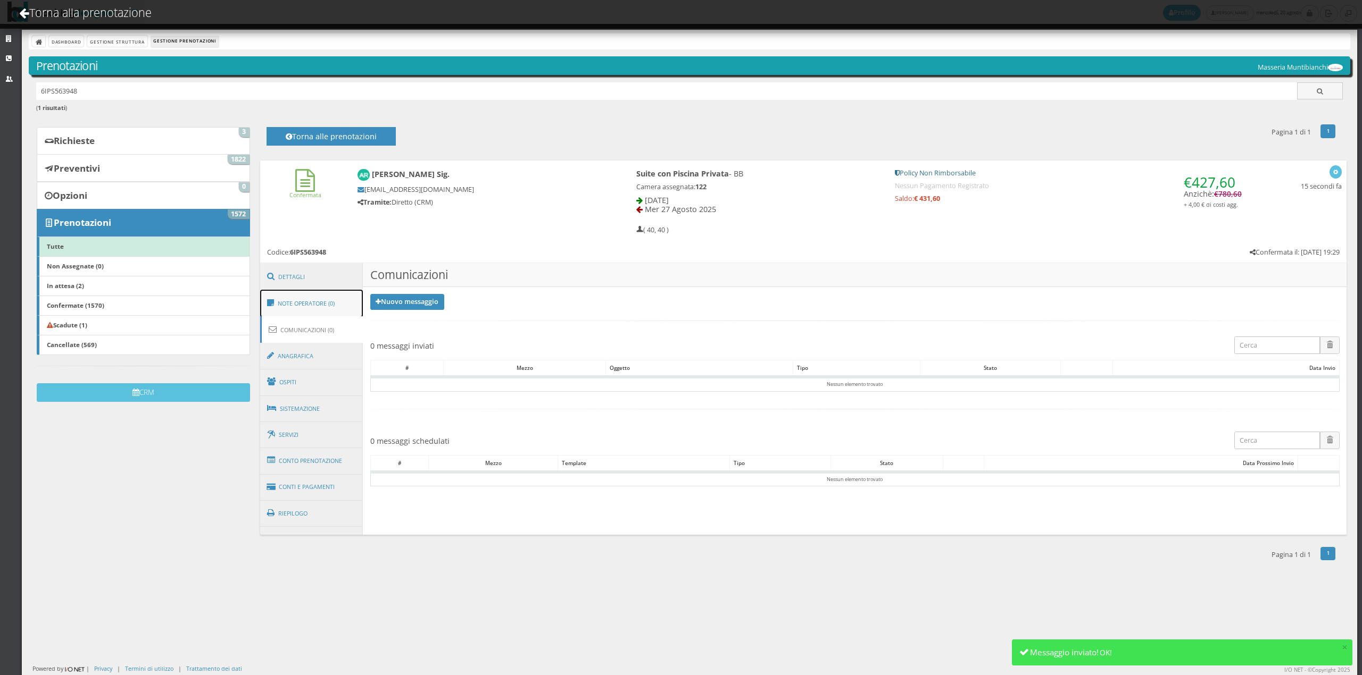
click at [287, 298] on link "Note Operatore (0)" at bounding box center [311, 304] width 103 height 28
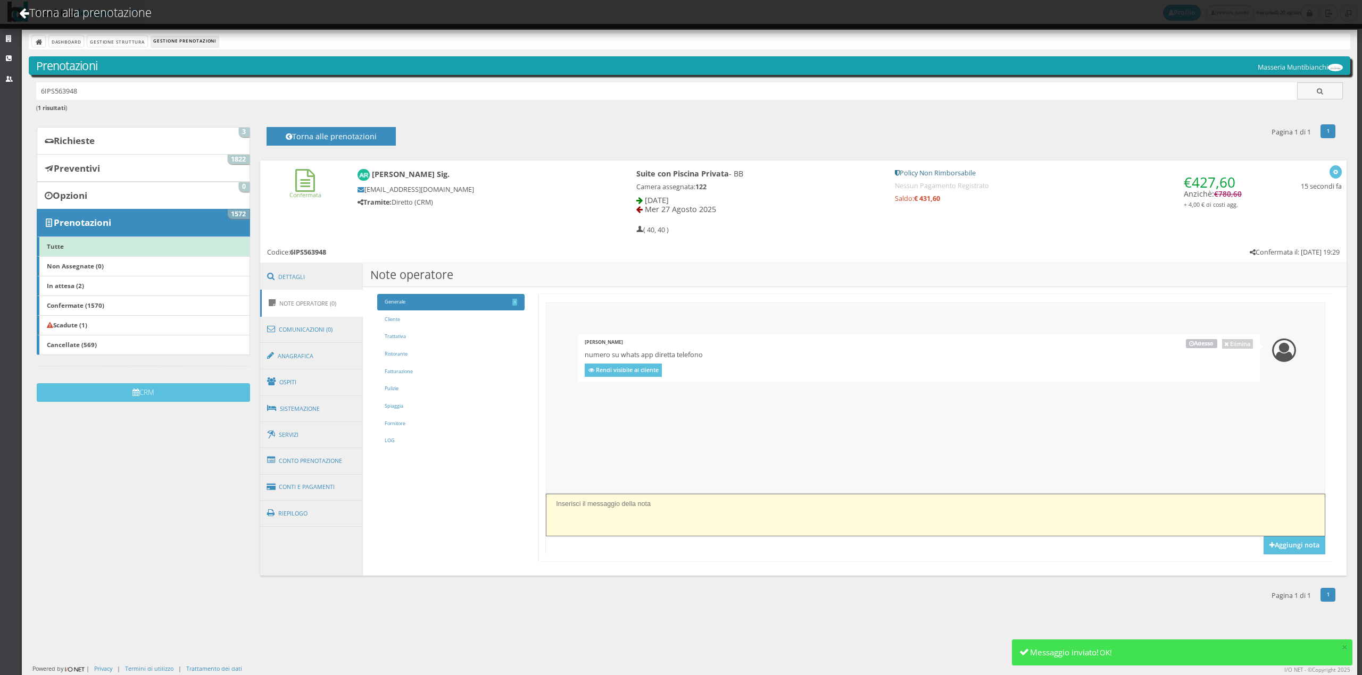
click at [715, 503] on textarea at bounding box center [935, 515] width 779 height 42
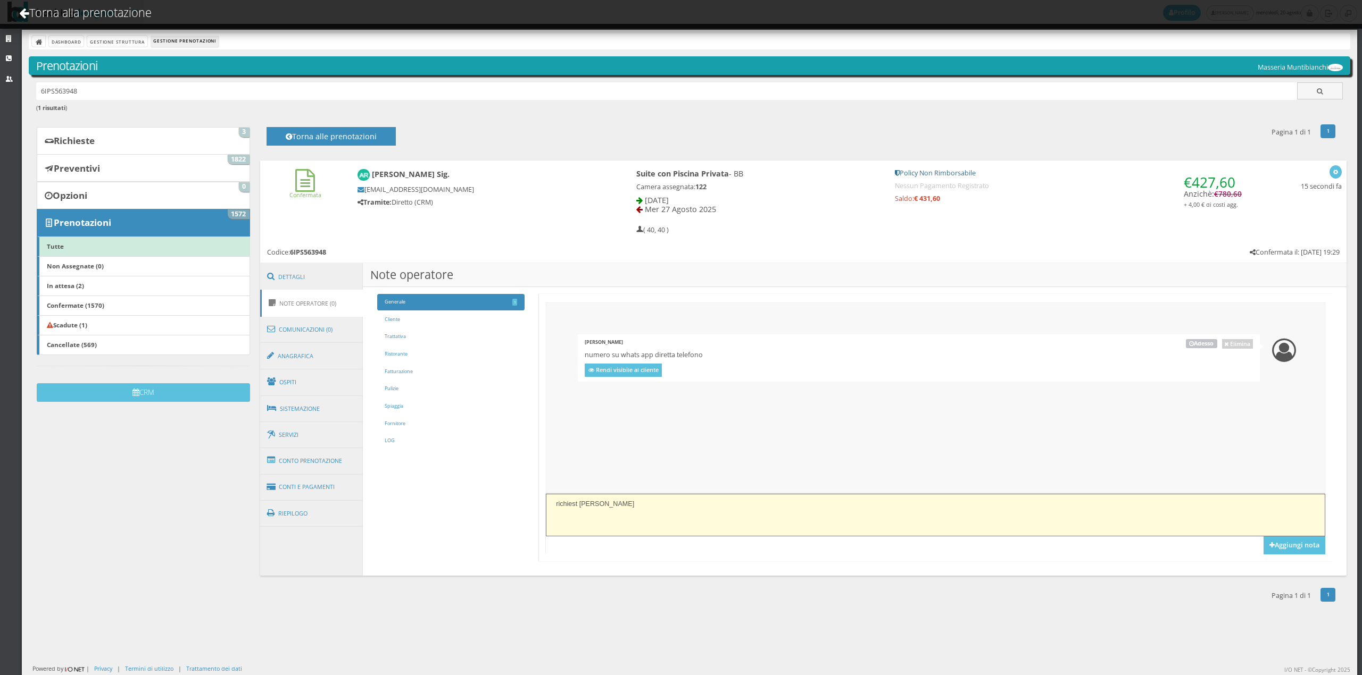
click at [577, 507] on textarea "richiest adi massaggi" at bounding box center [935, 515] width 779 height 42
click at [581, 505] on textarea "richiest adi massaggi" at bounding box center [935, 515] width 779 height 42
click at [580, 505] on textarea "richiest adi massaggi" at bounding box center [935, 515] width 779 height 42
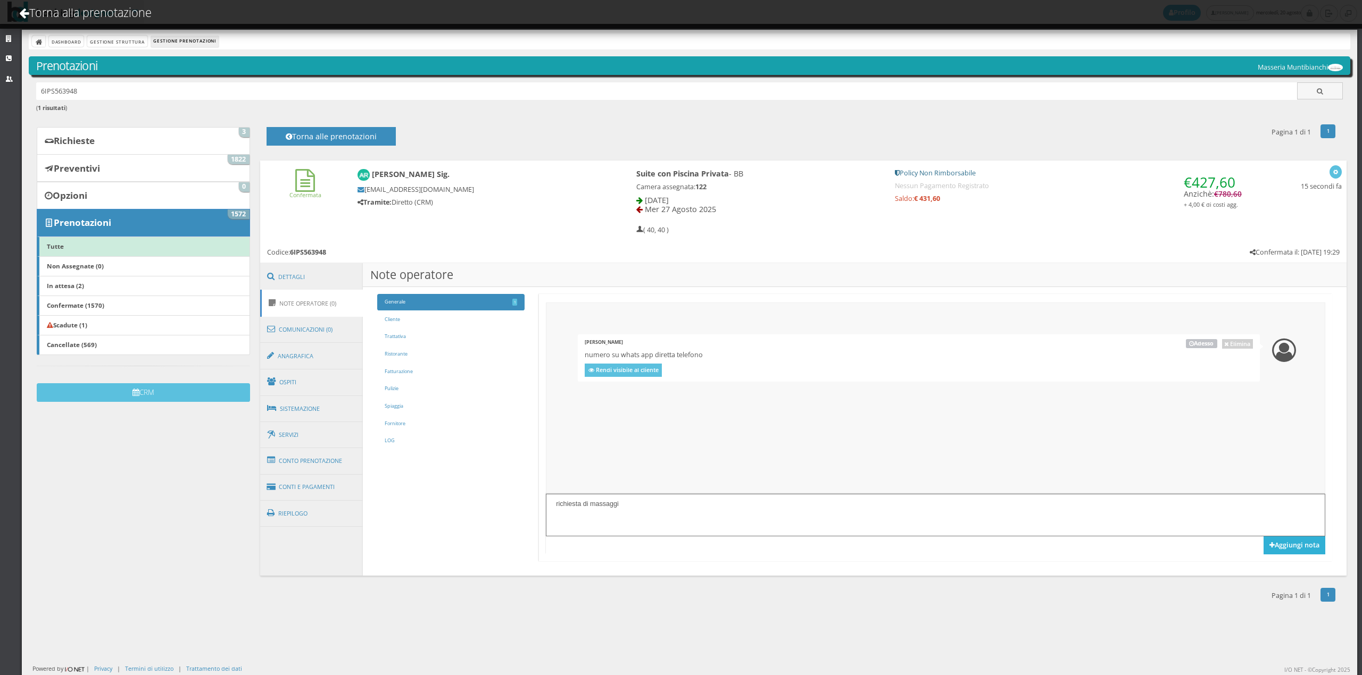
type textarea "richiesta di massaggi"
click at [1287, 543] on button "Aggiungi nota" at bounding box center [1294, 546] width 62 height 18
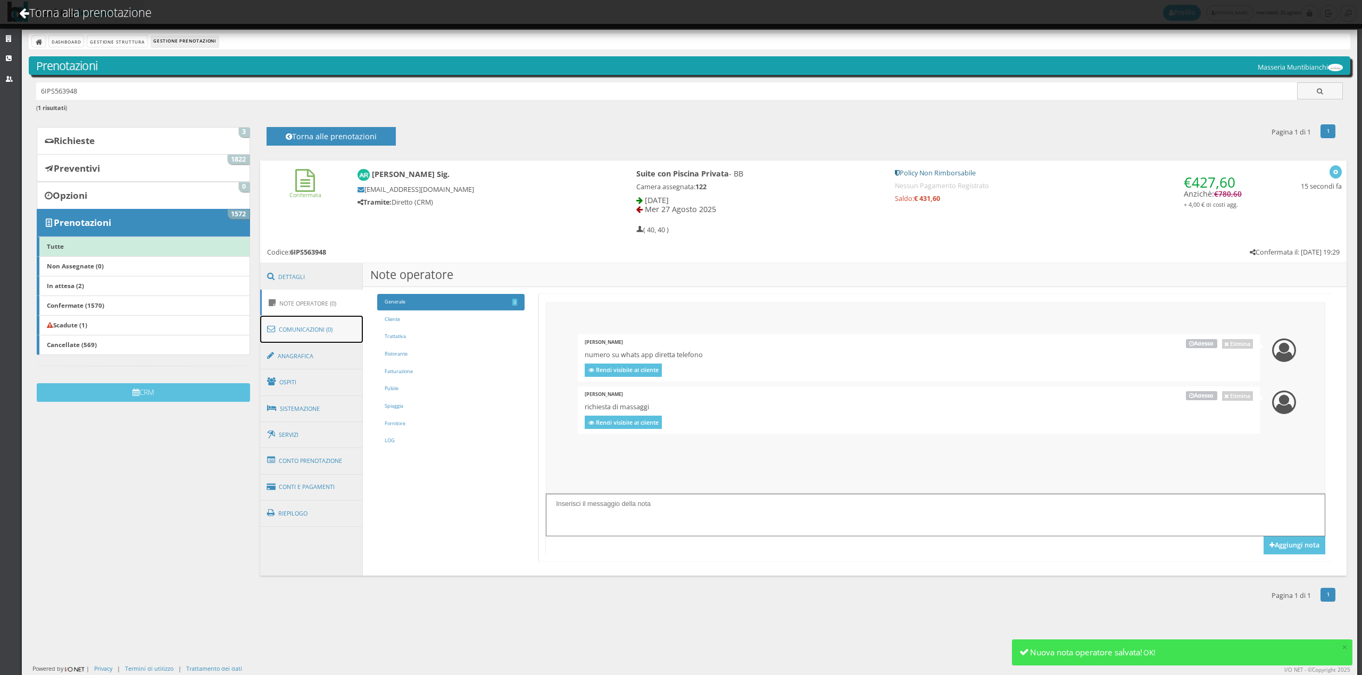
click at [306, 328] on link "Comunicazioni (0)" at bounding box center [311, 330] width 103 height 28
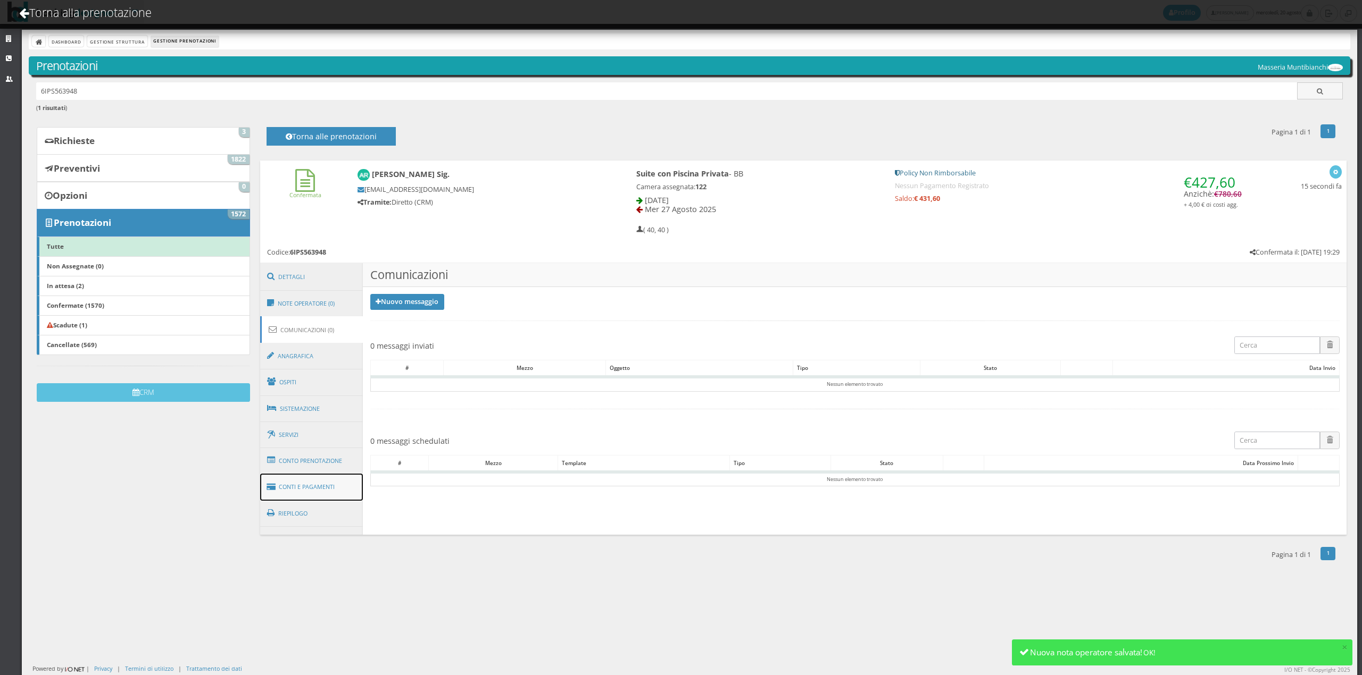
click at [319, 486] on link "Conti e Pagamenti" at bounding box center [311, 487] width 103 height 27
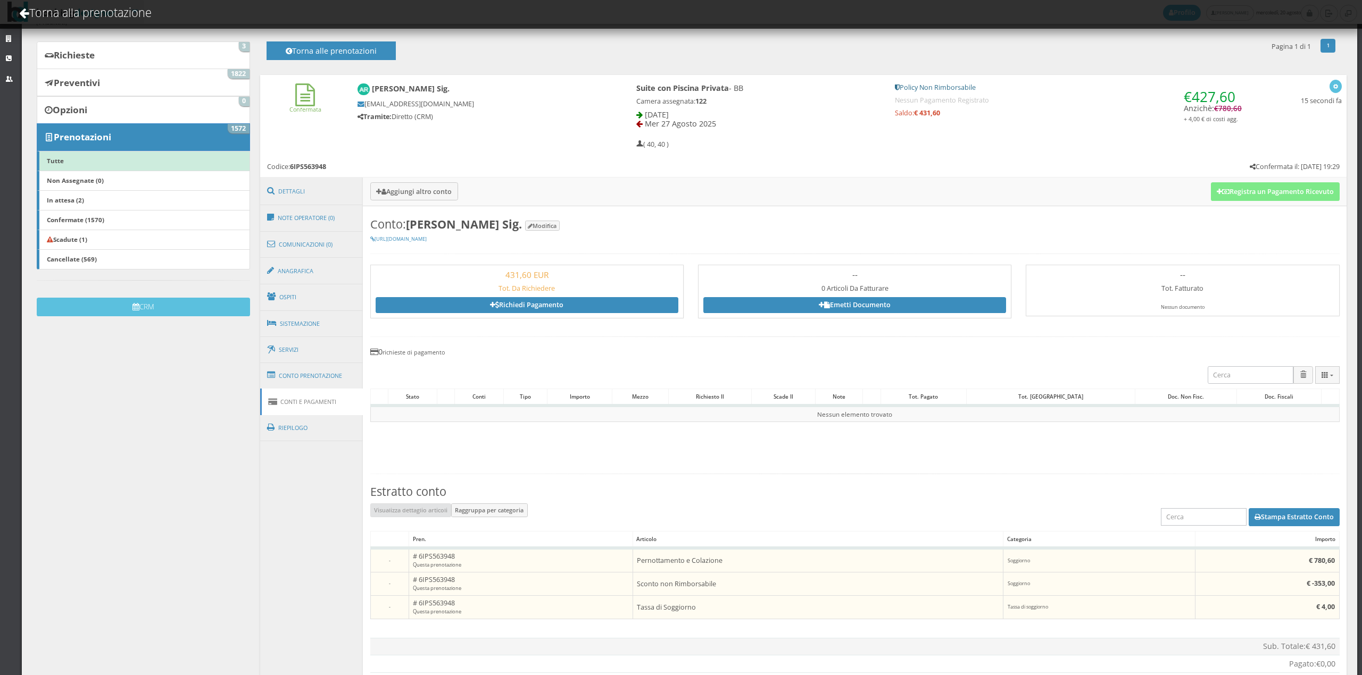
scroll to position [157, 0]
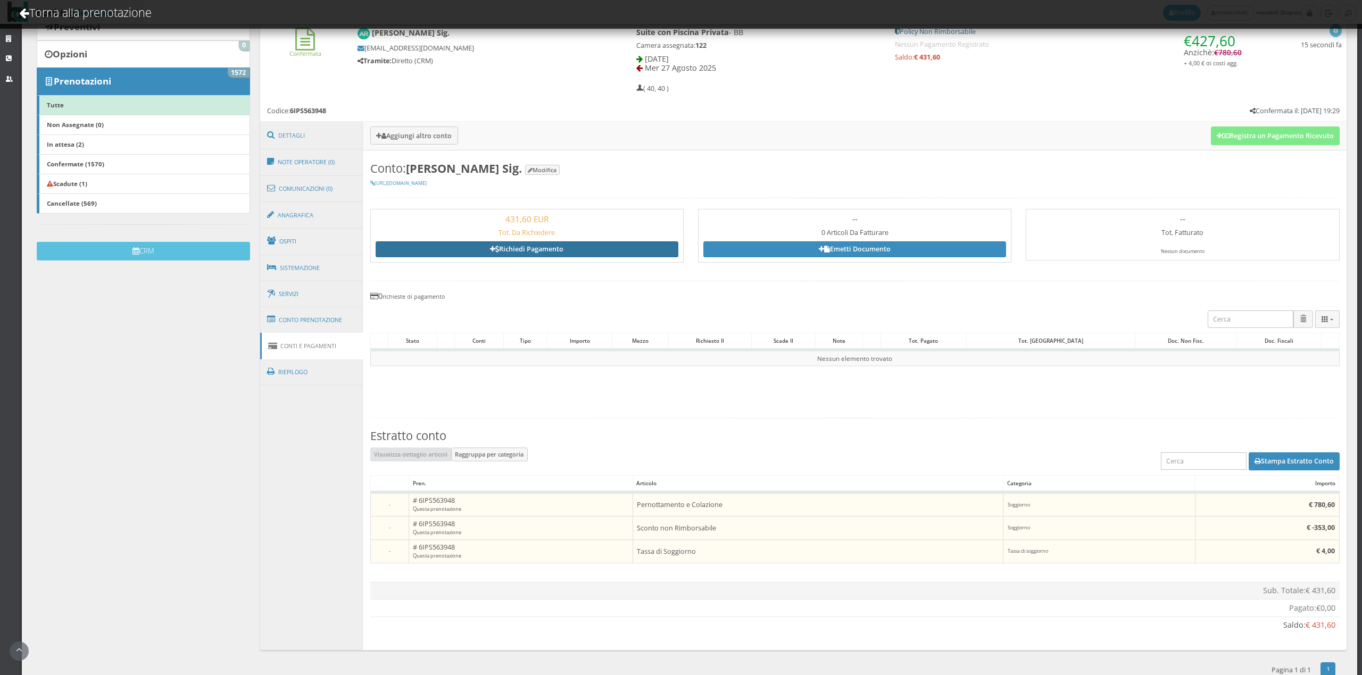
click at [589, 254] on link "Richiedi Pagamento" at bounding box center [527, 249] width 303 height 16
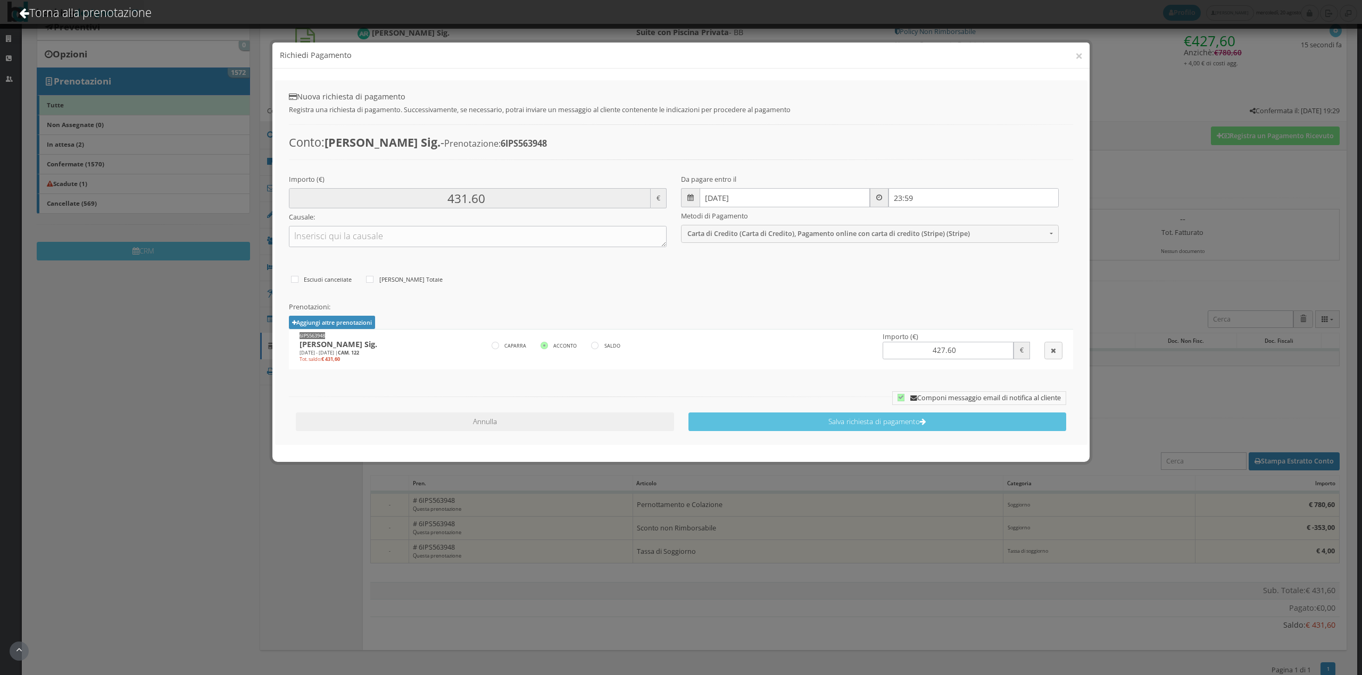
type input "427.60"
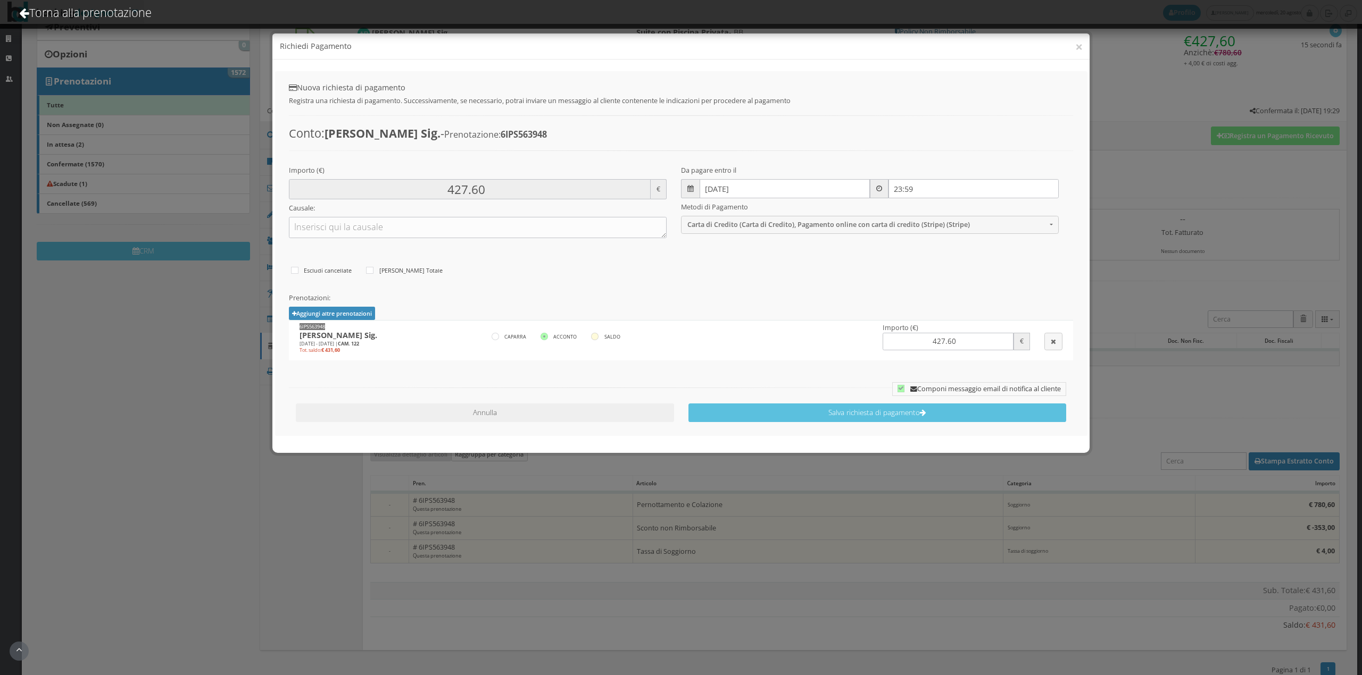
click at [591, 336] on icon at bounding box center [594, 336] width 7 height 7
radio input"] "true"
type input "431.60"
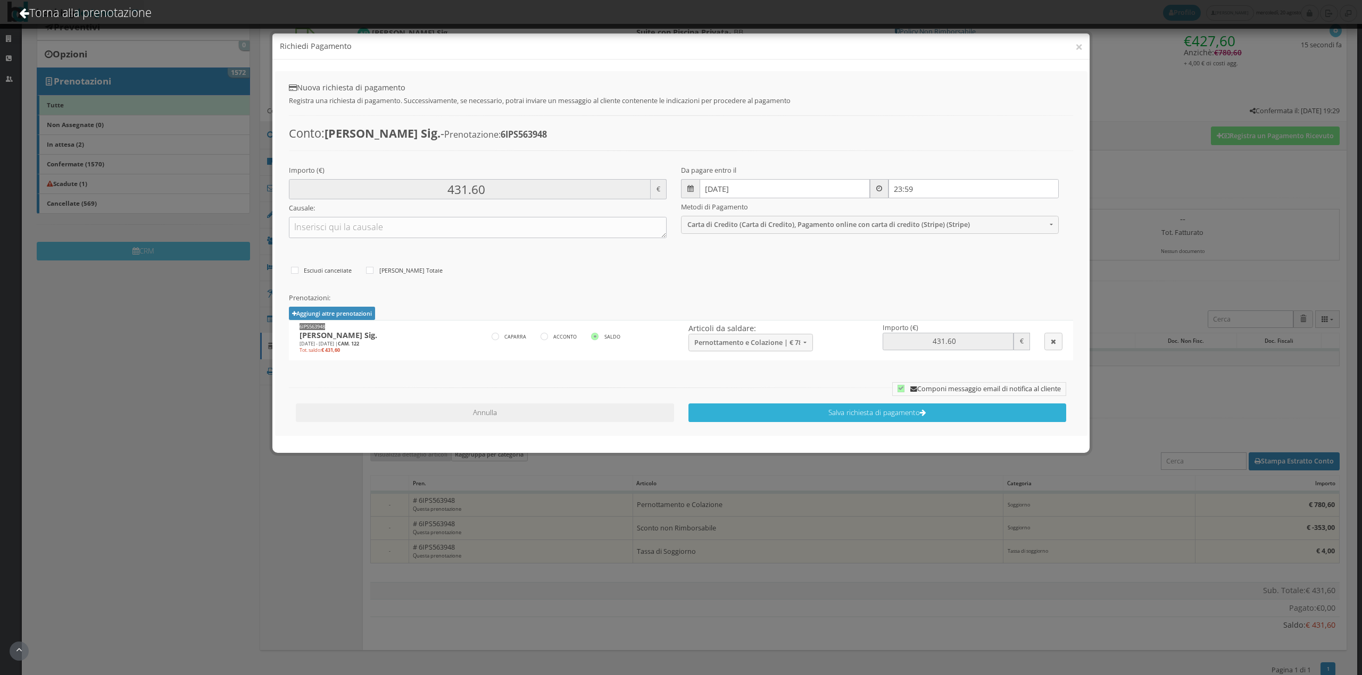
click at [922, 411] on icon "submit" at bounding box center [923, 413] width 6 height 7
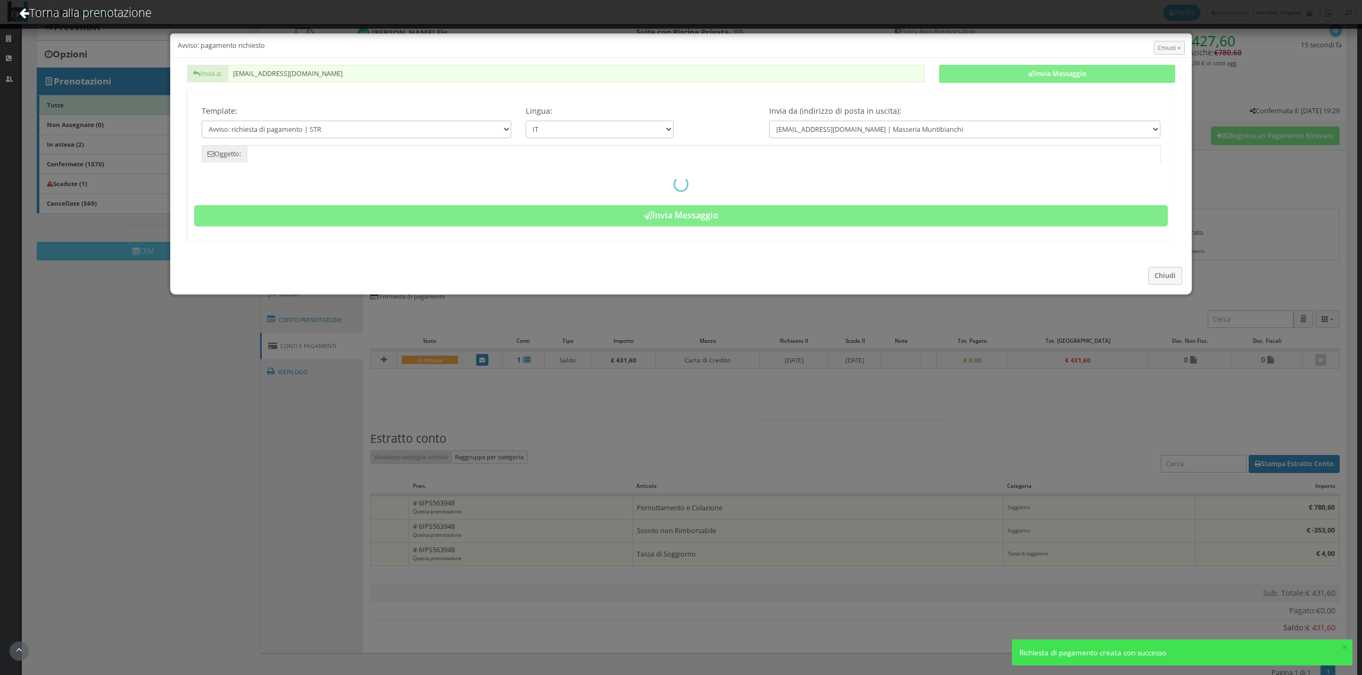
type input "Pagamento richiesto - Prenotazione: 6IPS563948 - [PERSON_NAME] Sig."
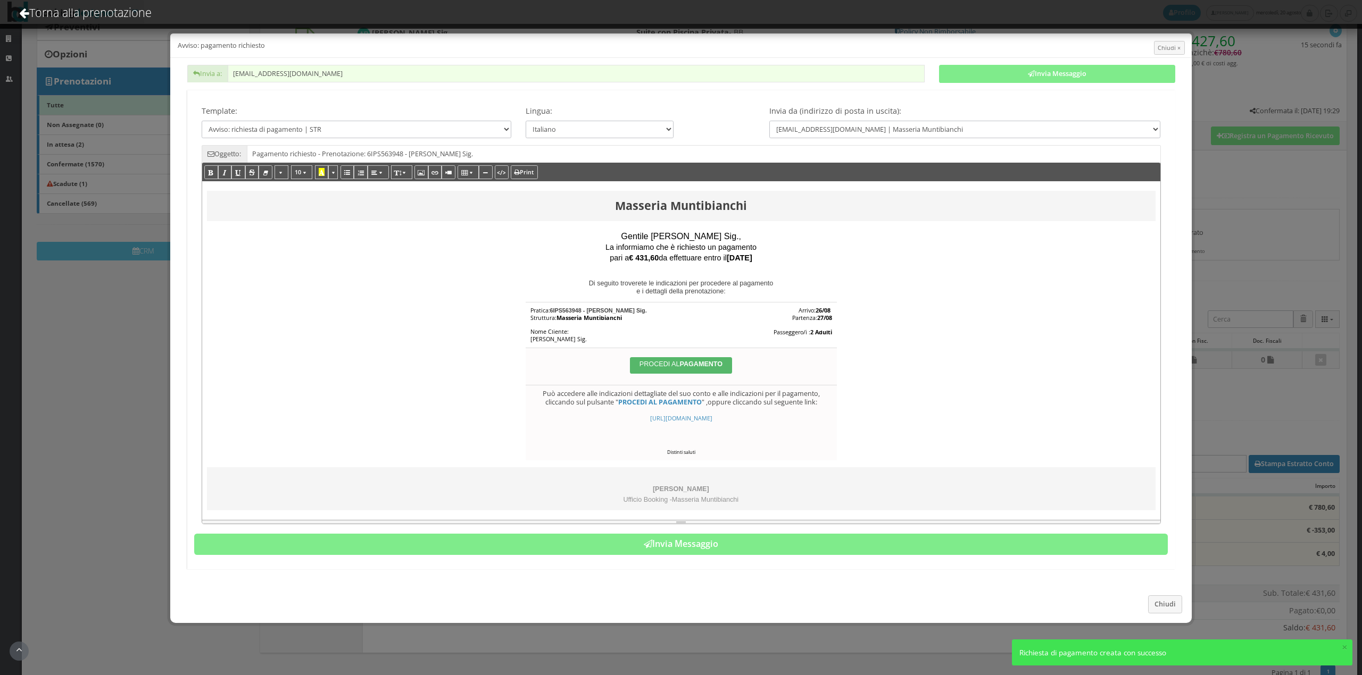
click at [815, 534] on div "Masseria Muntibianchi Gentile Carrieri Sig. , La informiamo che è richiesto un …" at bounding box center [680, 348] width 973 height 371
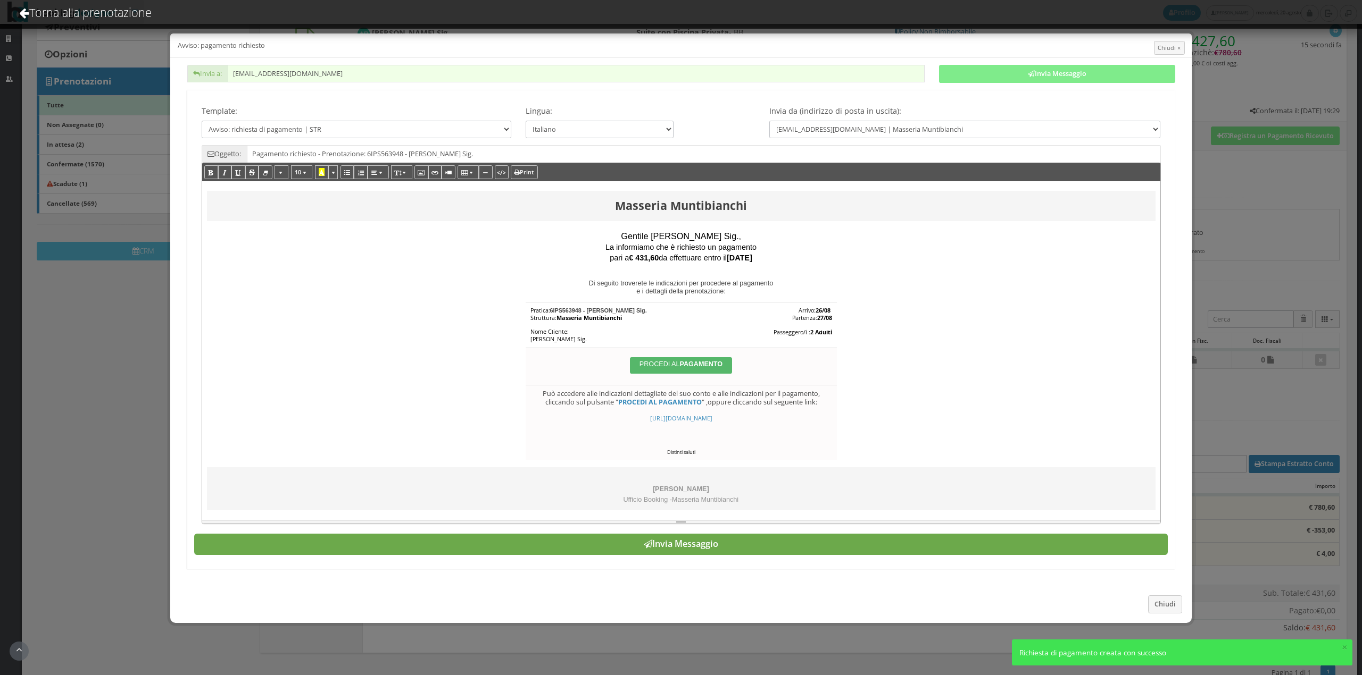
click at [815, 553] on button "Invia Messaggio" at bounding box center [680, 544] width 973 height 21
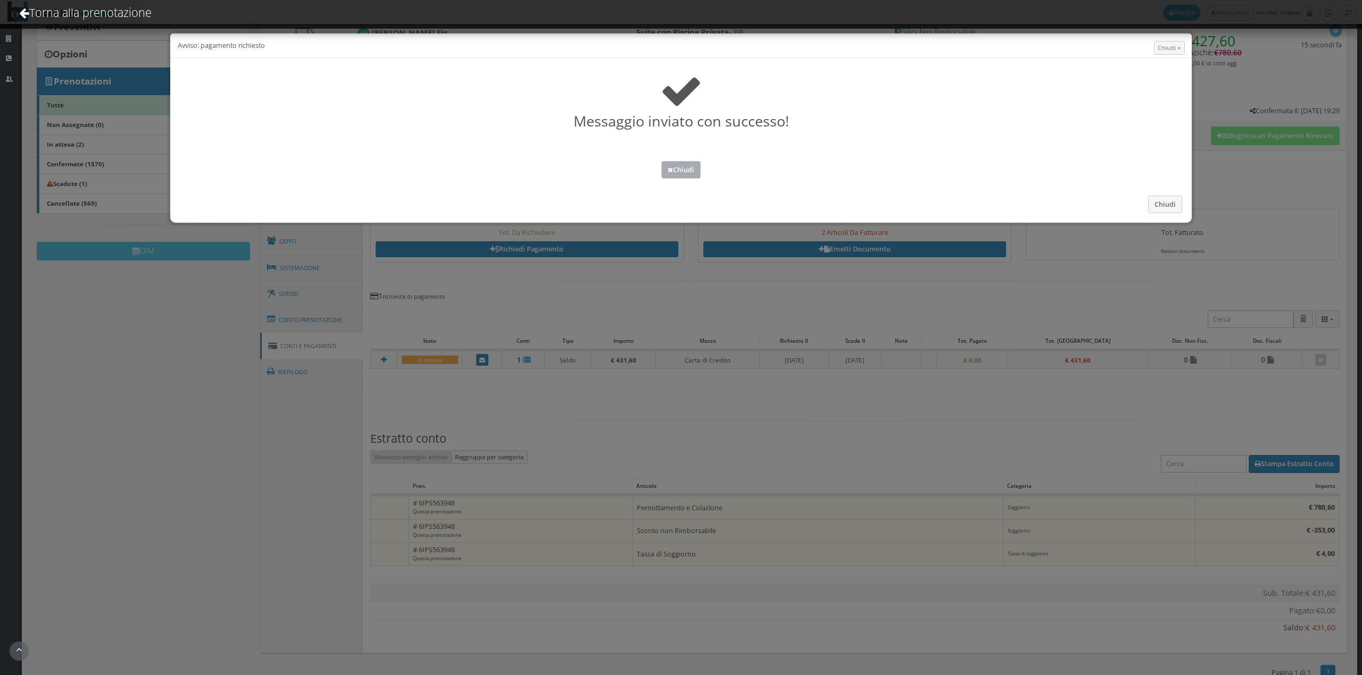
click at [675, 173] on button "Chiudi" at bounding box center [680, 170] width 39 height 18
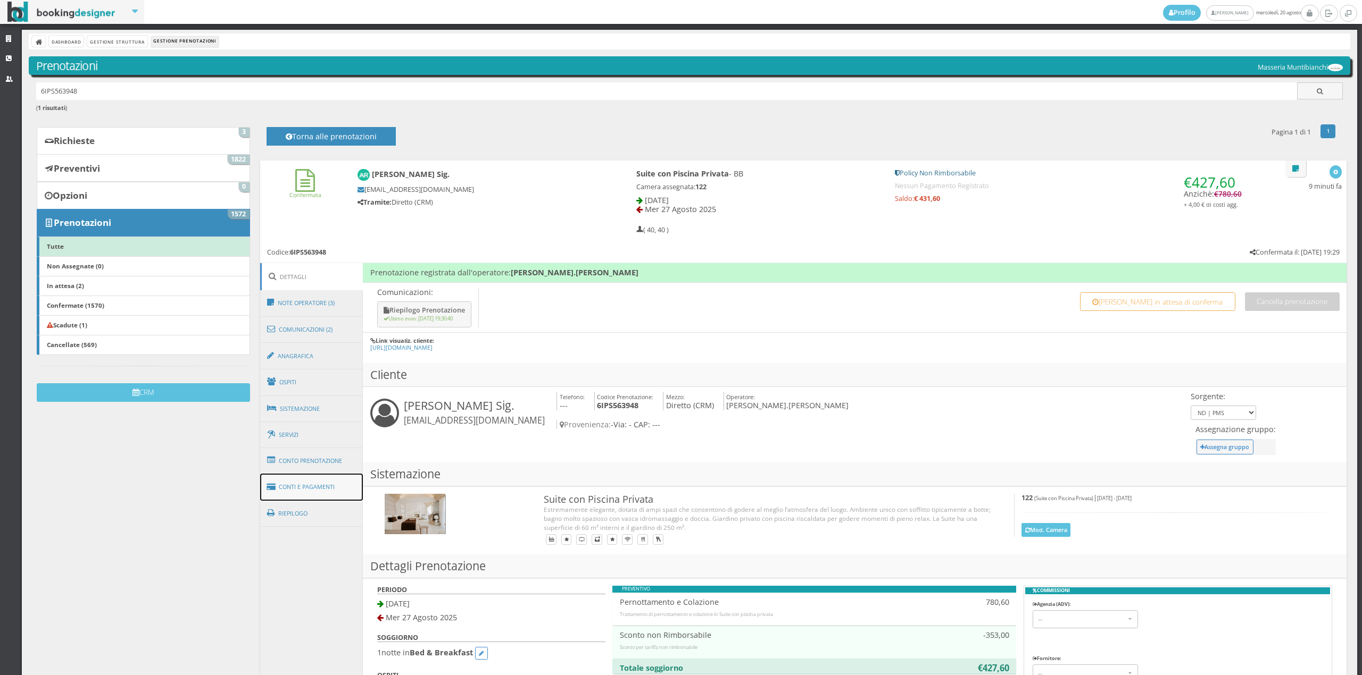
click at [332, 488] on link "Conti e Pagamenti" at bounding box center [311, 487] width 103 height 27
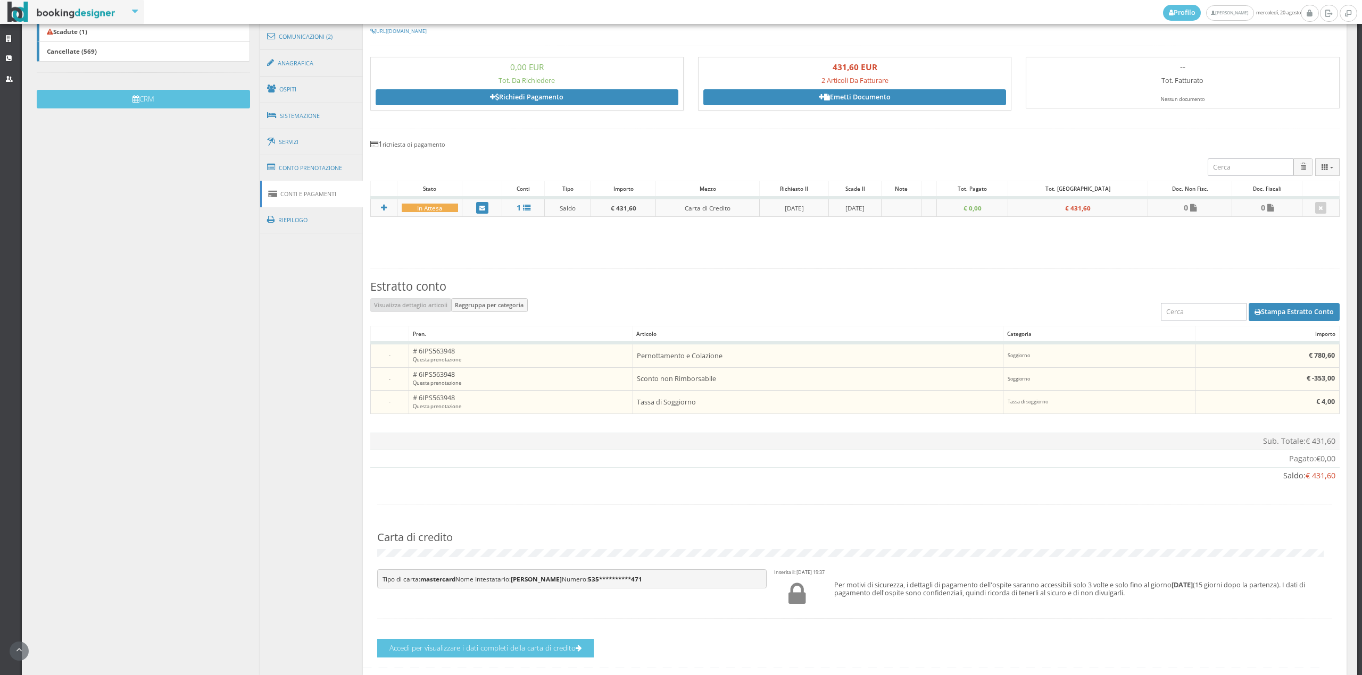
scroll to position [300, 0]
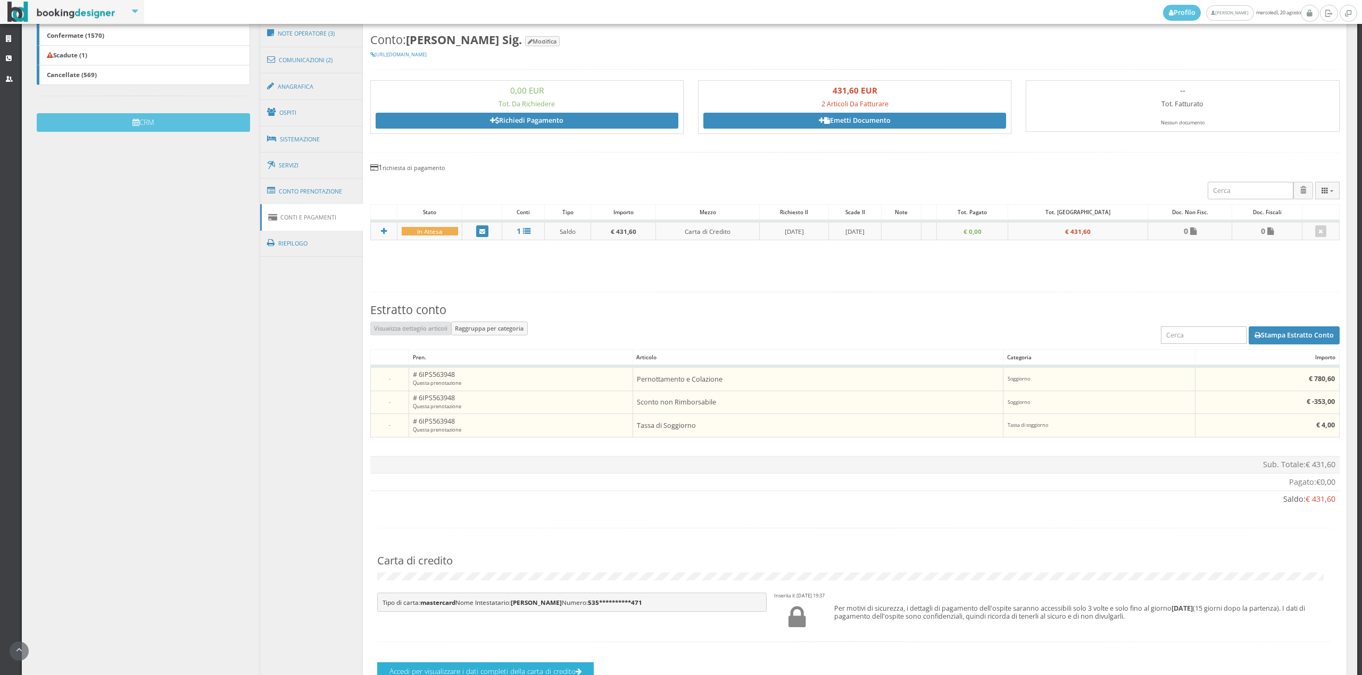
click at [547, 668] on button "Accedi per visualizzare i dati completi della carta di credito" at bounding box center [485, 672] width 216 height 19
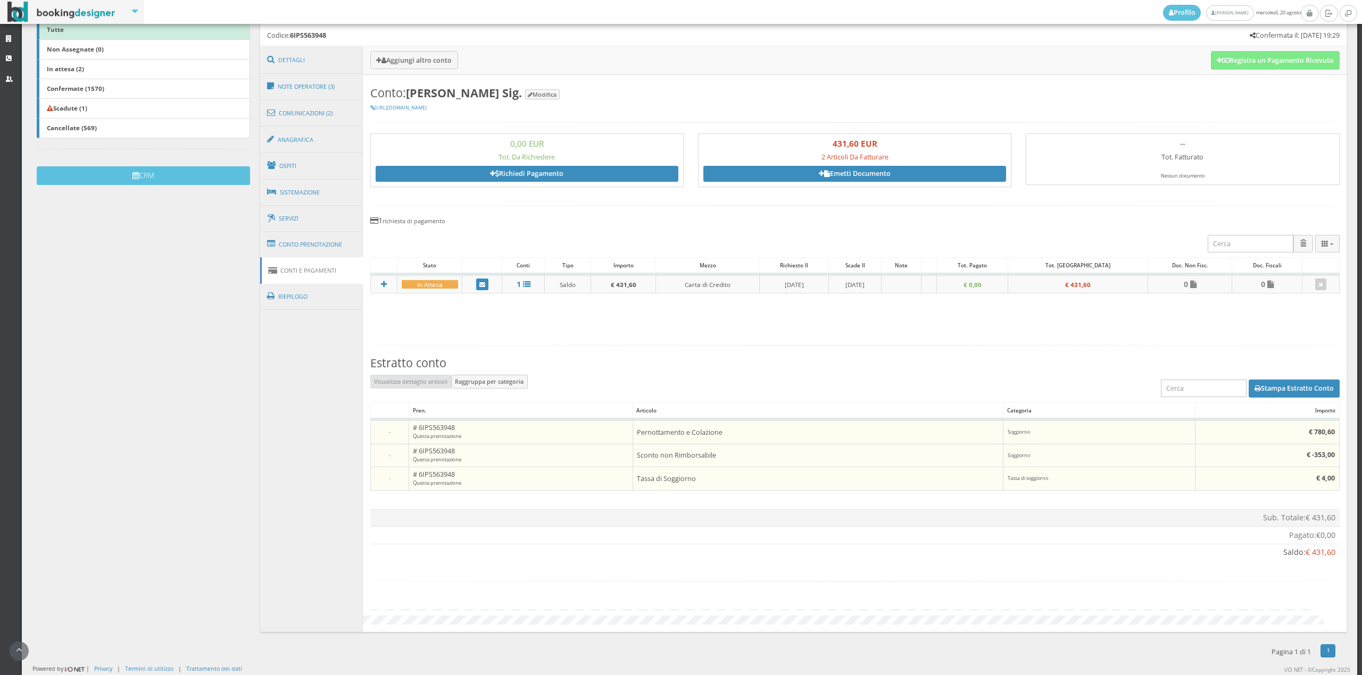
scroll to position [241, 0]
click at [1324, 20] on link at bounding box center [1329, 13] width 18 height 17
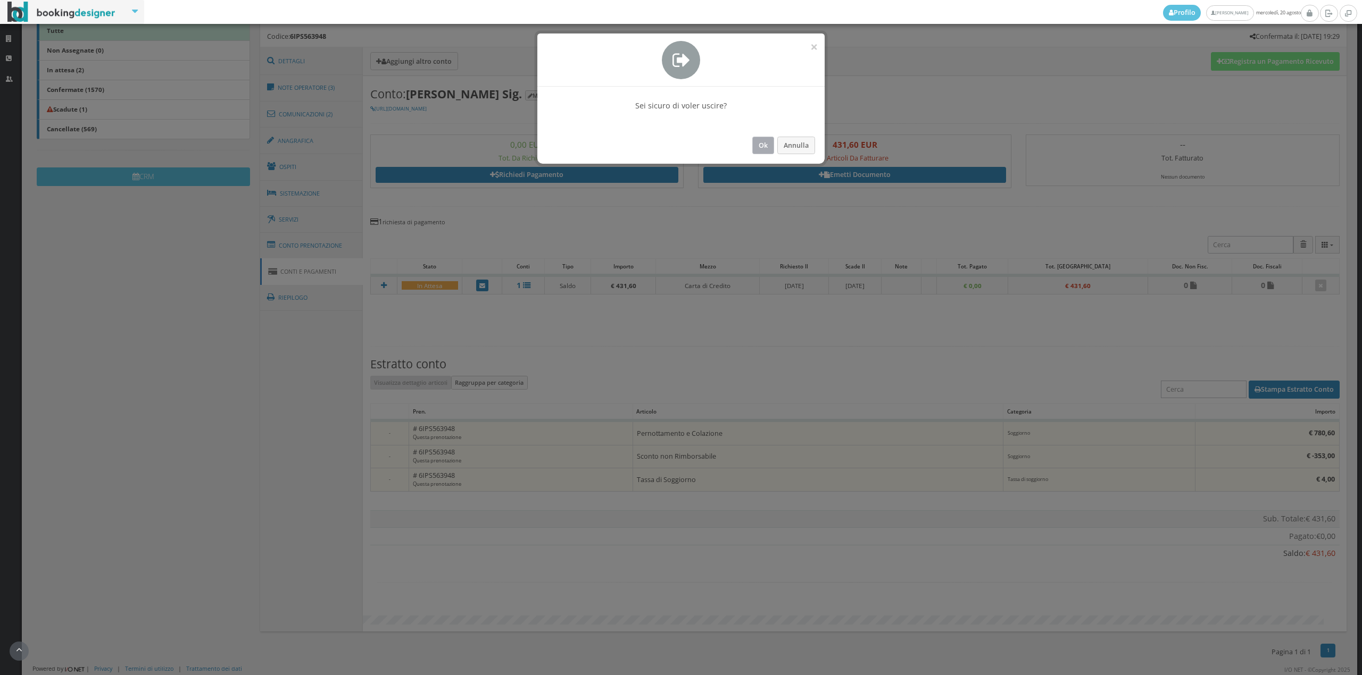
click at [762, 151] on button "Ok" at bounding box center [763, 146] width 22 height 18
